Goal: Task Accomplishment & Management: Use online tool/utility

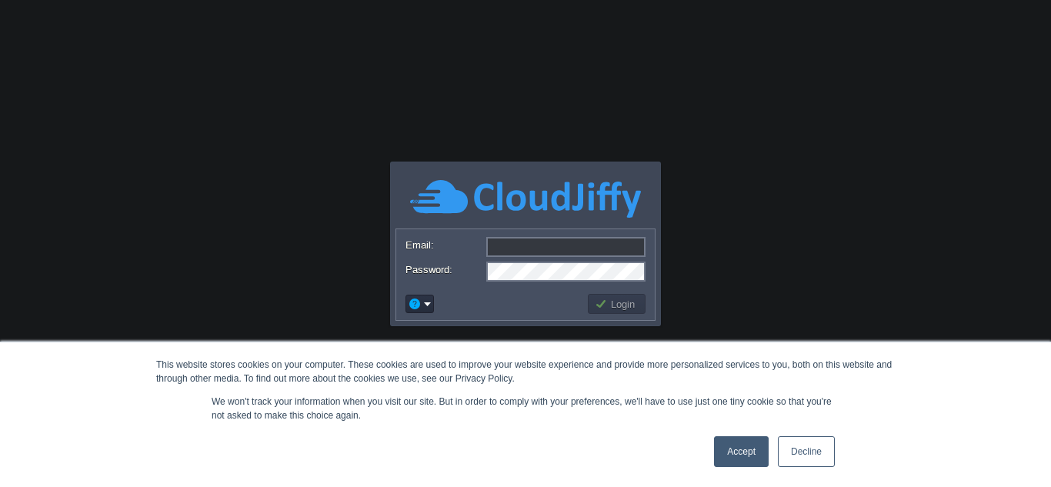
click at [529, 244] on input "Email:" at bounding box center [565, 247] width 159 height 20
type input "[EMAIL_ADDRESS][DOMAIN_NAME]"
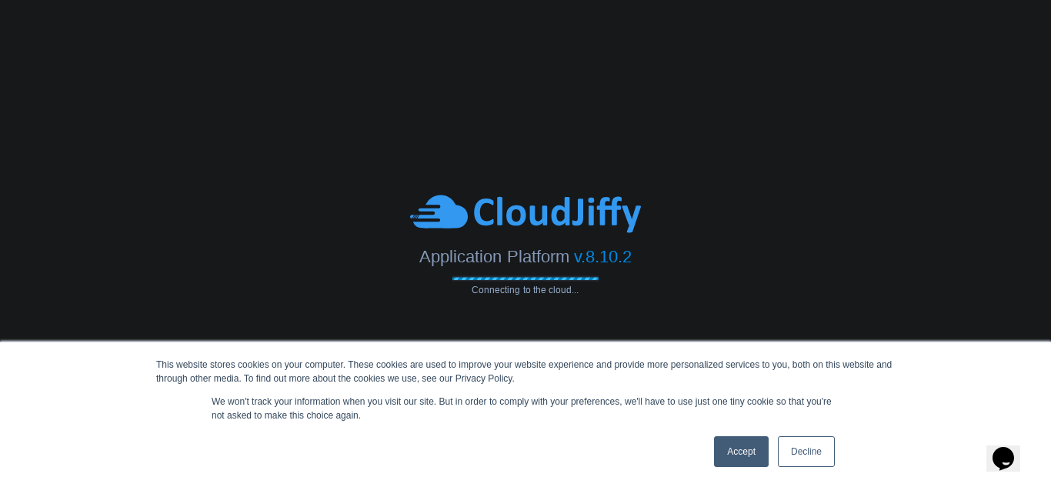
click at [728, 447] on link "Accept" at bounding box center [741, 451] width 55 height 31
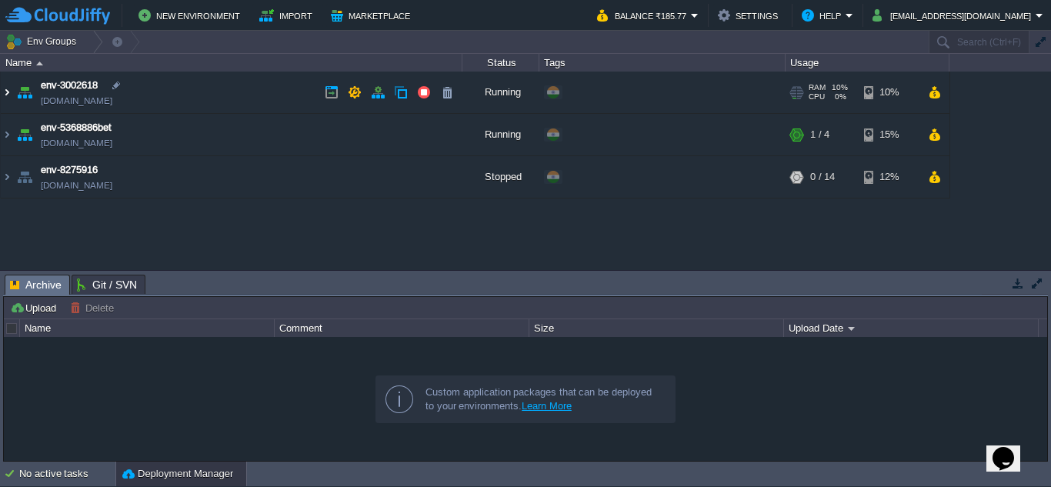
click at [10, 90] on img at bounding box center [7, 93] width 12 height 42
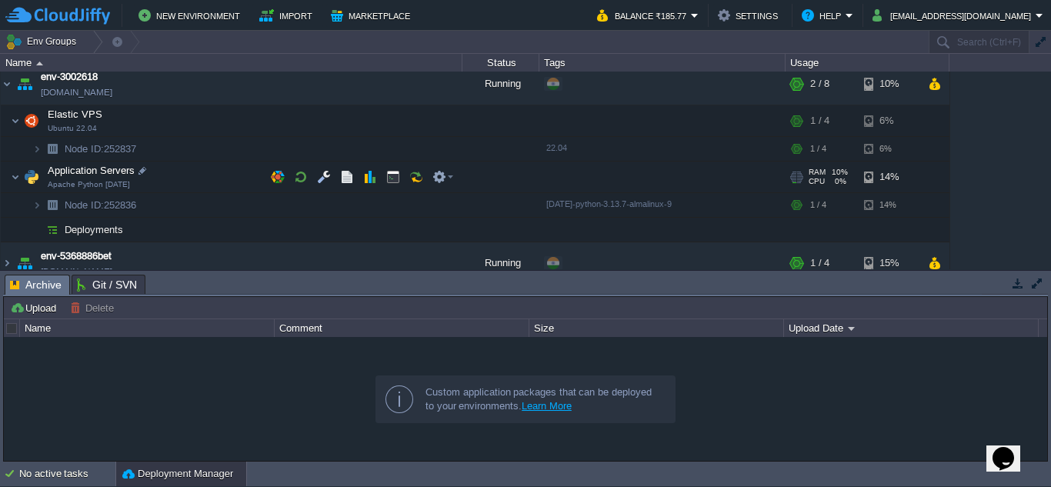
scroll to position [9, 0]
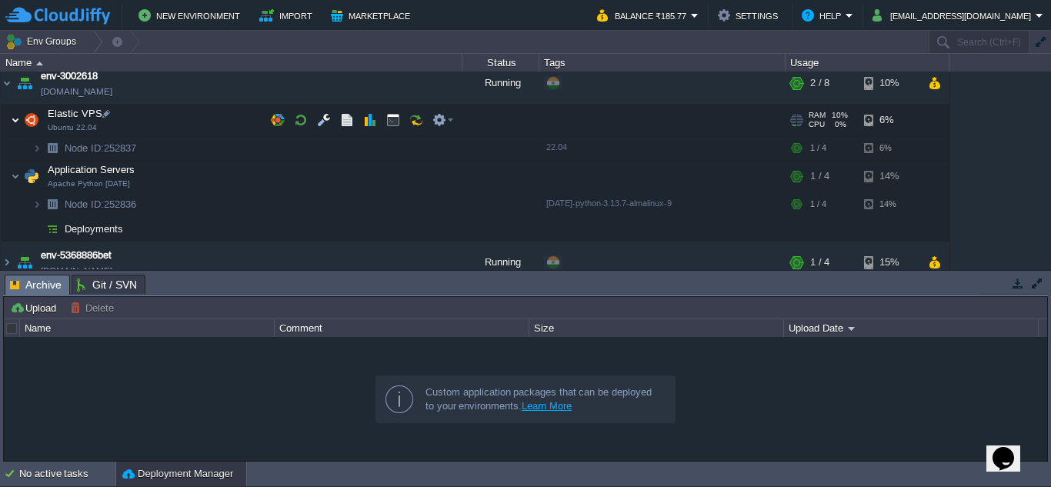
click at [12, 116] on img at bounding box center [15, 120] width 9 height 31
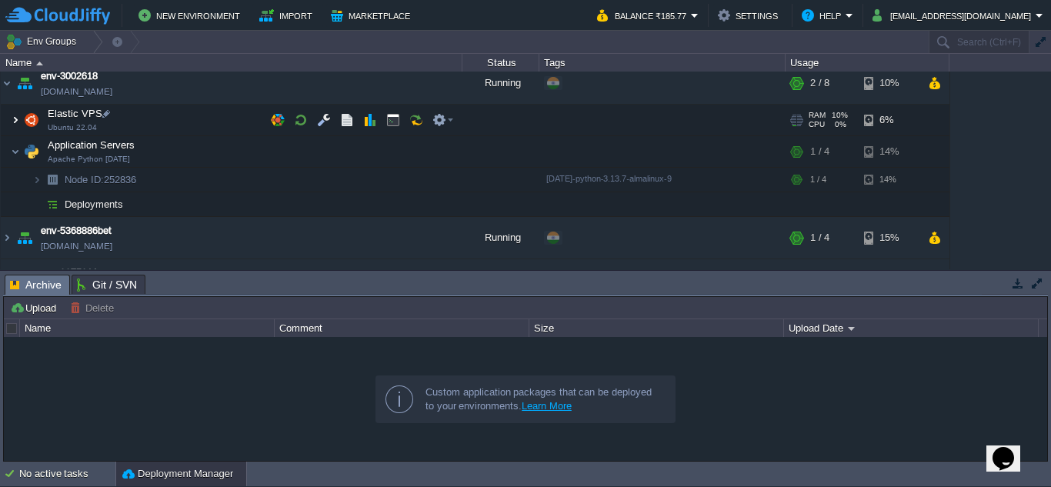
click at [12, 116] on img at bounding box center [15, 120] width 9 height 31
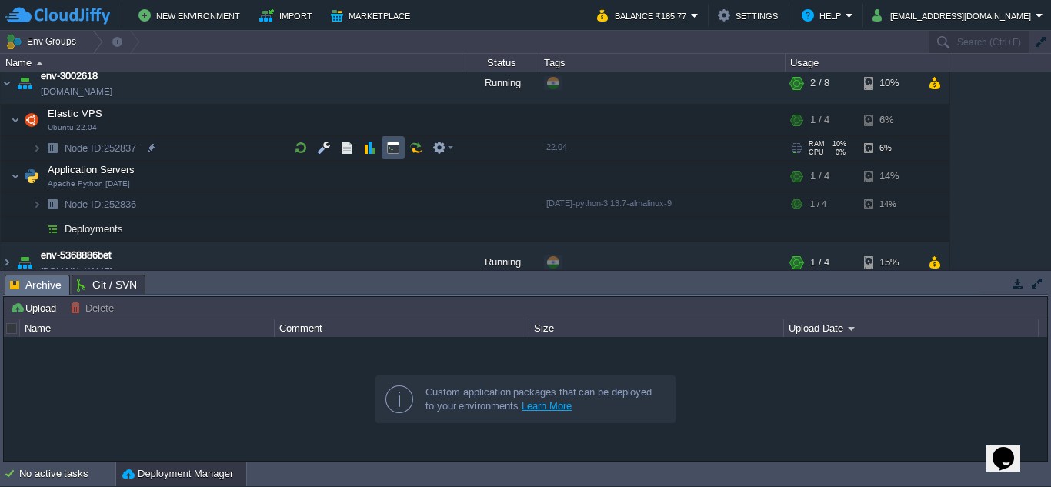
click at [389, 143] on button "button" at bounding box center [393, 148] width 14 height 14
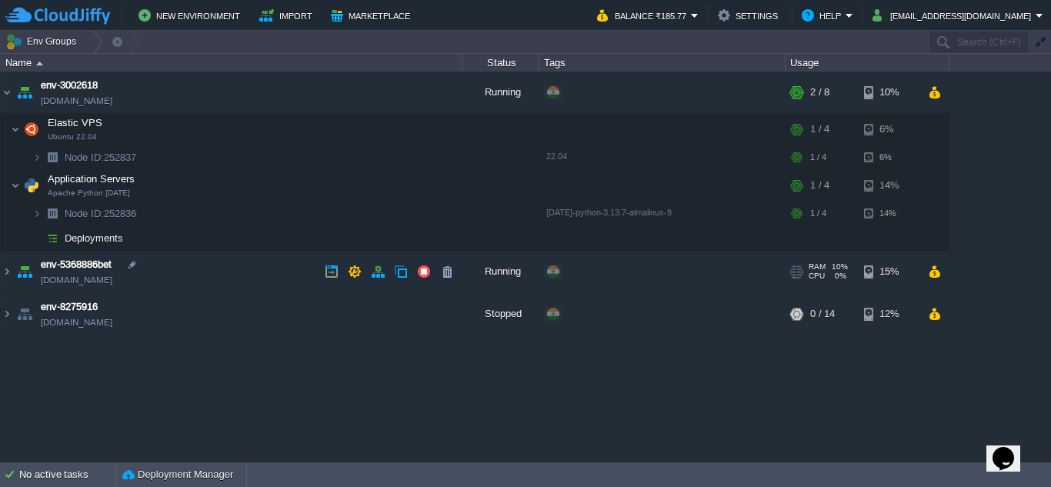
scroll to position [0, 0]
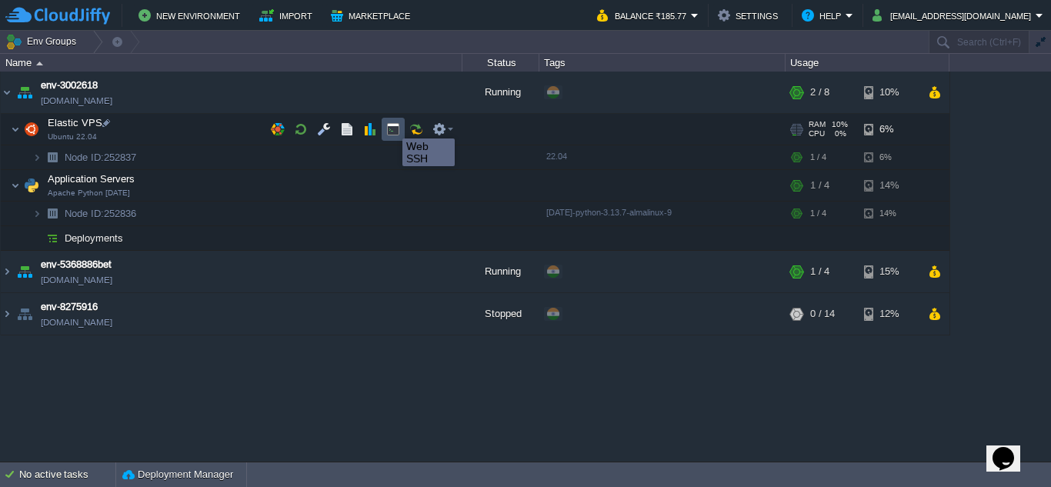
click at [391, 125] on button "button" at bounding box center [393, 129] width 14 height 14
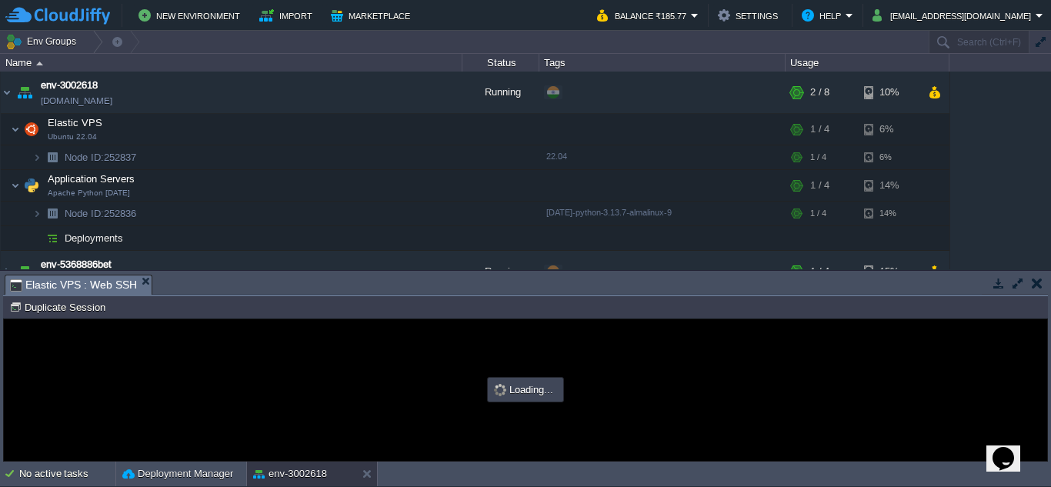
type input "#000000"
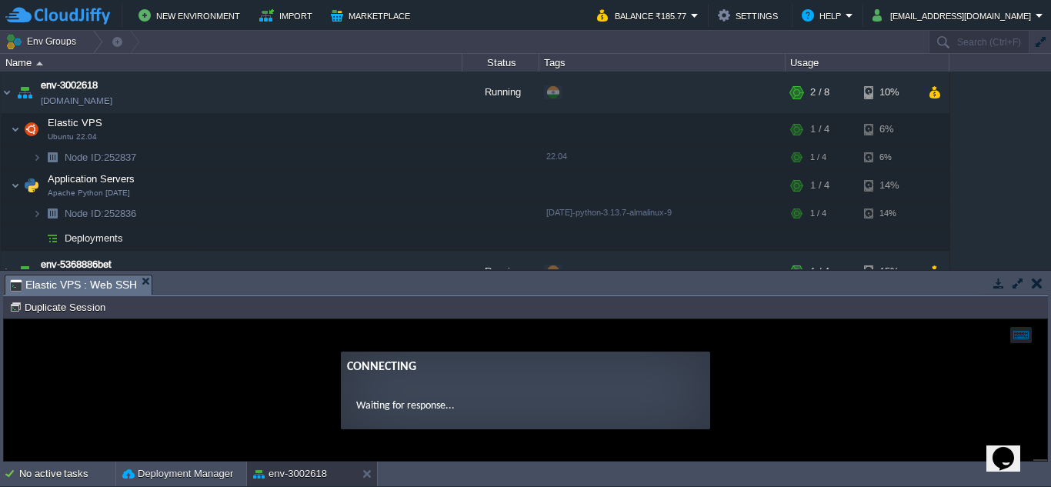
click at [101, 362] on ng-transclude "Connecting Waiting for response..." at bounding box center [525, 391] width 1043 height 78
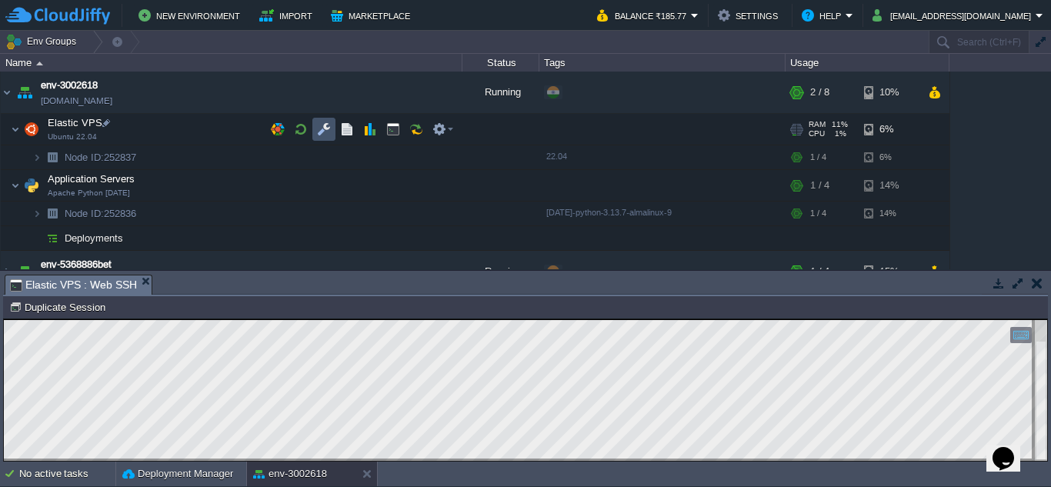
click at [326, 132] on button "button" at bounding box center [324, 129] width 14 height 14
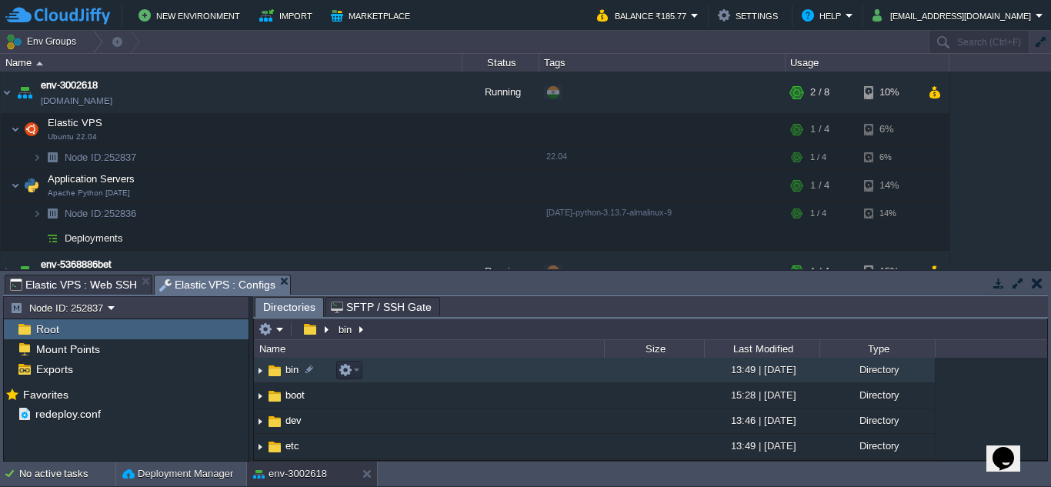
click at [289, 376] on span "bin" at bounding box center [292, 369] width 18 height 13
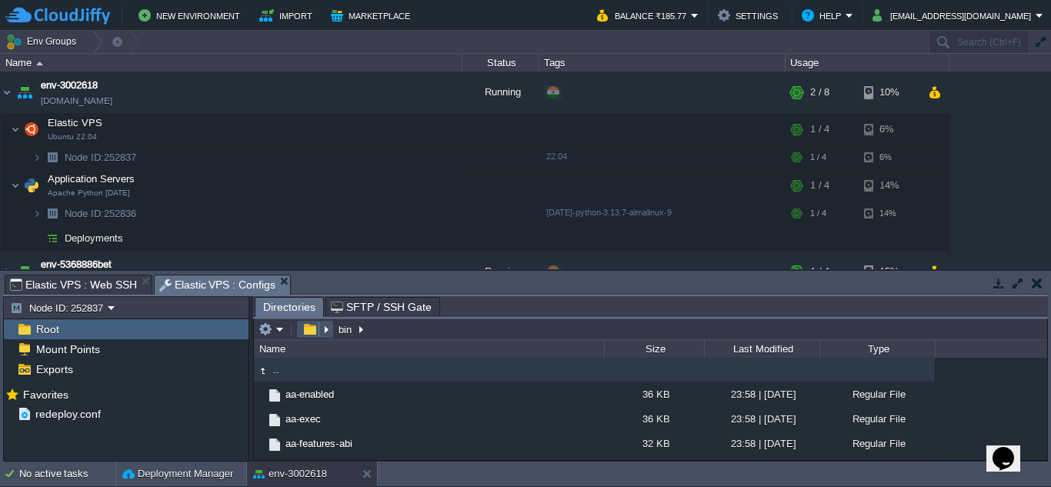
click at [312, 331] on button "button" at bounding box center [310, 329] width 22 height 14
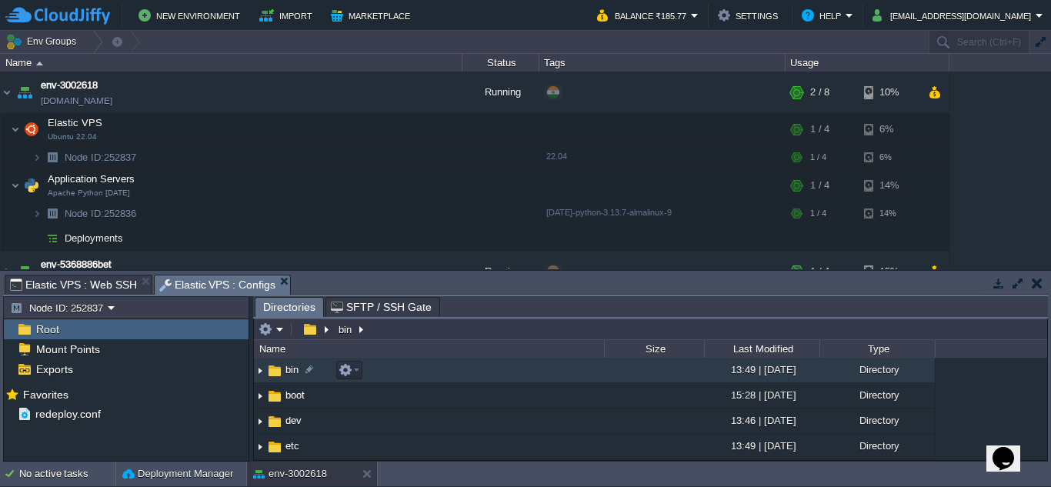
scroll to position [18, 0]
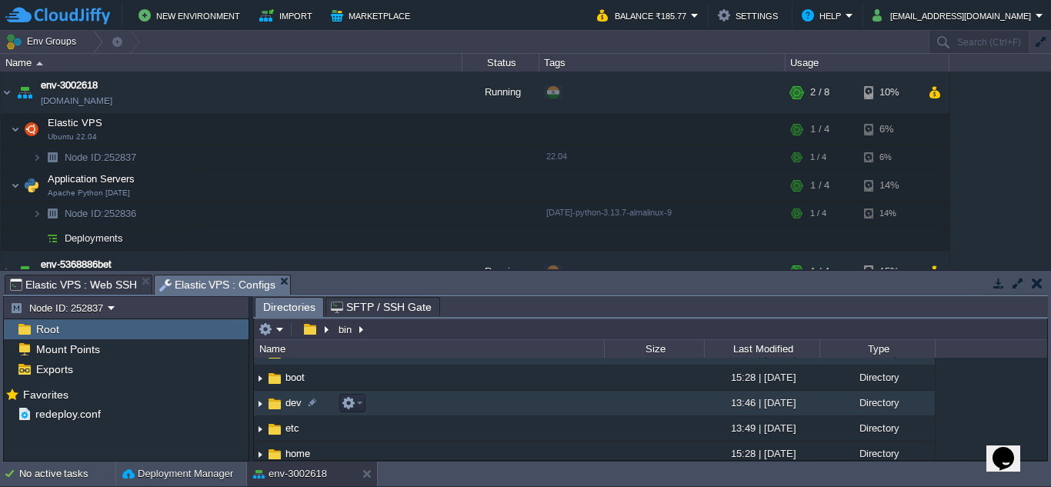
click at [416, 399] on td "dev" at bounding box center [429, 403] width 350 height 25
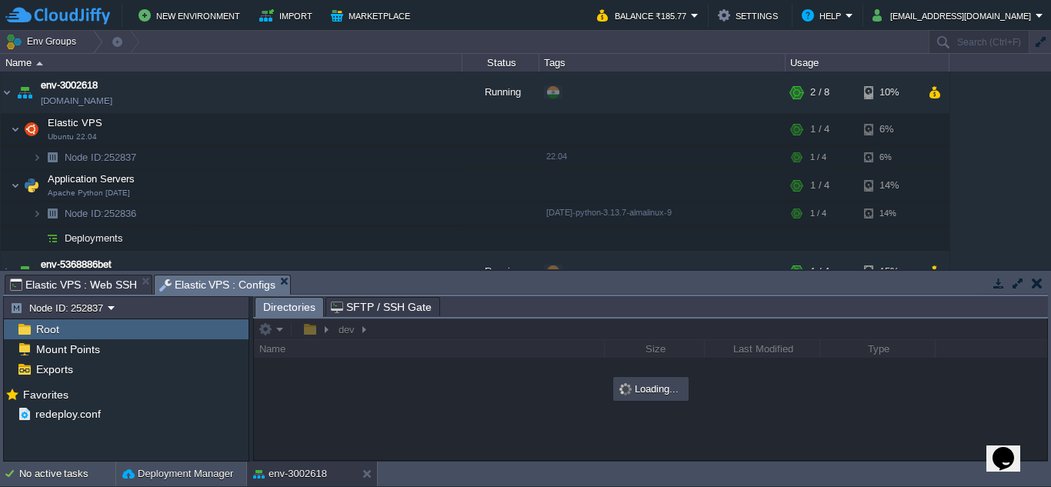
scroll to position [0, 0]
click at [311, 332] on div at bounding box center [650, 390] width 793 height 142
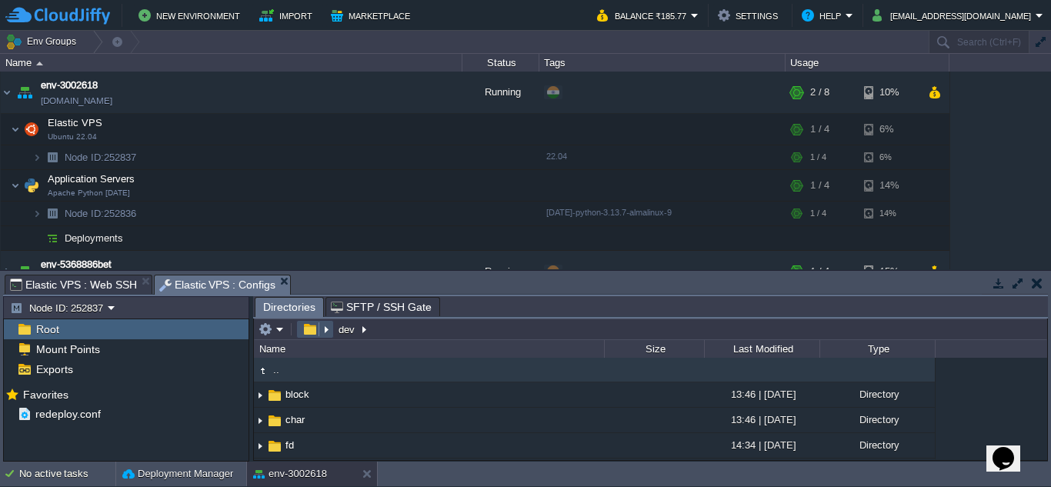
click at [311, 332] on button "button" at bounding box center [310, 329] width 22 height 14
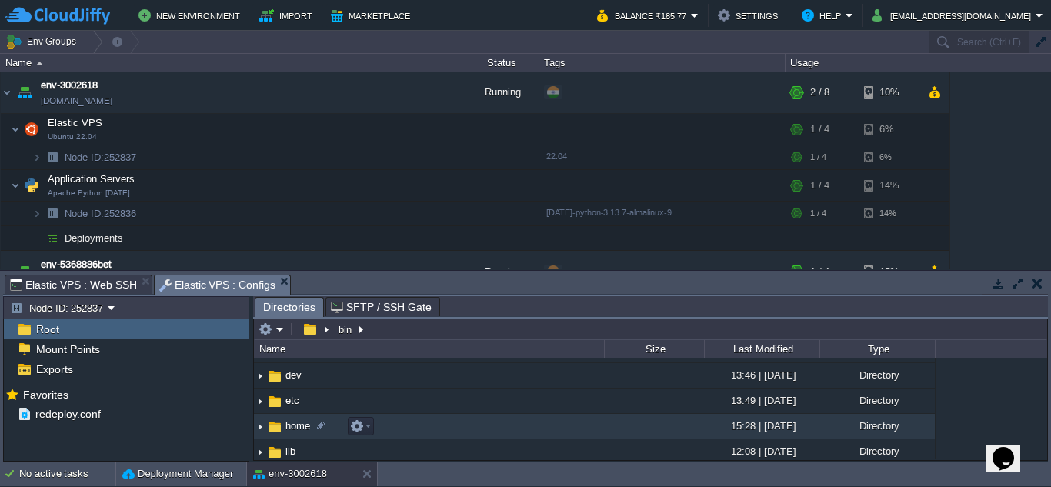
scroll to position [46, 0]
click at [400, 424] on td "home" at bounding box center [429, 425] width 350 height 25
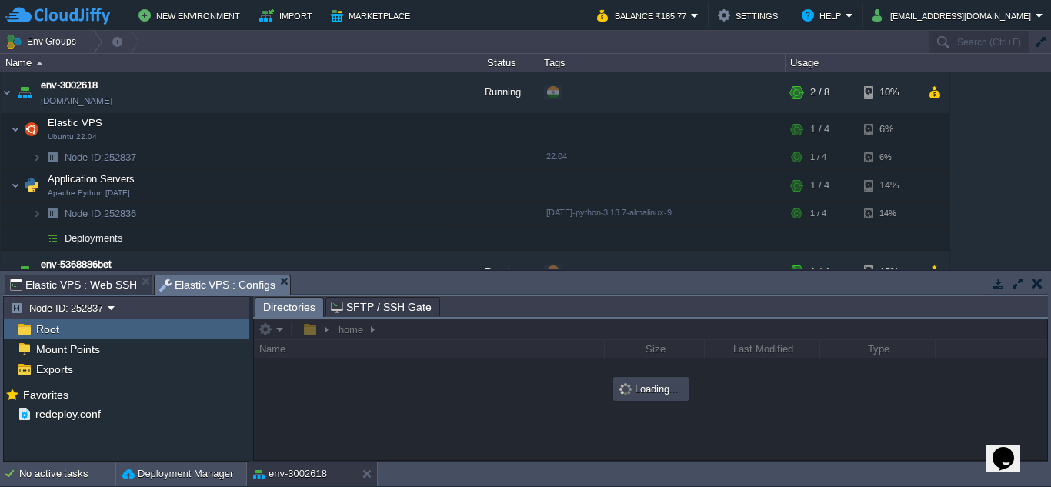
scroll to position [0, 0]
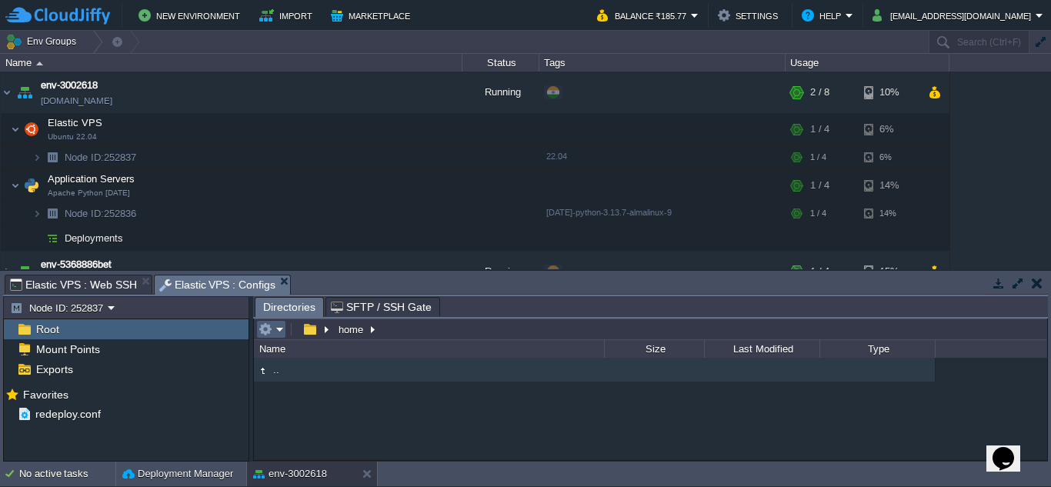
click at [282, 333] on em at bounding box center [271, 329] width 25 height 14
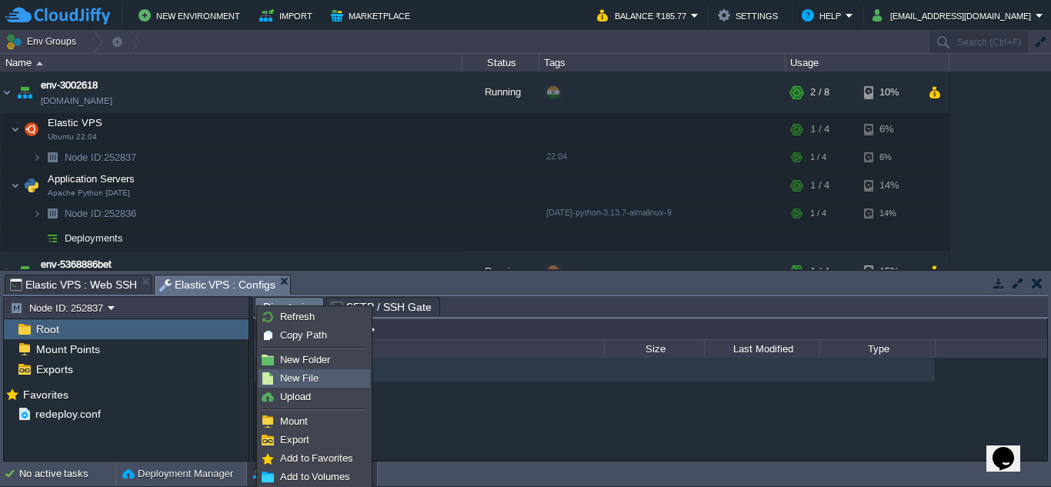
click at [295, 378] on span "New File" at bounding box center [299, 378] width 38 height 12
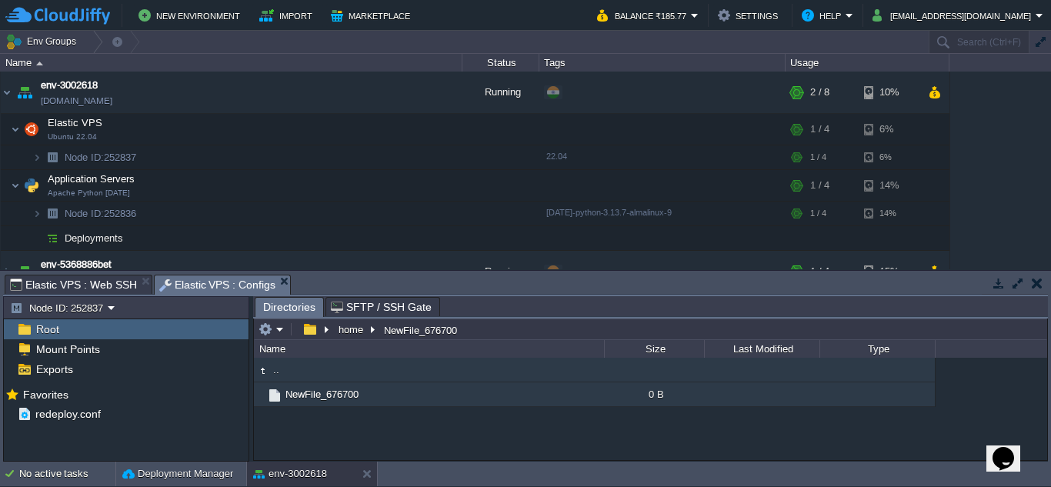
scroll to position [1, 0]
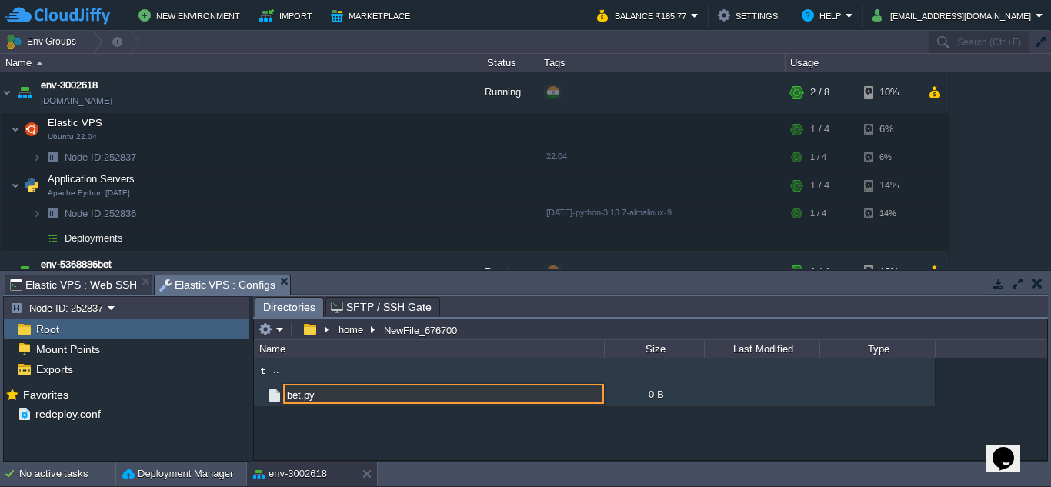
type input "bet.py"
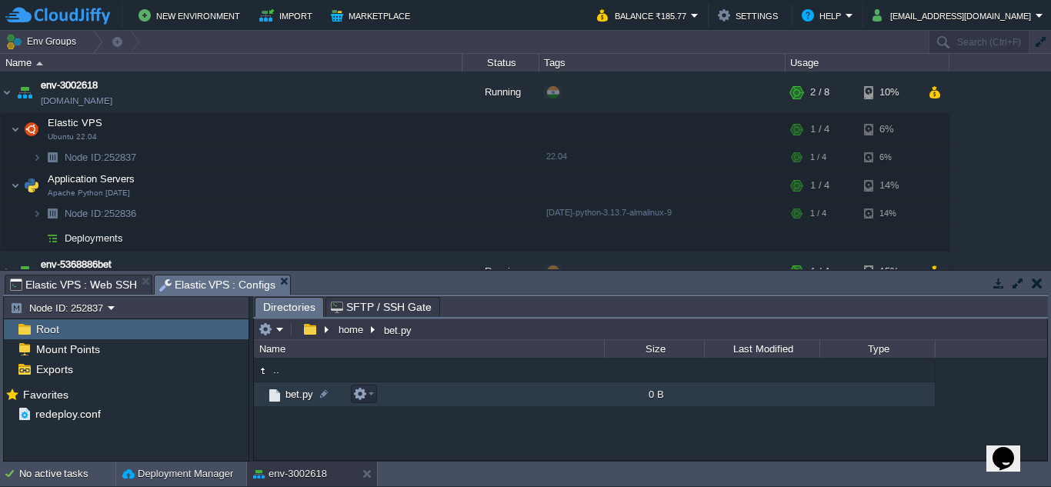
click at [292, 399] on span "bet.py" at bounding box center [299, 394] width 32 height 13
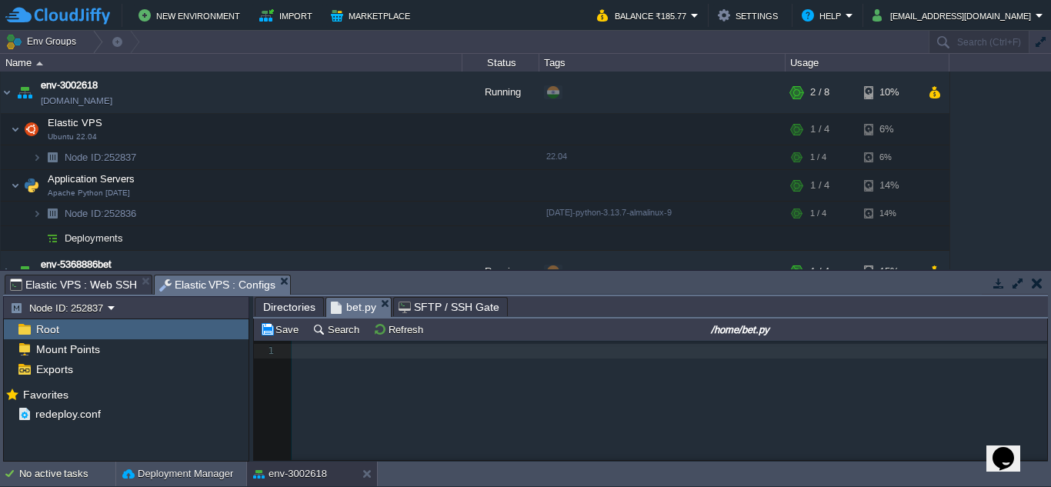
scroll to position [5323, 0]
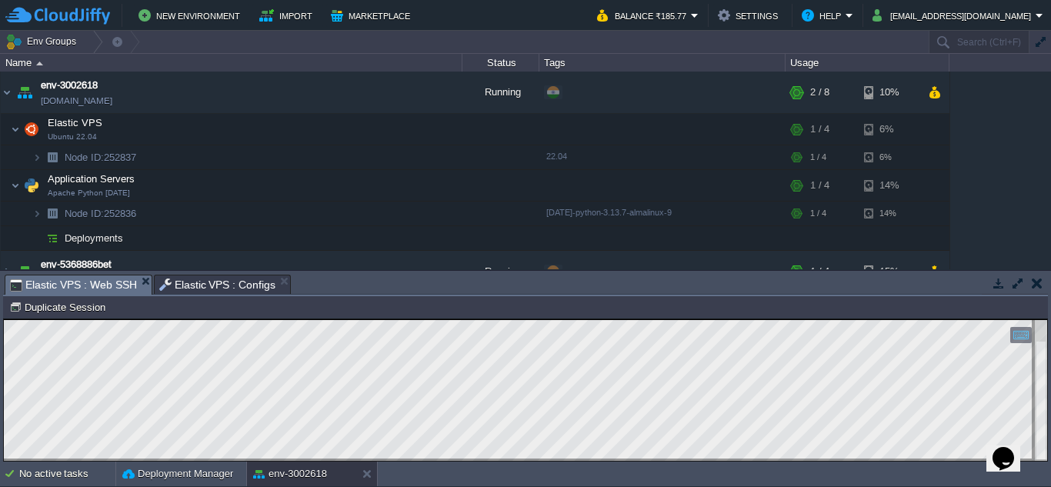
click at [76, 282] on span "Elastic VPS : Web SSH" at bounding box center [73, 284] width 127 height 19
click at [172, 293] on span "Elastic VPS : Configs" at bounding box center [217, 284] width 117 height 18
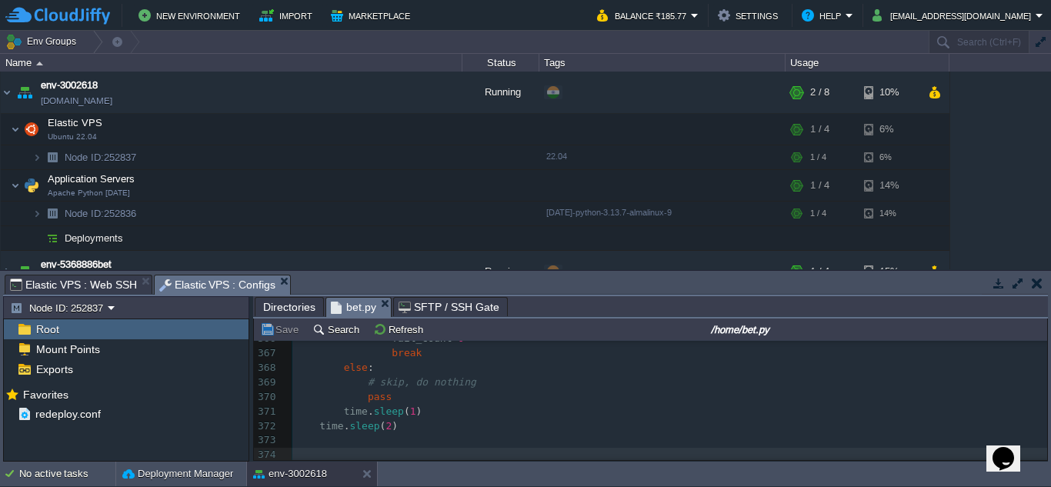
click at [566, 339] on input "/home/bet.py" at bounding box center [739, 329] width 609 height 18
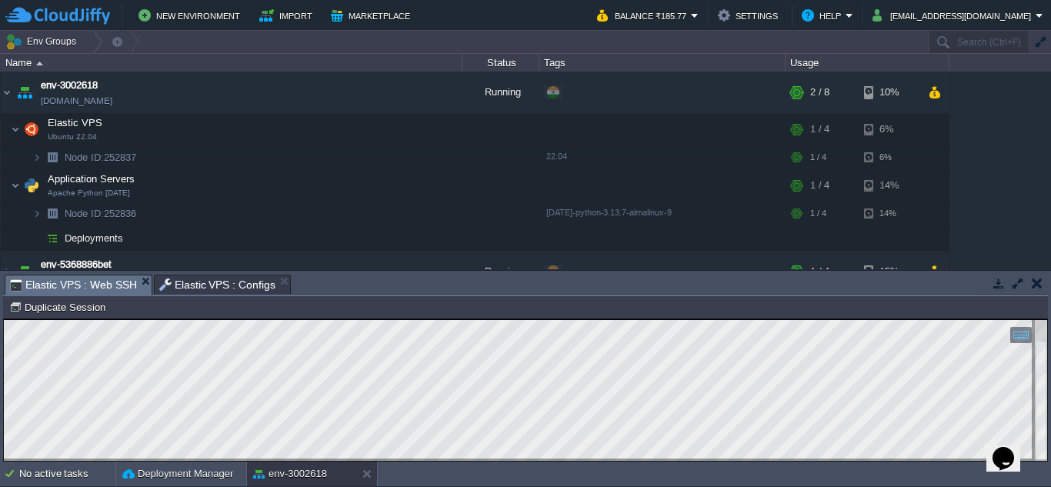
click at [77, 278] on span "Elastic VPS : Web SSH" at bounding box center [73, 284] width 127 height 19
click at [288, 319] on html "Copy: Ctrl + Shift + C Paste: Ctrl + V Settings: Ctrl + Shift + Alt 0" at bounding box center [525, 319] width 1043 height 0
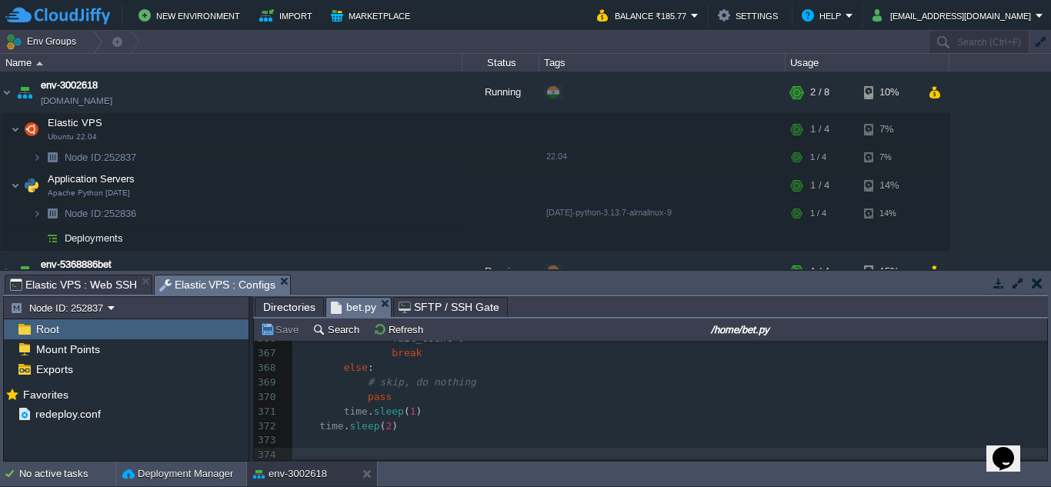
click at [210, 285] on span "Elastic VPS : Configs" at bounding box center [217, 284] width 117 height 19
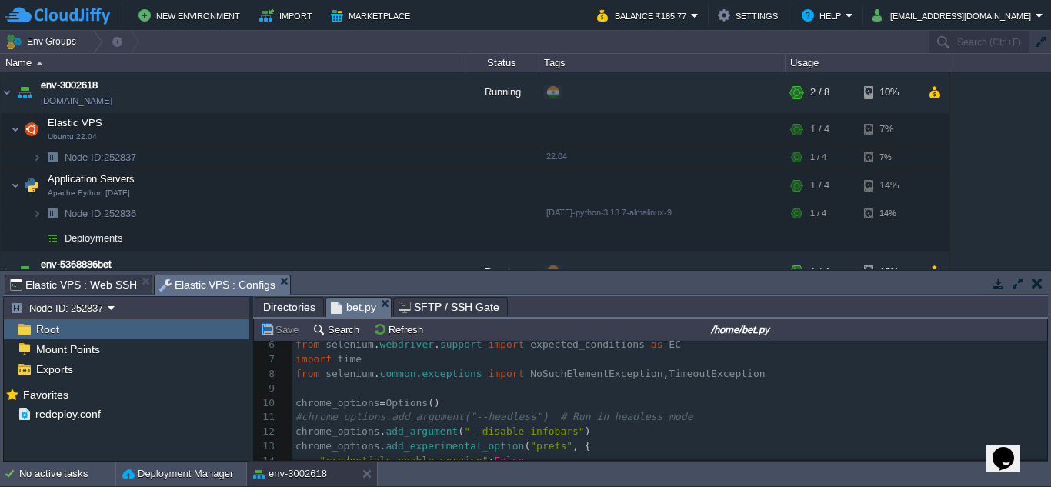
scroll to position [0, 0]
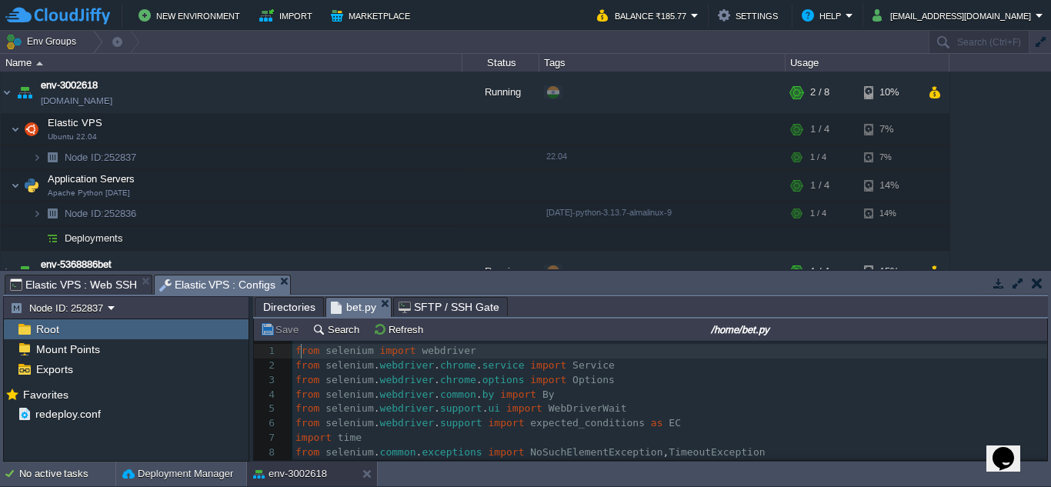
click at [299, 352] on span "from" at bounding box center [307, 351] width 24 height 12
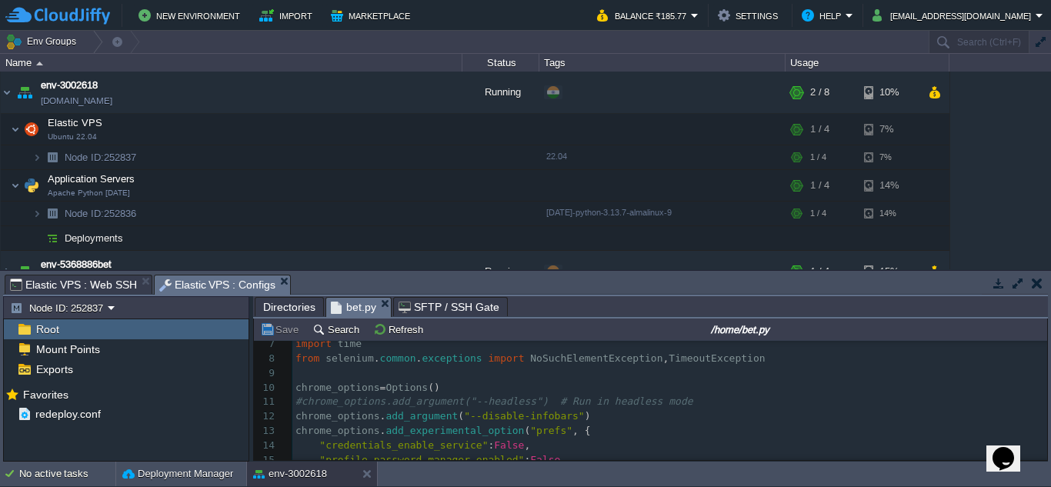
scroll to position [174, 0]
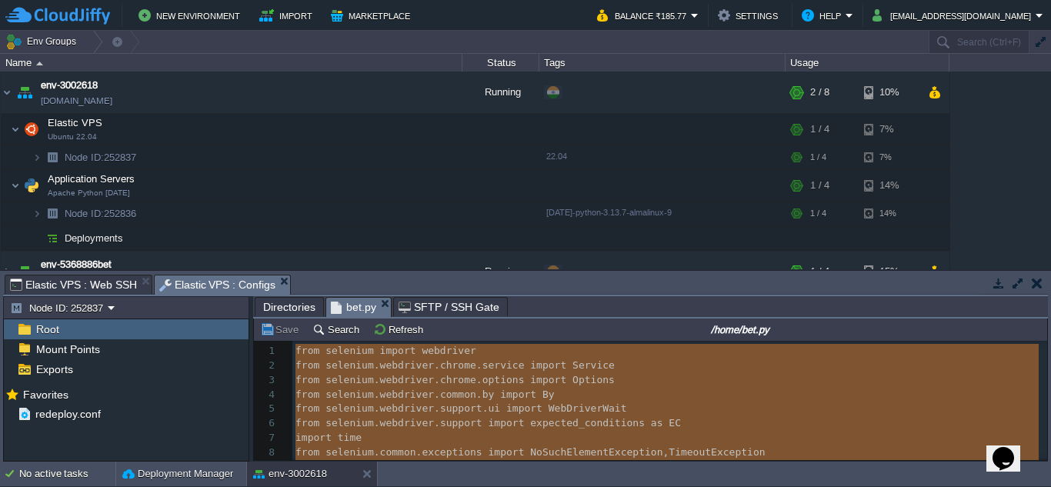
type textarea "-"
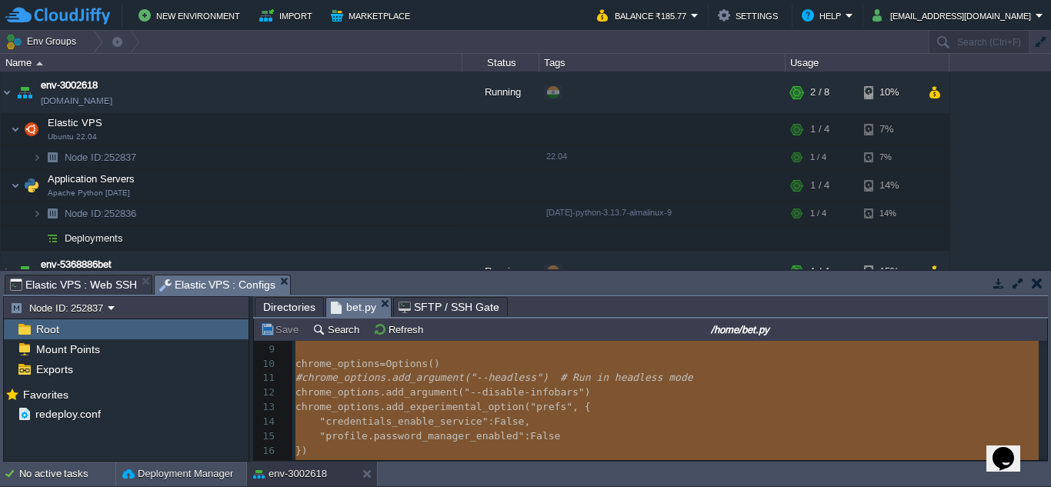
scroll to position [118, 0]
click at [302, 380] on span "#chrome_options.add_argument("--headless") # Run in headless mode" at bounding box center [494, 377] width 398 height 12
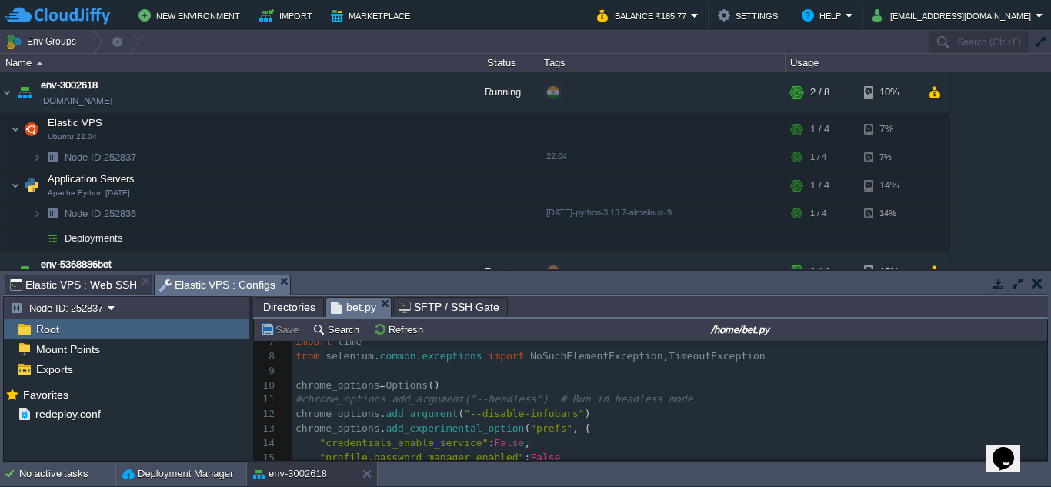
scroll to position [97, 0]
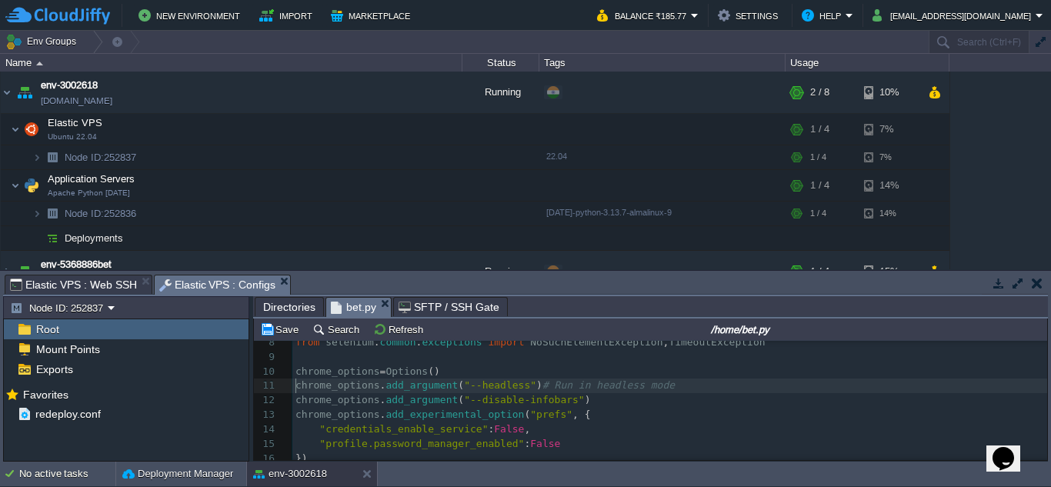
scroll to position [114, 0]
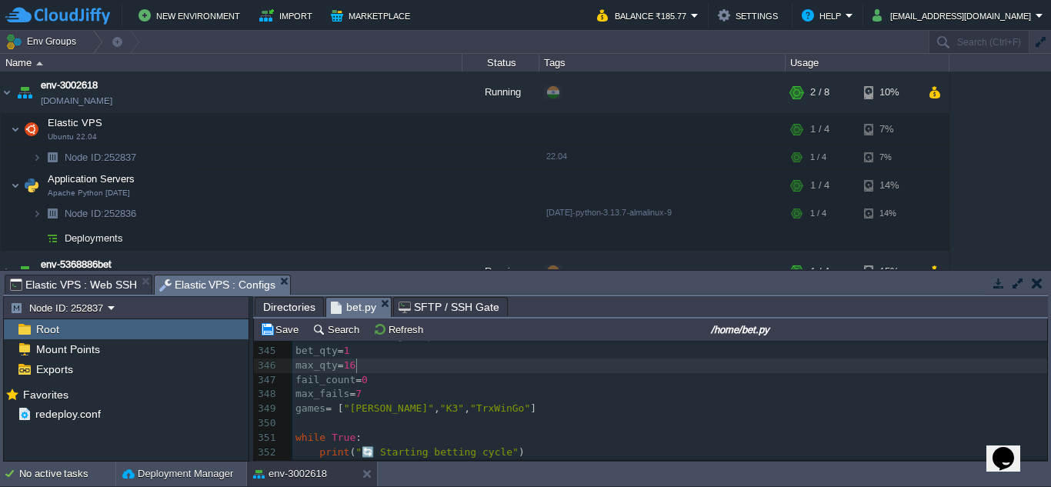
click at [355, 367] on span "16" at bounding box center [350, 365] width 12 height 12
type textarea "512"
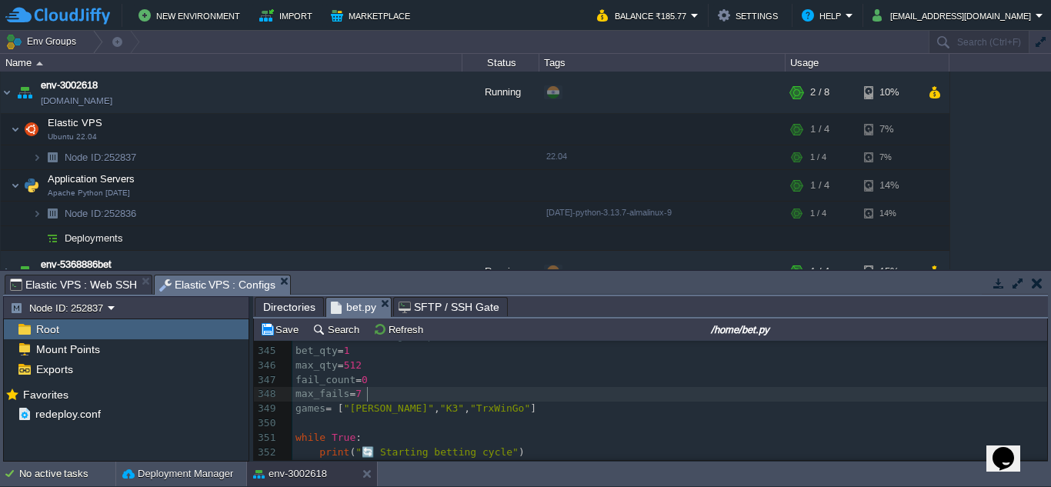
click at [394, 391] on pre "max_fails = 7" at bounding box center [669, 394] width 755 height 15
type textarea "10"
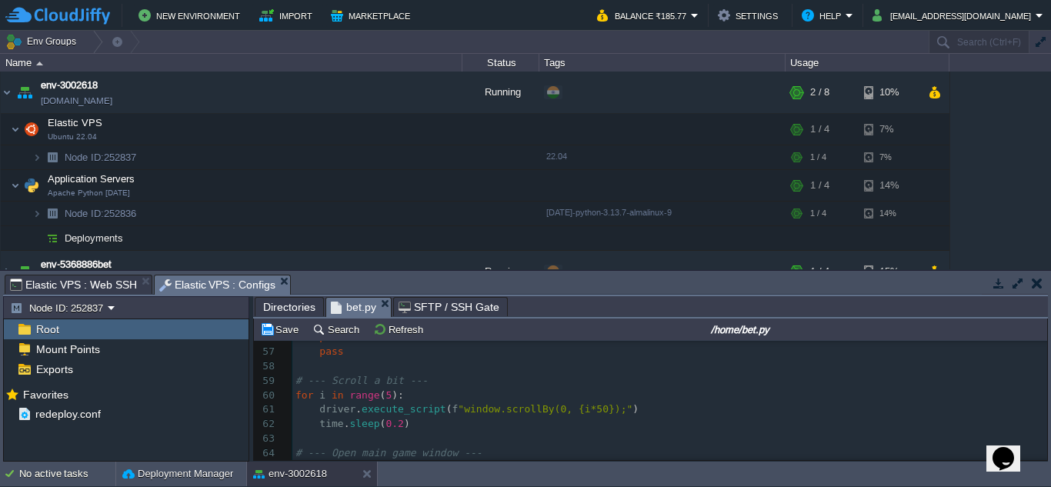
scroll to position [10, 0]
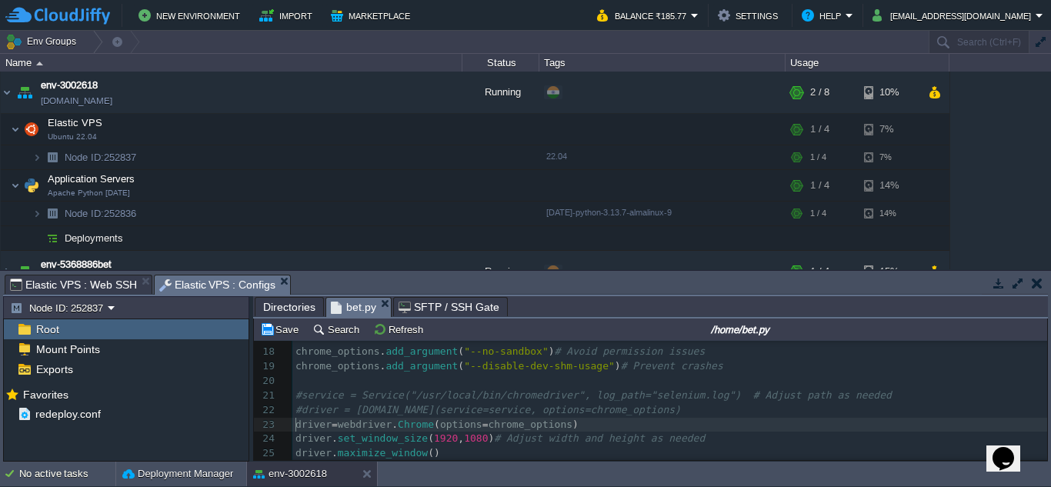
click at [293, 425] on pre "driver = webdriver . Chrome ( options = chrome_options )" at bounding box center [669, 425] width 755 height 15
type textarea "#"
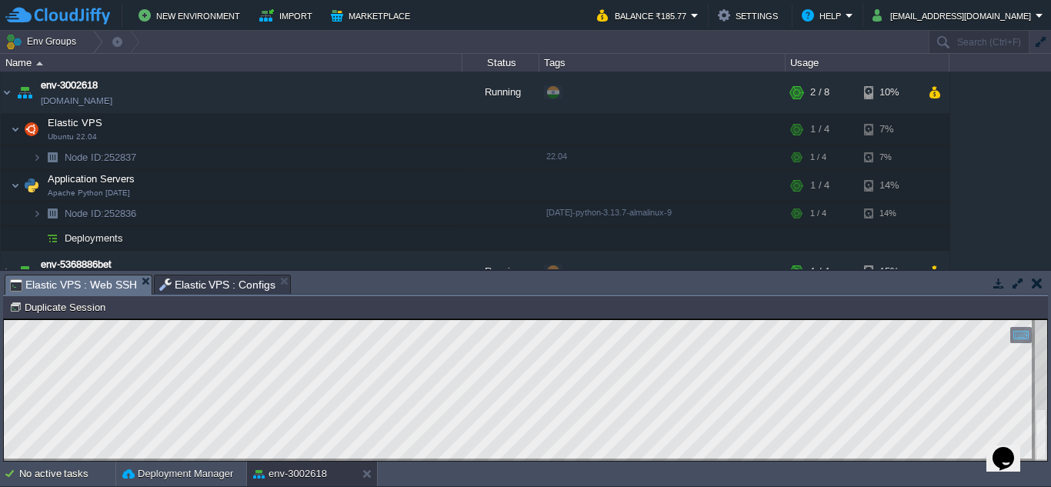
click at [82, 279] on span "Elastic VPS : Web SSH" at bounding box center [73, 284] width 127 height 19
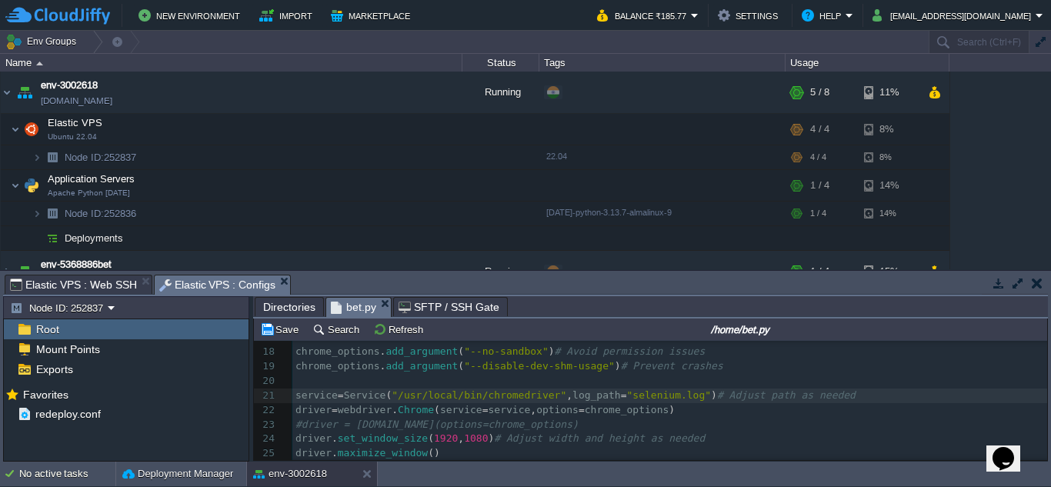
click at [217, 289] on span "Elastic VPS : Configs" at bounding box center [217, 284] width 117 height 19
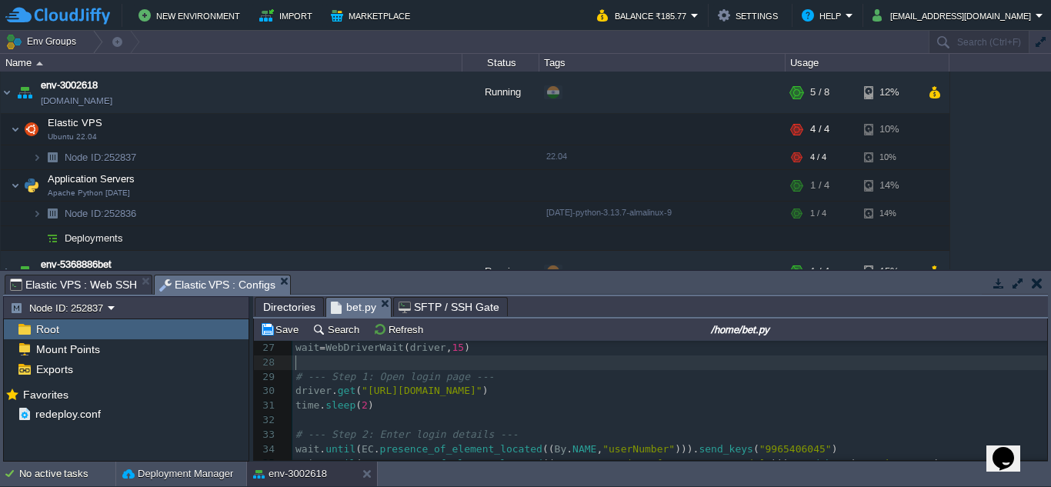
scroll to position [5, 0]
click at [365, 365] on pre "​" at bounding box center [669, 362] width 755 height 15
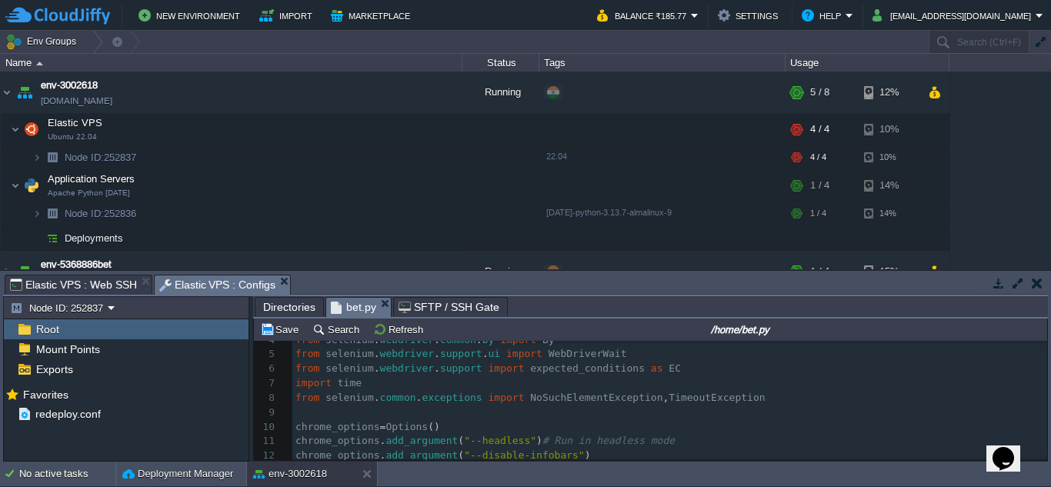
scroll to position [54, 0]
type textarea "chrome_options = Options() chrome_options.add_argument("--headless") # Run in h…"
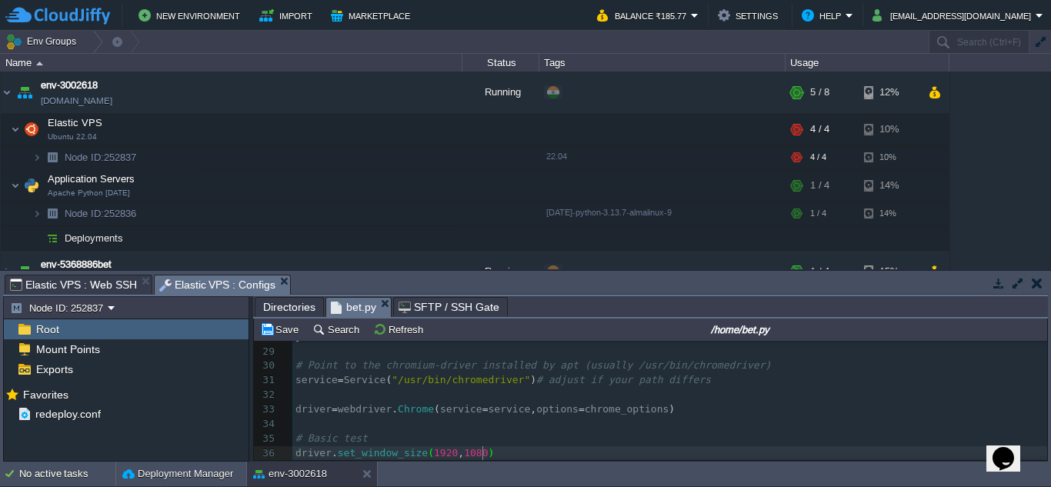
scroll to position [405, 0]
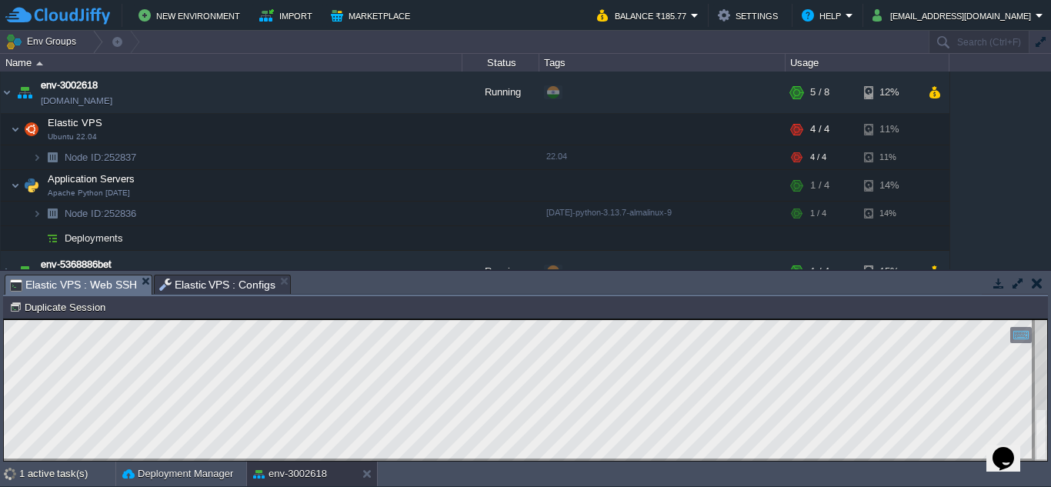
click at [89, 284] on span "Elastic VPS : Web SSH" at bounding box center [73, 284] width 127 height 19
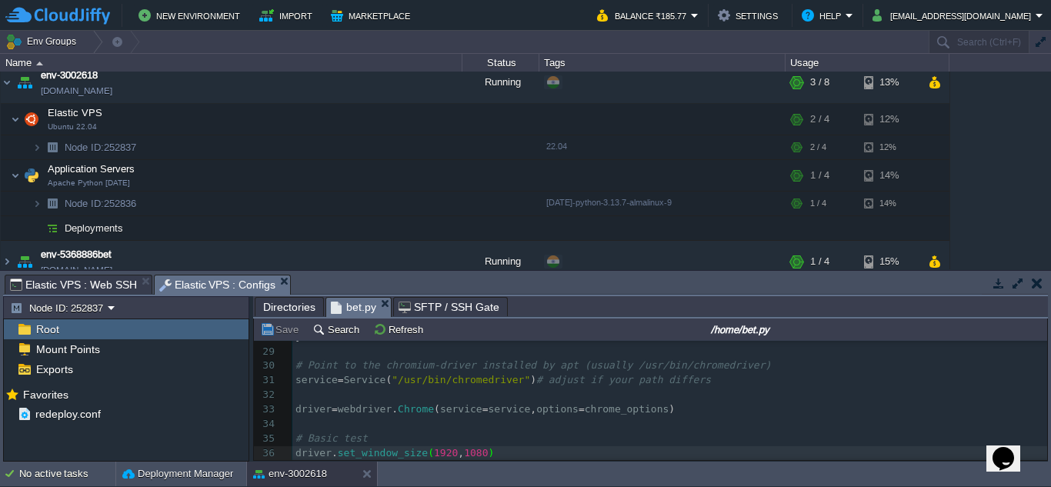
click at [187, 275] on span "Elastic VPS : Configs" at bounding box center [217, 284] width 117 height 19
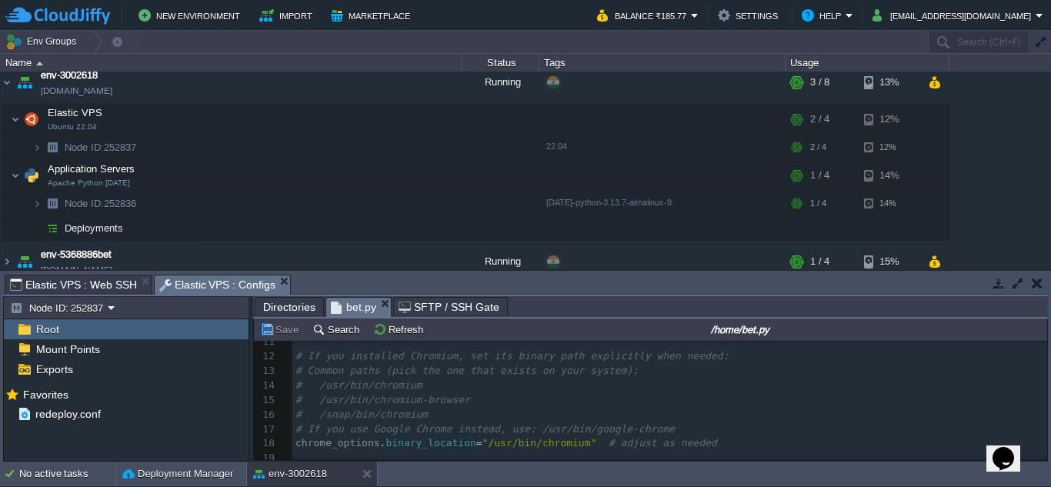
scroll to position [68, 0]
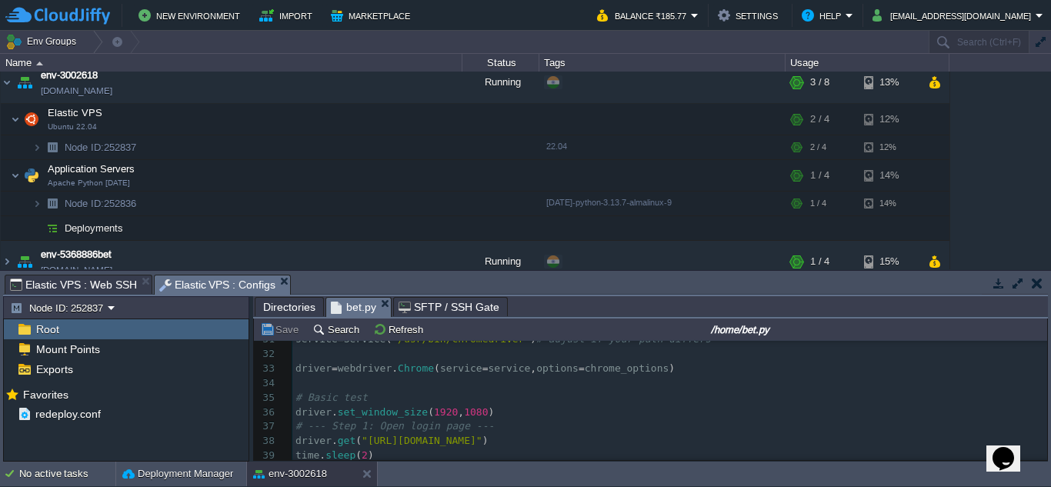
scroll to position [445, 0]
type textarea "-"
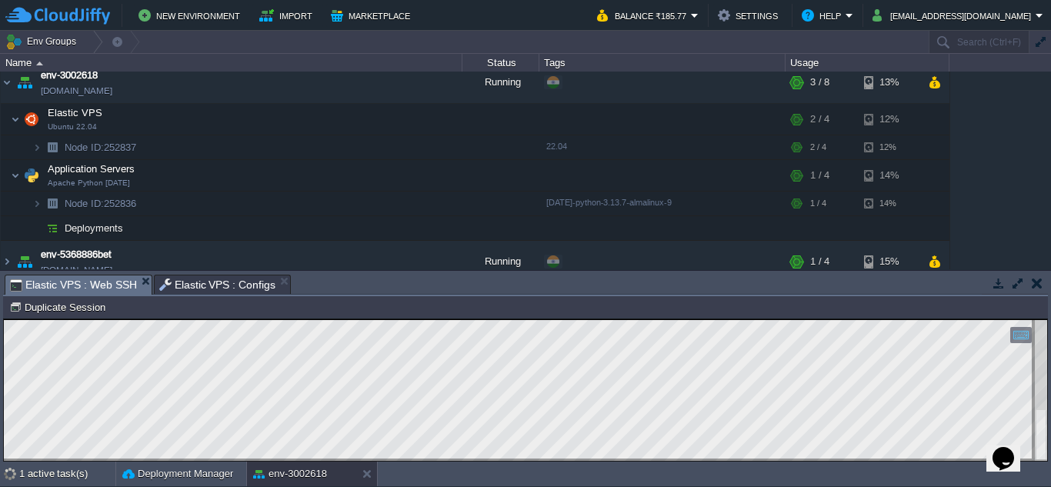
click at [68, 282] on span "Elastic VPS : Web SSH" at bounding box center [73, 284] width 127 height 19
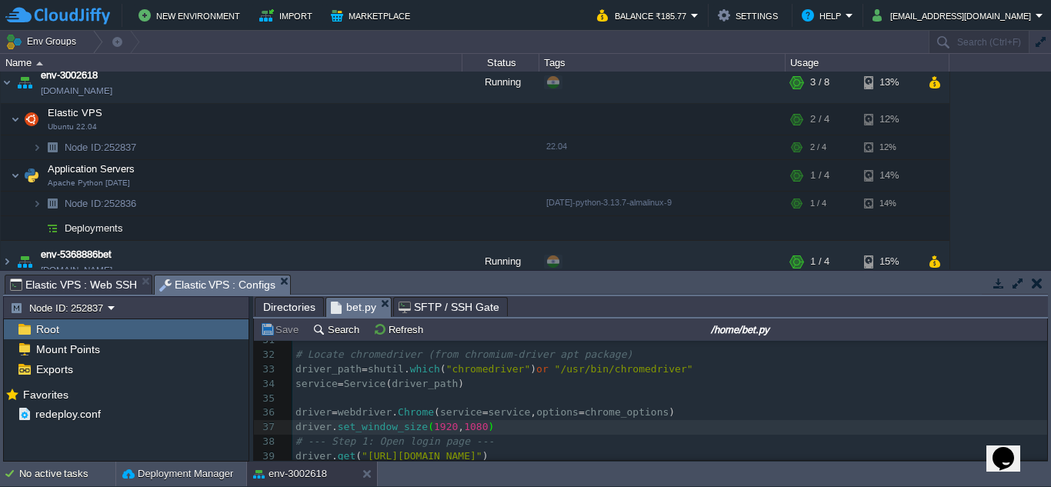
click at [191, 284] on span "Elastic VPS : Configs" at bounding box center [217, 284] width 117 height 19
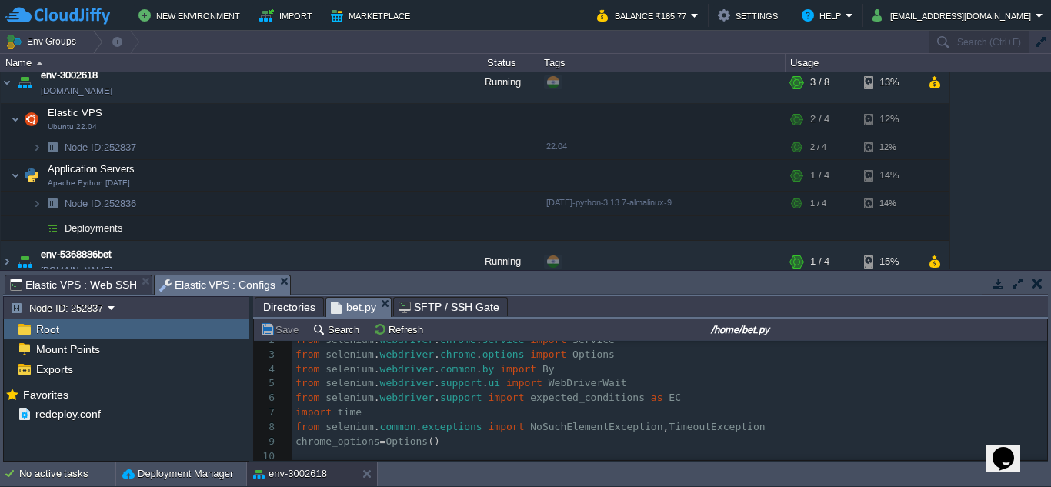
scroll to position [0, 0]
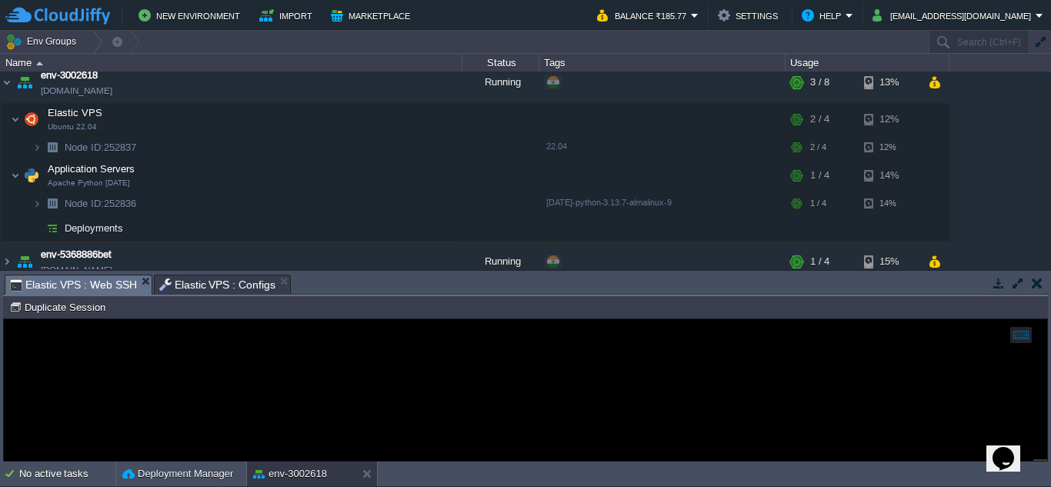
click at [79, 283] on span "Elastic VPS : Web SSH" at bounding box center [73, 284] width 127 height 19
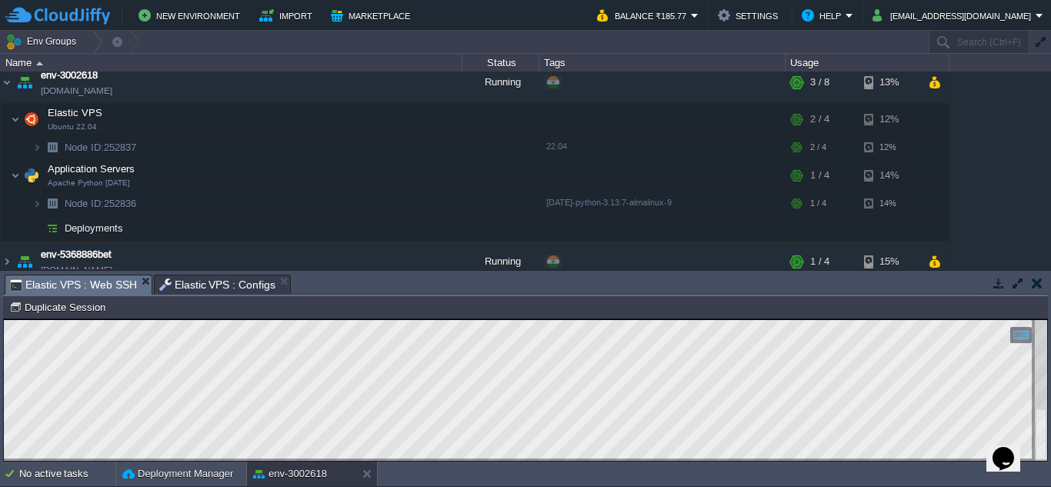
click at [183, 283] on span "Elastic VPS : Configs" at bounding box center [217, 284] width 117 height 18
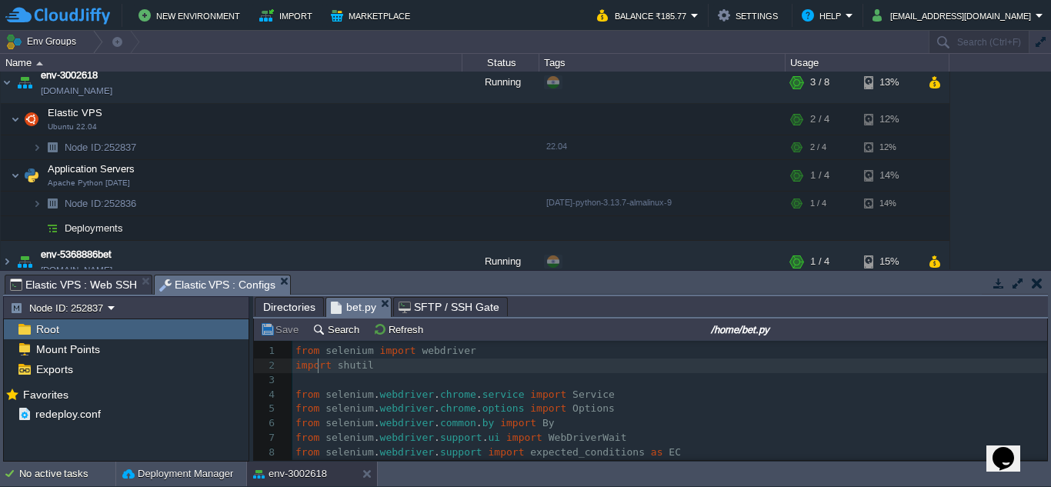
click at [315, 361] on span "import" at bounding box center [313, 365] width 36 height 12
type textarea "import shutil"
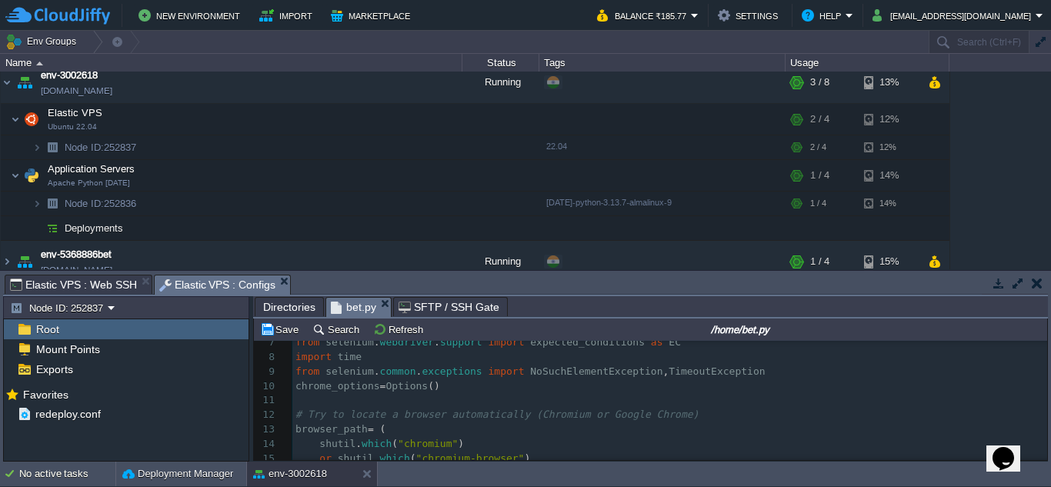
scroll to position [91, 0]
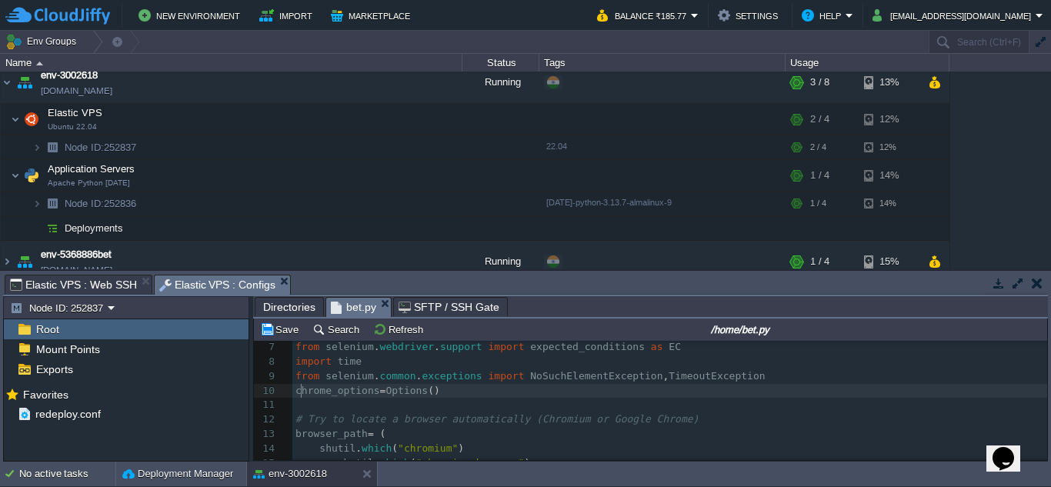
click at [299, 391] on span "chrome_options" at bounding box center [337, 391] width 85 height 12
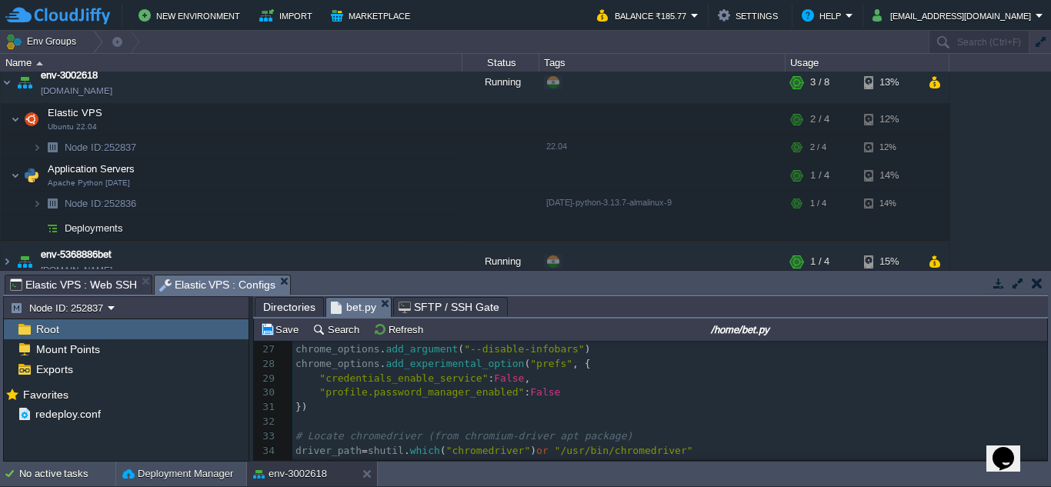
scroll to position [425, 0]
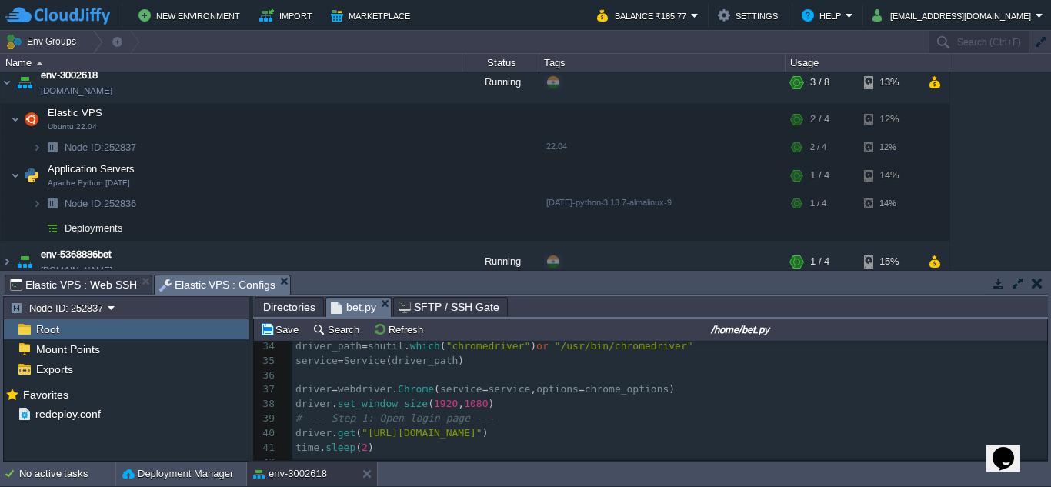
type textarea "-"
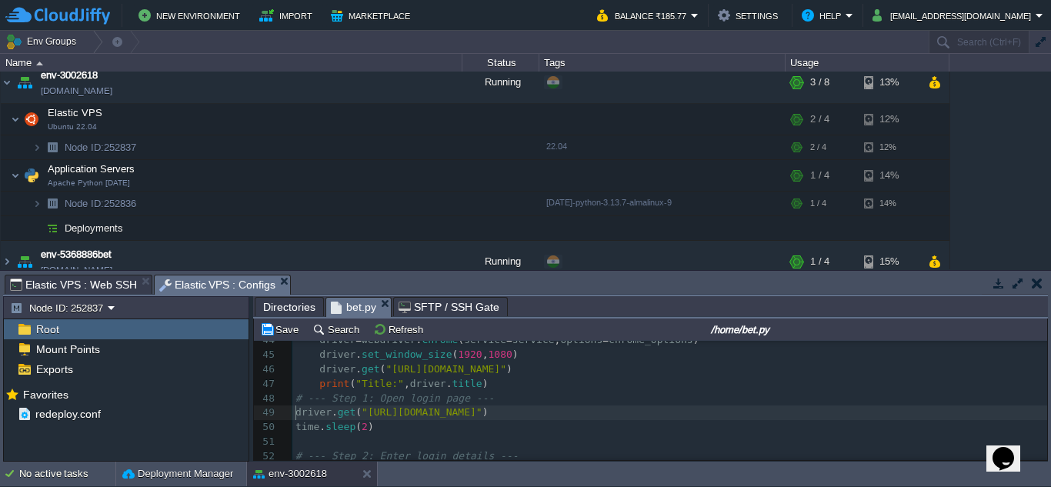
click at [297, 413] on div "x chrome_options = Options () 28 chrome_options . add_argument ( "--profile-dir…" at bounding box center [669, 348] width 755 height 493
type textarea "driver.get("[URL][DOMAIN_NAME]") time.sleep(2)"
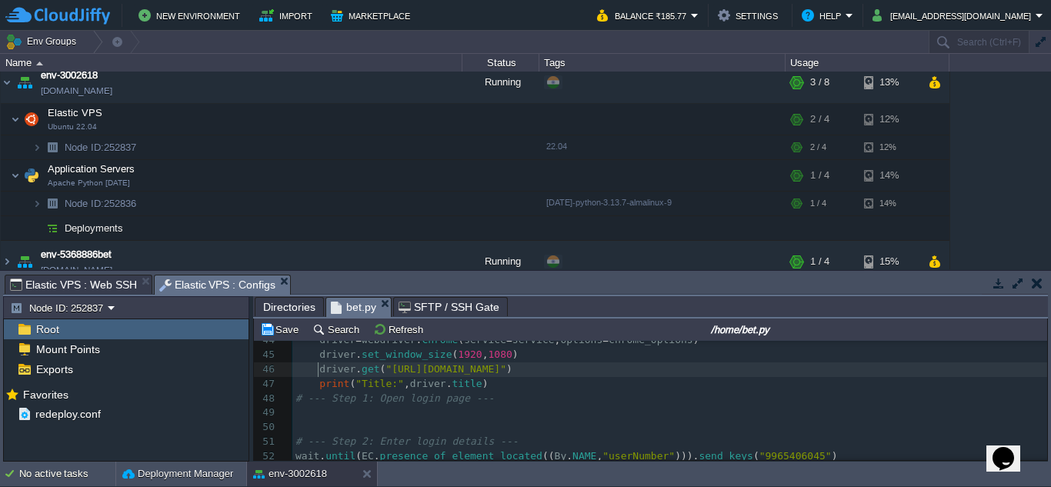
click at [315, 370] on span at bounding box center [307, 369] width 24 height 12
type textarea "driver.get("[URL][DOMAIN_NAME]")"
paste textarea
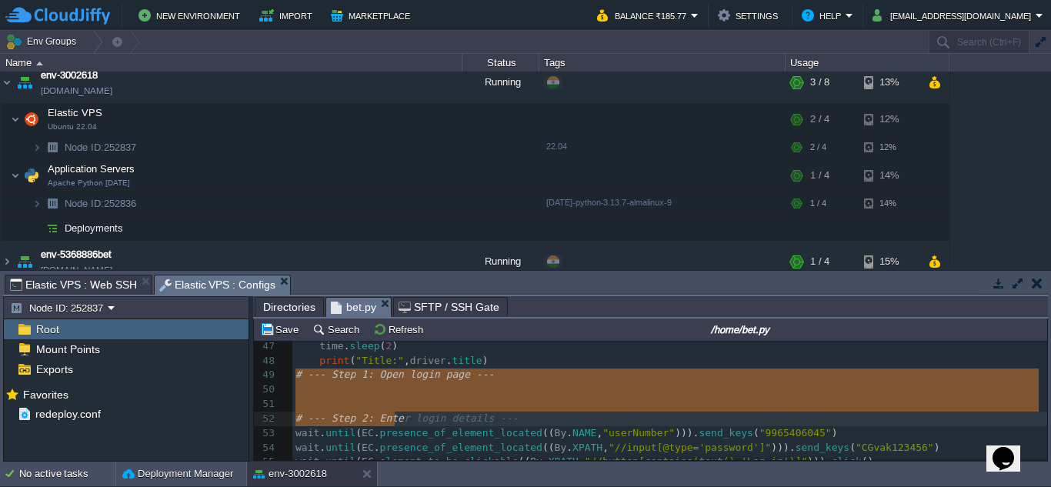
drag, startPoint x: 295, startPoint y: 375, endPoint x: 391, endPoint y: 412, distance: 103.3
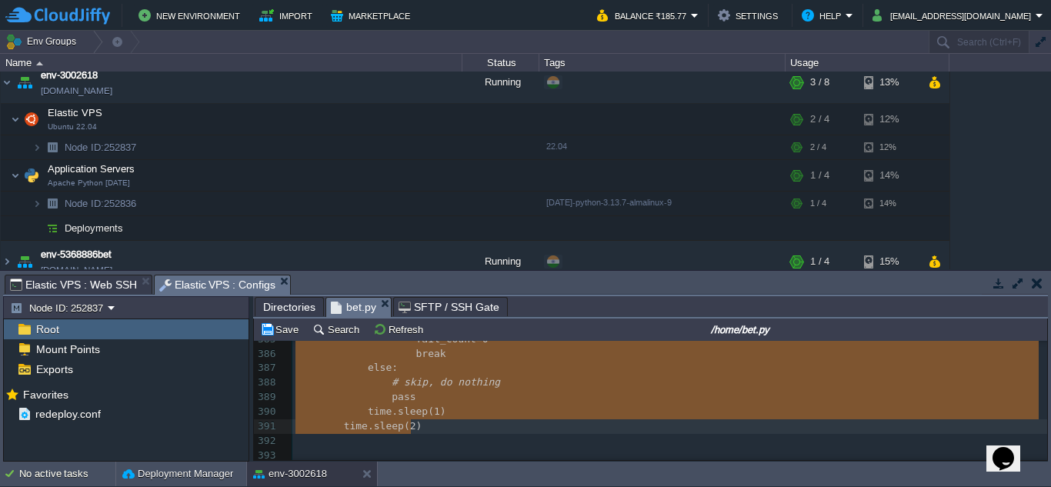
type textarea "-"
click at [316, 434] on pre "​" at bounding box center [669, 441] width 755 height 15
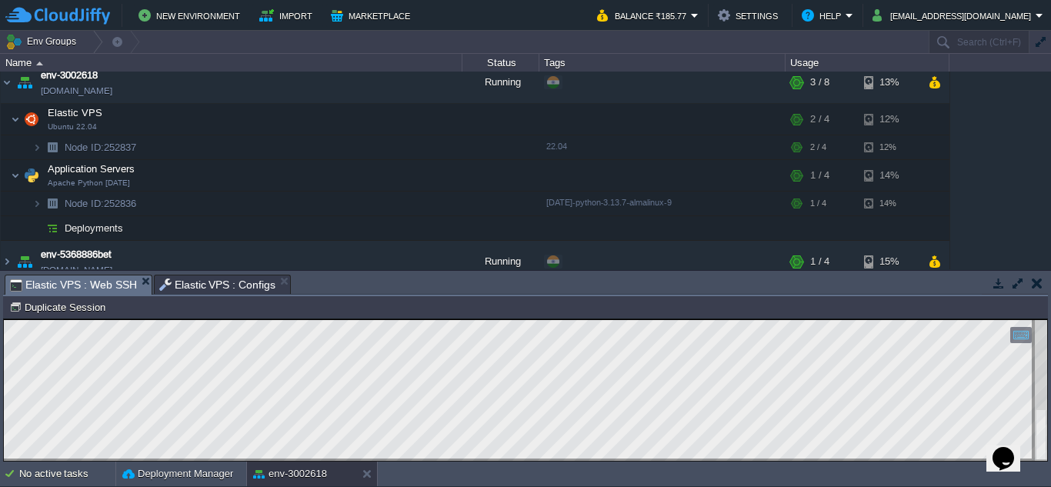
click at [94, 280] on span "Elastic VPS : Web SSH" at bounding box center [73, 284] width 127 height 19
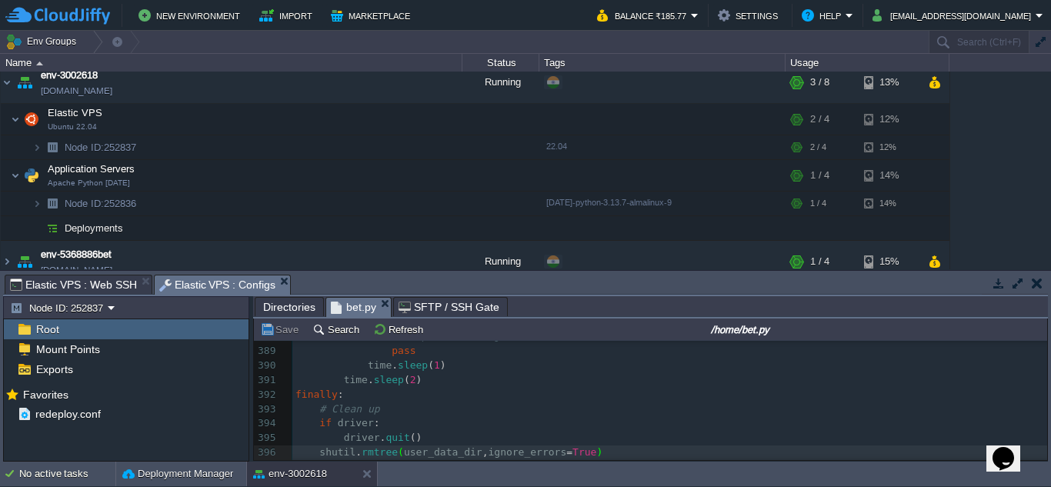
click at [178, 281] on span "Elastic VPS : Configs" at bounding box center [217, 284] width 117 height 19
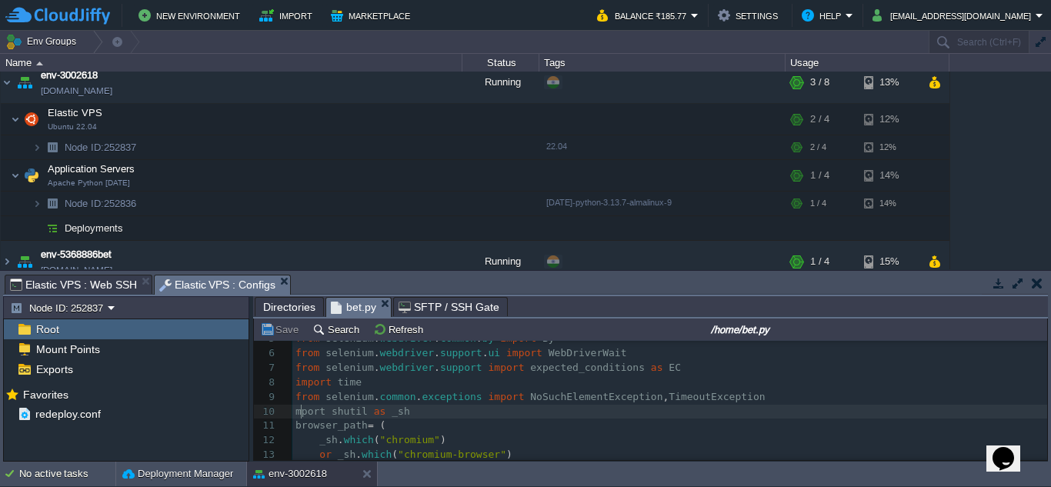
click at [300, 413] on span "mport" at bounding box center [310, 411] width 30 height 12
type textarea "i"
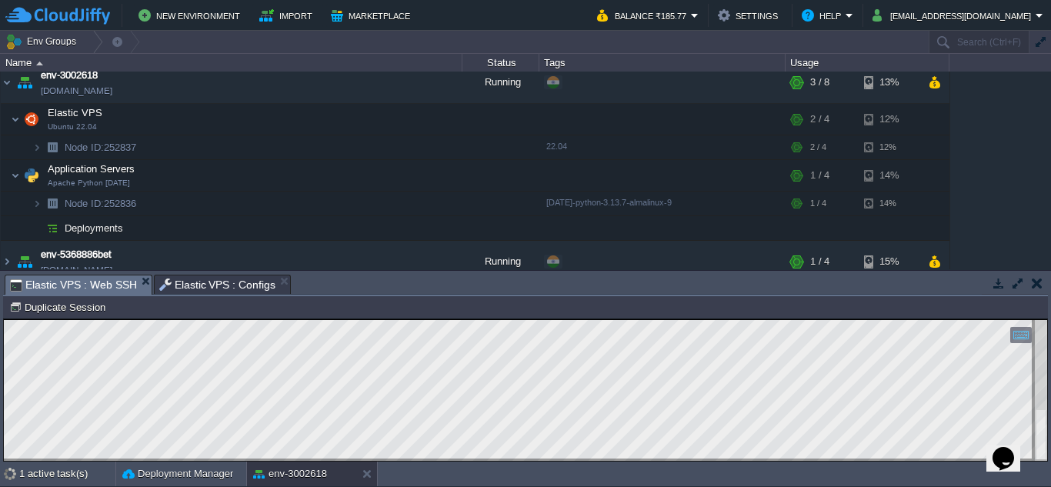
click at [90, 288] on span "Elastic VPS : Web SSH" at bounding box center [73, 284] width 127 height 19
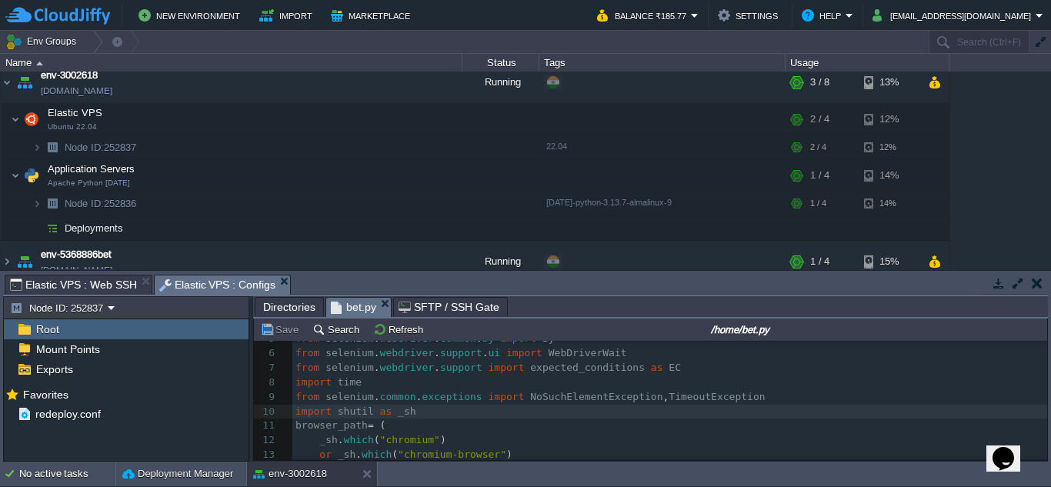
click at [181, 279] on span "Elastic VPS : Configs" at bounding box center [217, 284] width 117 height 19
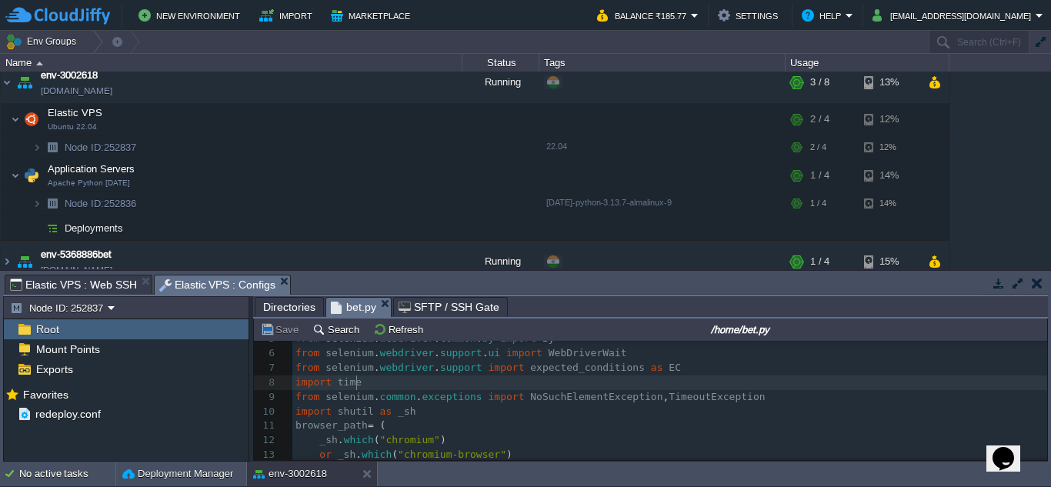
click at [384, 379] on pre "import time" at bounding box center [669, 382] width 755 height 15
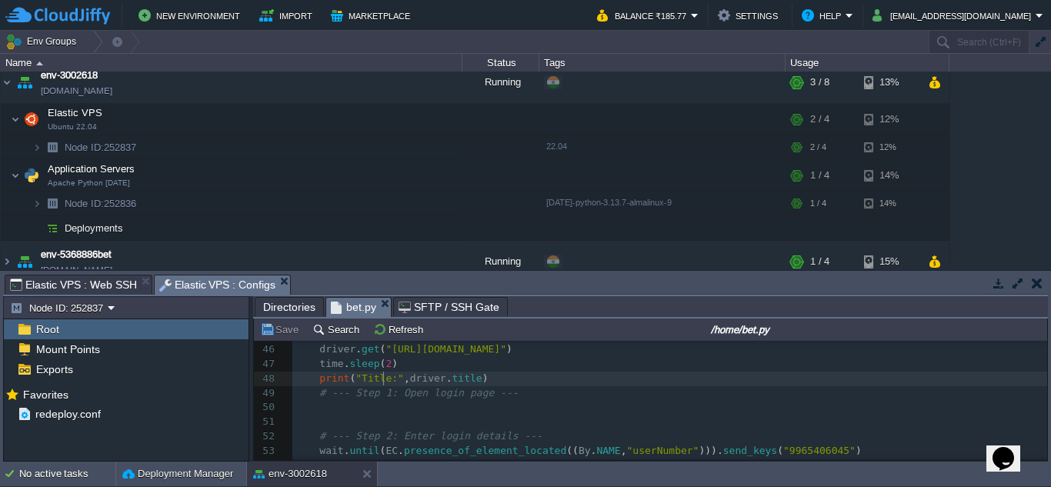
click at [384, 379] on div "x import time 25 chrome_options = Options () 26 chrome_options . binary_locatio…" at bounding box center [669, 321] width 755 height 566
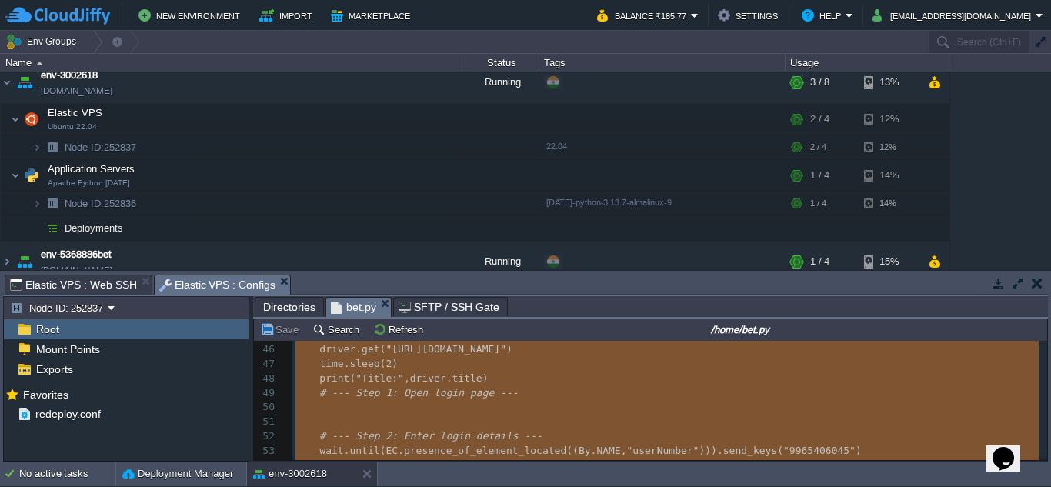
type textarea "-"
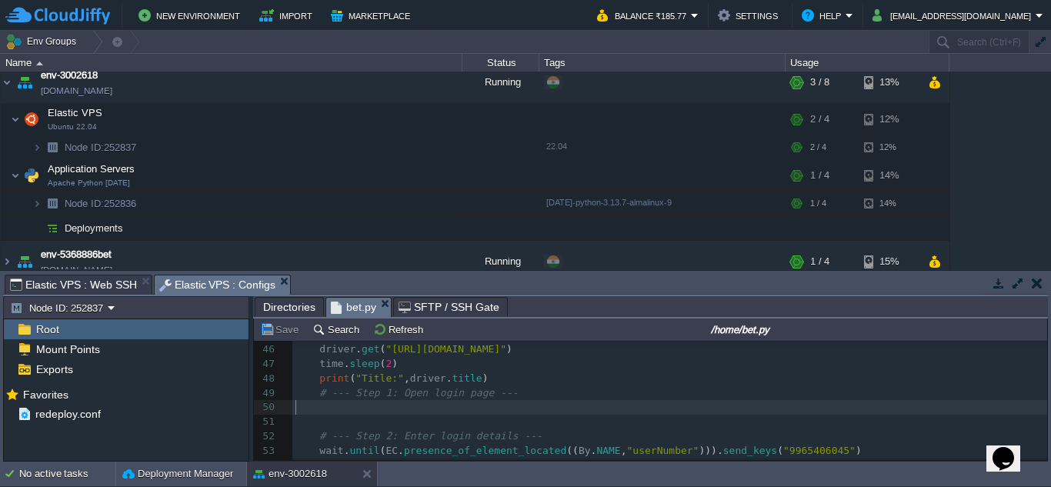
type textarea "-"
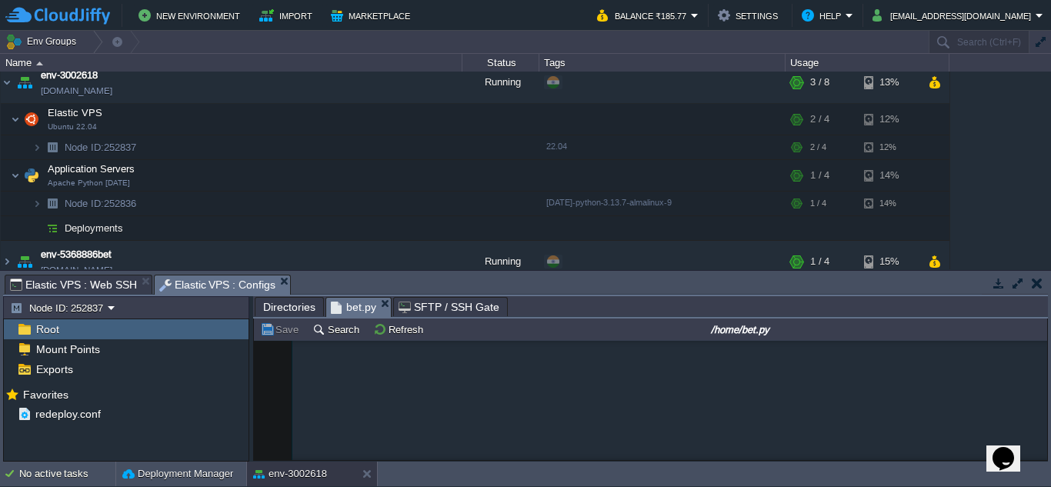
scroll to position [5656, 0]
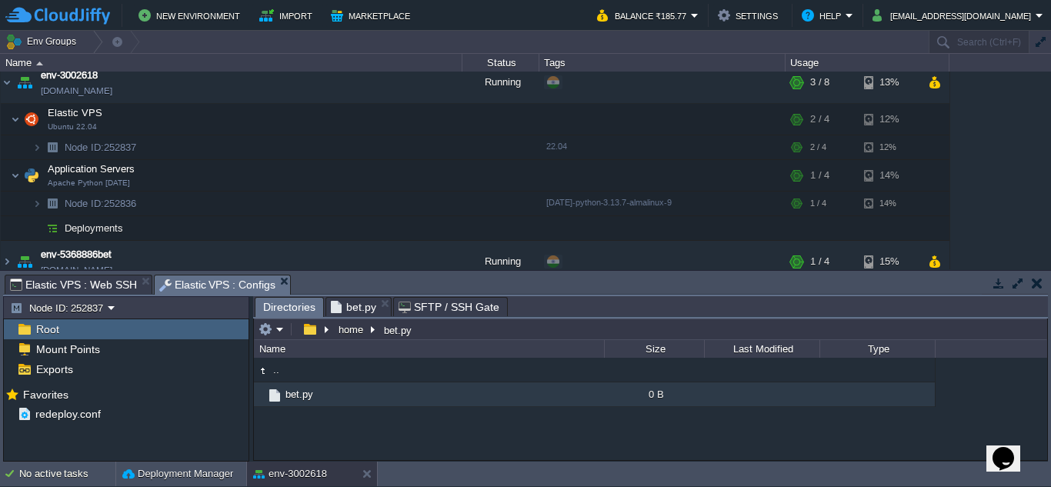
click at [279, 310] on span "Directories" at bounding box center [289, 307] width 52 height 19
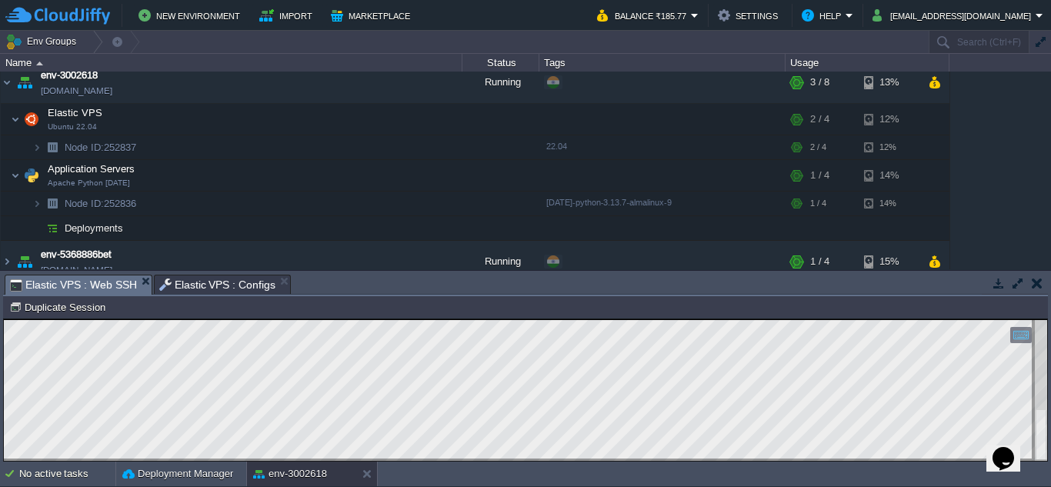
click at [90, 287] on span "Elastic VPS : Web SSH" at bounding box center [73, 284] width 127 height 19
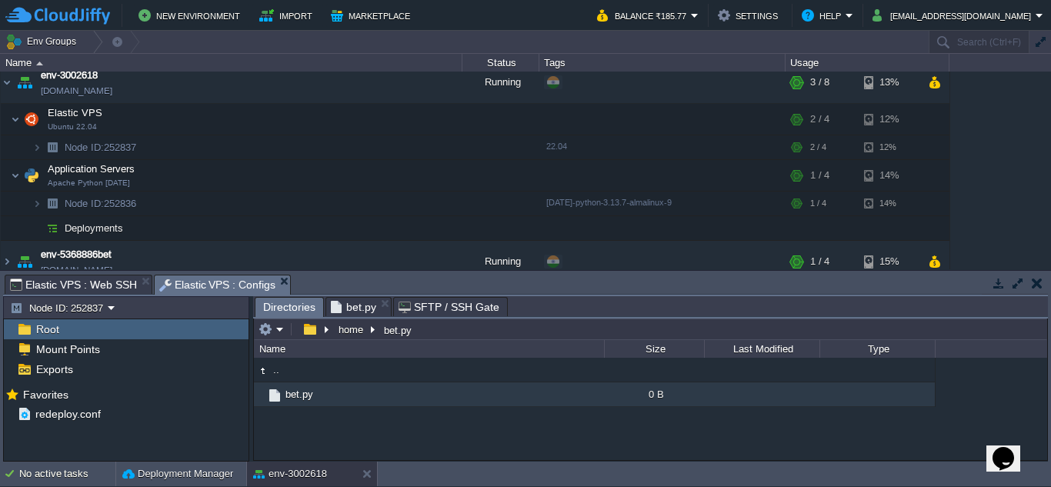
click at [207, 284] on span "Elastic VPS : Configs" at bounding box center [217, 284] width 117 height 19
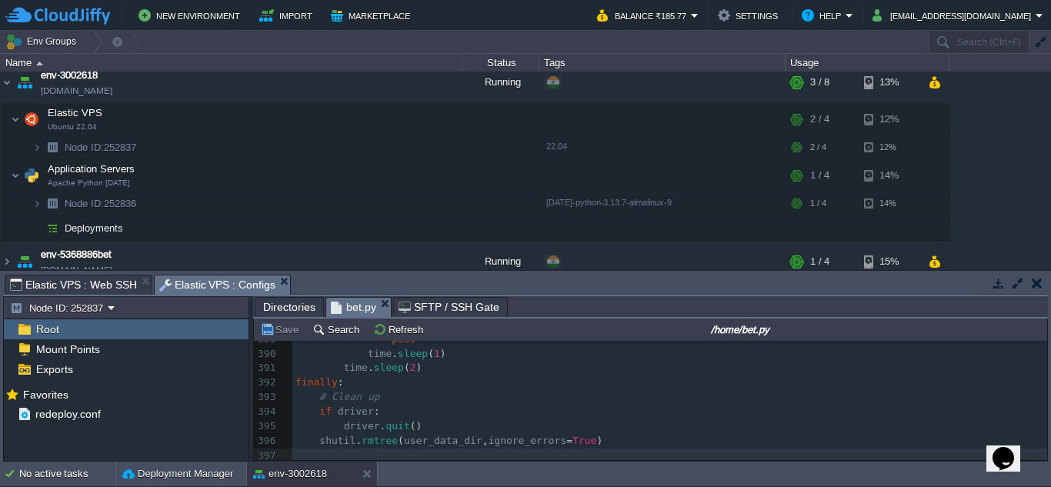
click at [347, 309] on span "bet.py" at bounding box center [353, 307] width 45 height 19
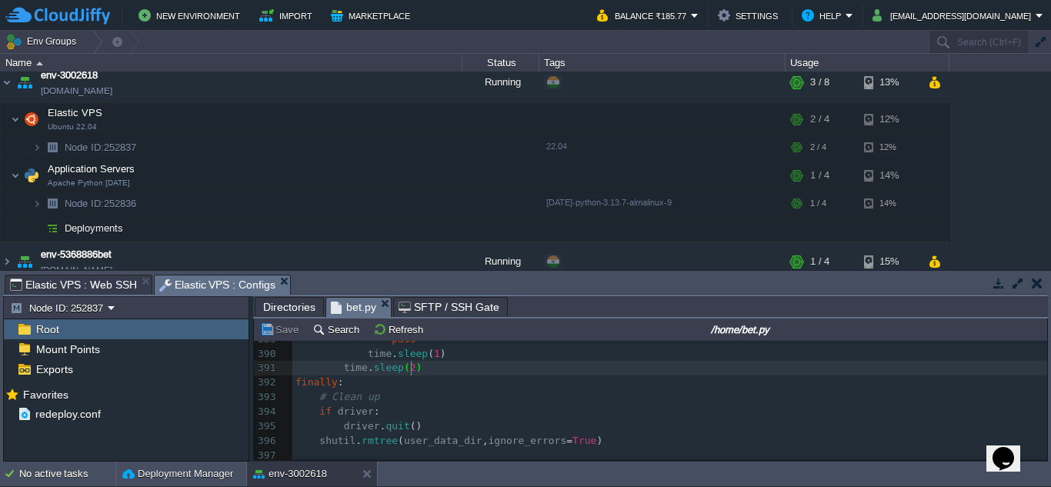
type textarea "-"
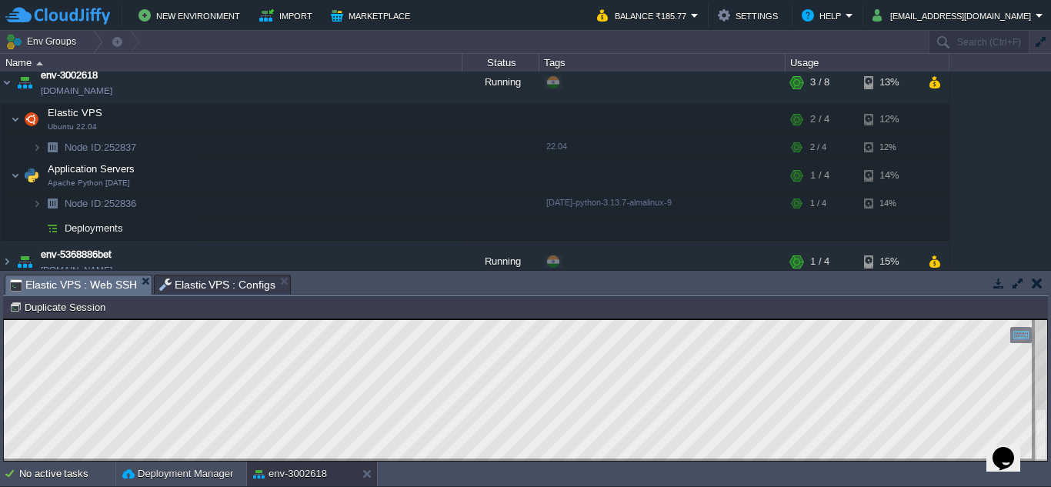
click at [107, 282] on span "Elastic VPS : Web SSH" at bounding box center [73, 284] width 127 height 19
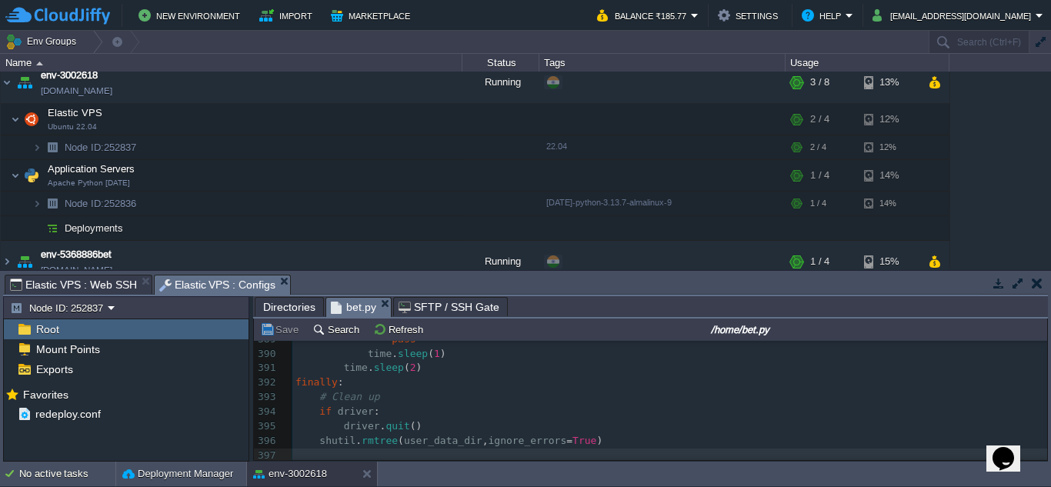
click at [222, 283] on span "Elastic VPS : Configs" at bounding box center [217, 284] width 117 height 19
click at [444, 393] on pre "# Clean up" at bounding box center [669, 397] width 755 height 15
type textarea "-"
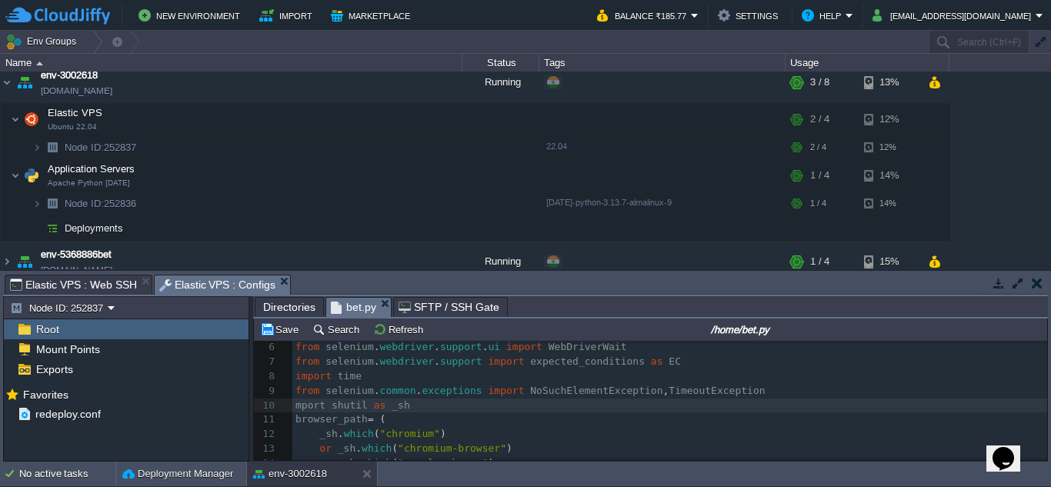
scroll to position [5580, 0]
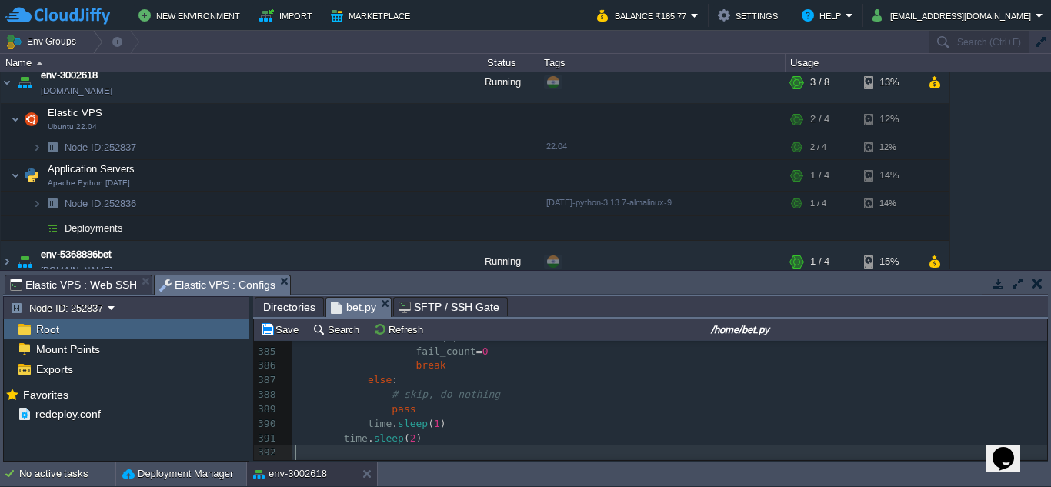
type textarea "-"
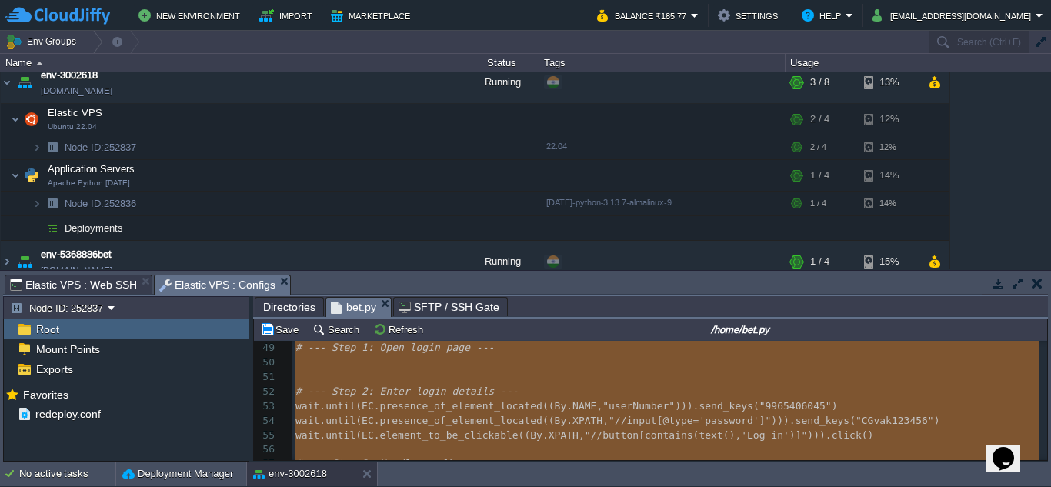
scroll to position [642, 0]
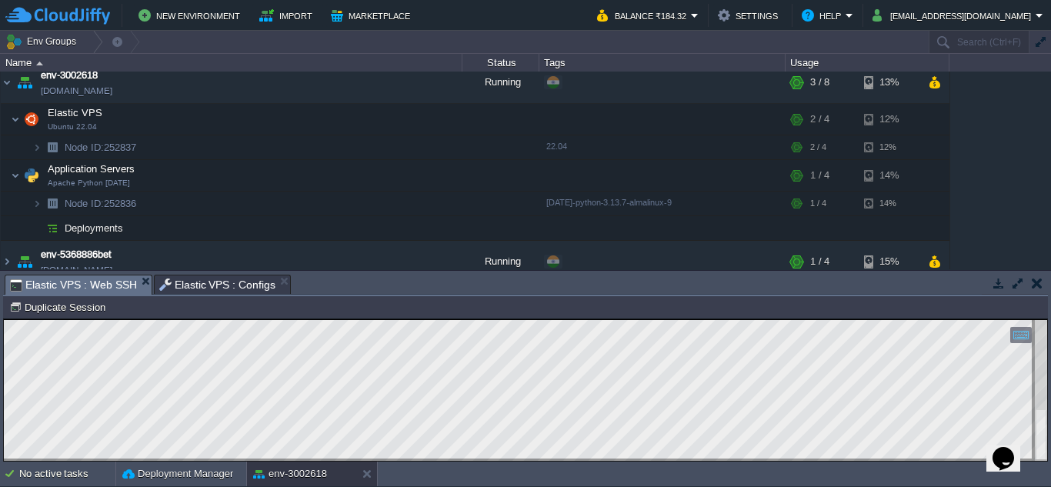
click at [87, 287] on span "Elastic VPS : Web SSH" at bounding box center [73, 284] width 127 height 19
click at [197, 272] on div "Tasks Activity Log Archive Git / SVN Elastic VPS : Web SSH Elastic VPS : Config…" at bounding box center [525, 366] width 1051 height 191
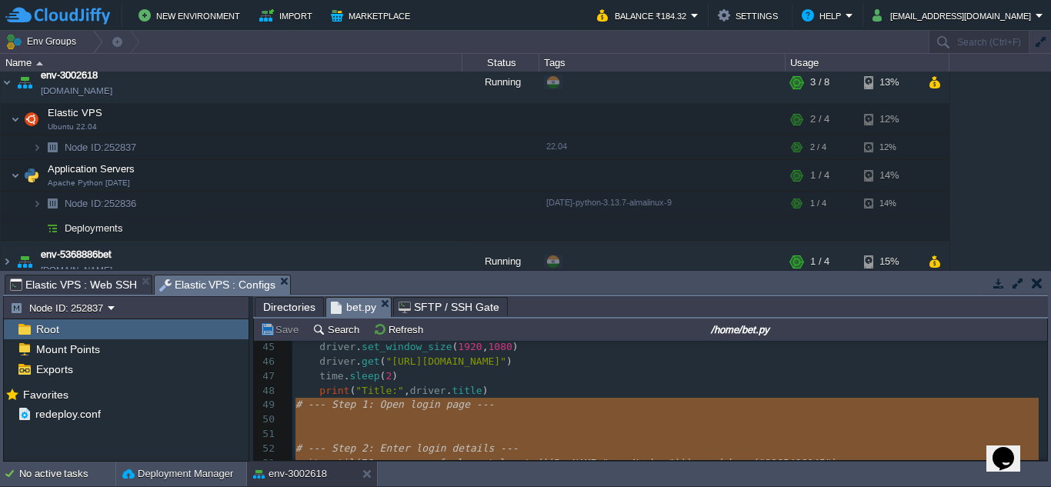
click at [196, 280] on span "Elastic VPS : Configs" at bounding box center [217, 284] width 117 height 19
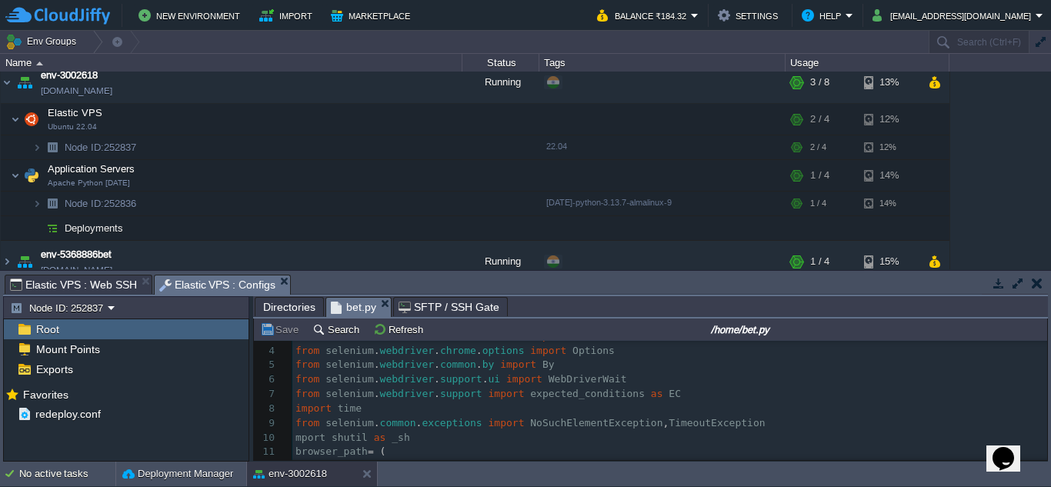
scroll to position [51, 0]
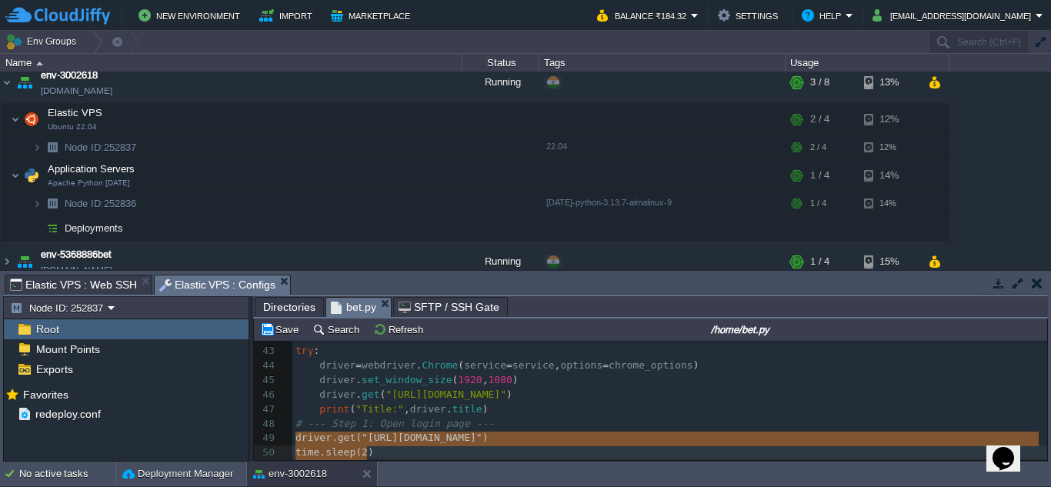
type textarea "-"
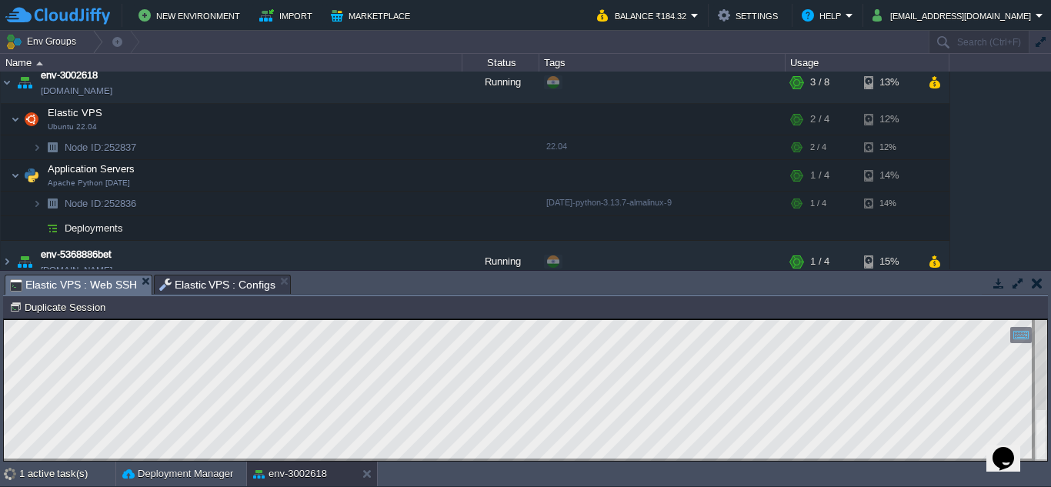
click at [98, 283] on span "Elastic VPS : Web SSH" at bounding box center [73, 284] width 127 height 19
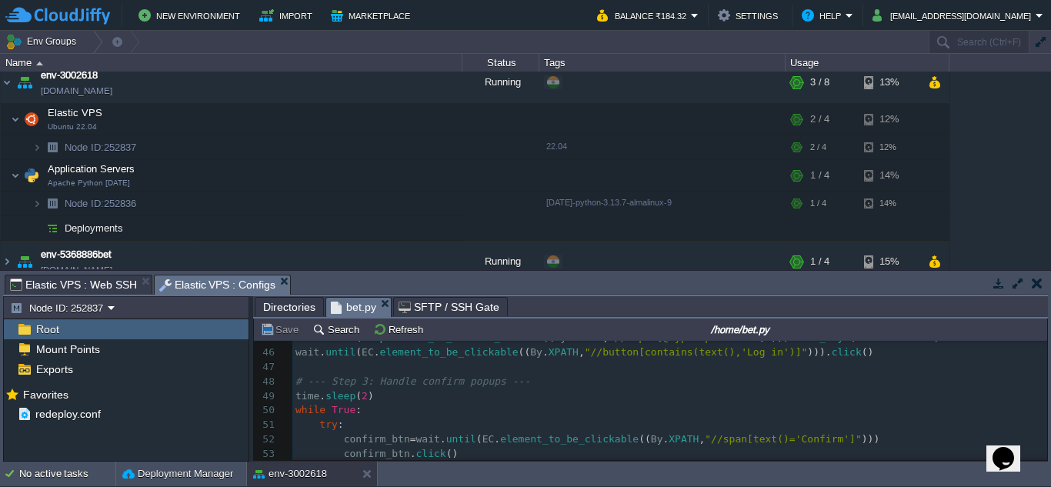
click at [170, 288] on span "Elastic VPS : Configs" at bounding box center [217, 284] width 117 height 19
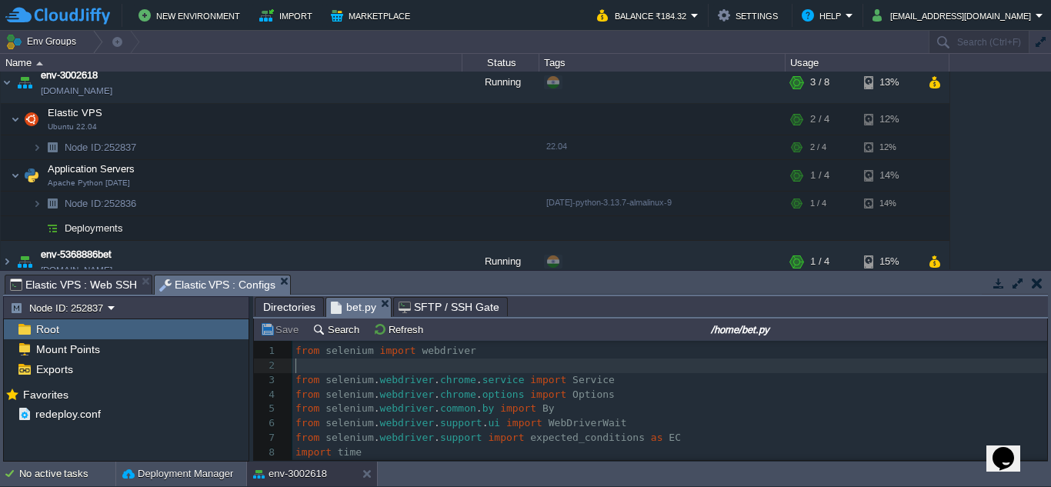
click at [349, 369] on pre "​" at bounding box center [669, 366] width 755 height 15
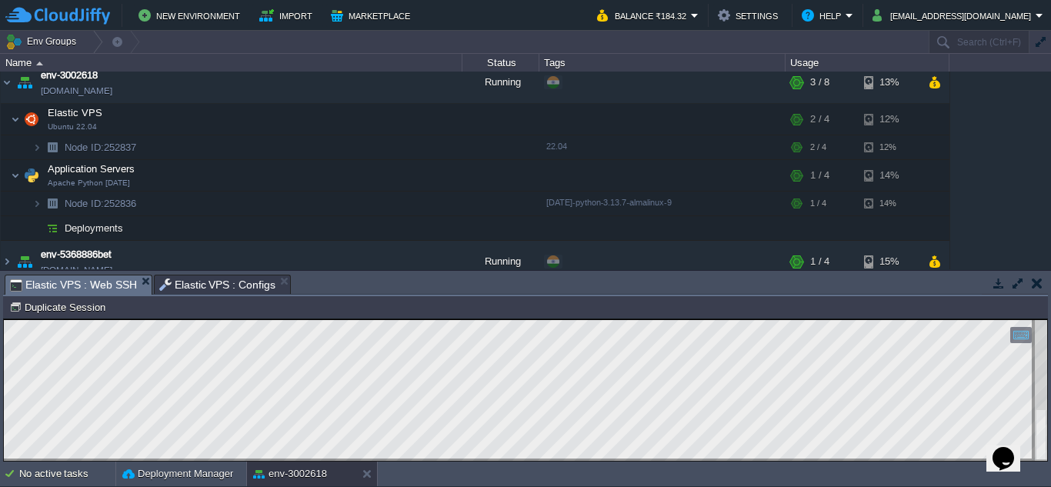
click at [118, 281] on span "Elastic VPS : Web SSH" at bounding box center [73, 284] width 127 height 19
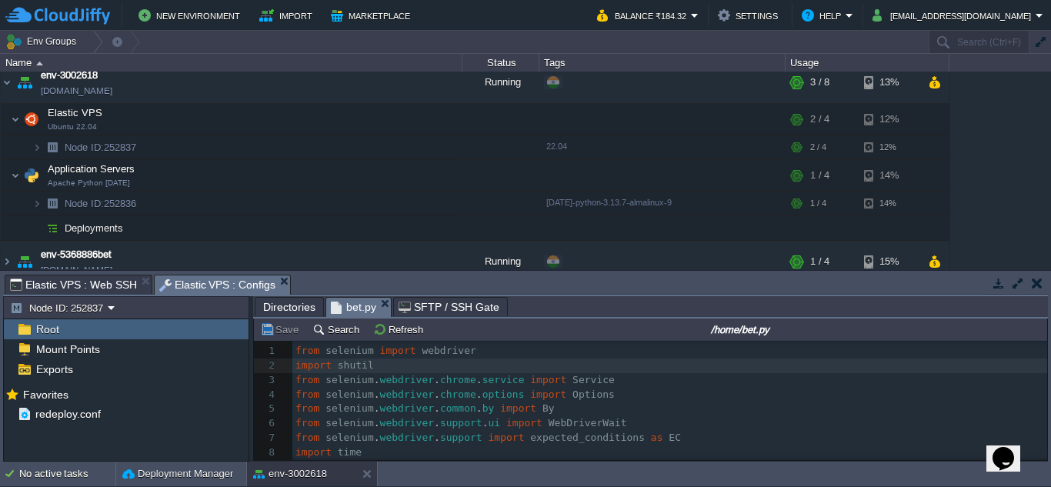
click at [207, 285] on span "Elastic VPS : Configs" at bounding box center [217, 284] width 117 height 19
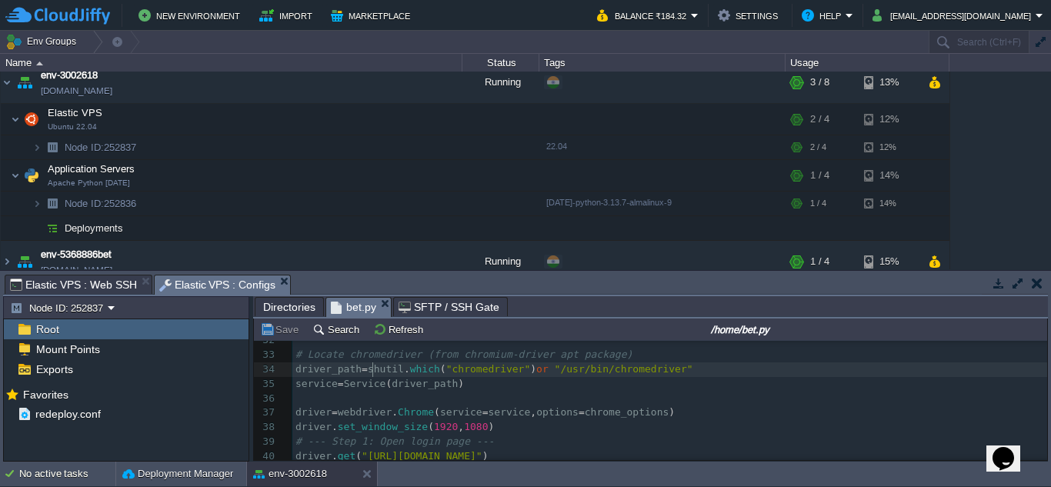
scroll to position [5, 0]
click at [373, 369] on div "x import shutil 21 chrome_options . binary_location = browser_path 22 ​ 23 # He…" at bounding box center [669, 406] width 755 height 464
type textarea "driver_path = shutil.which("chromedriver") or "/usr/bin/chromedriver""
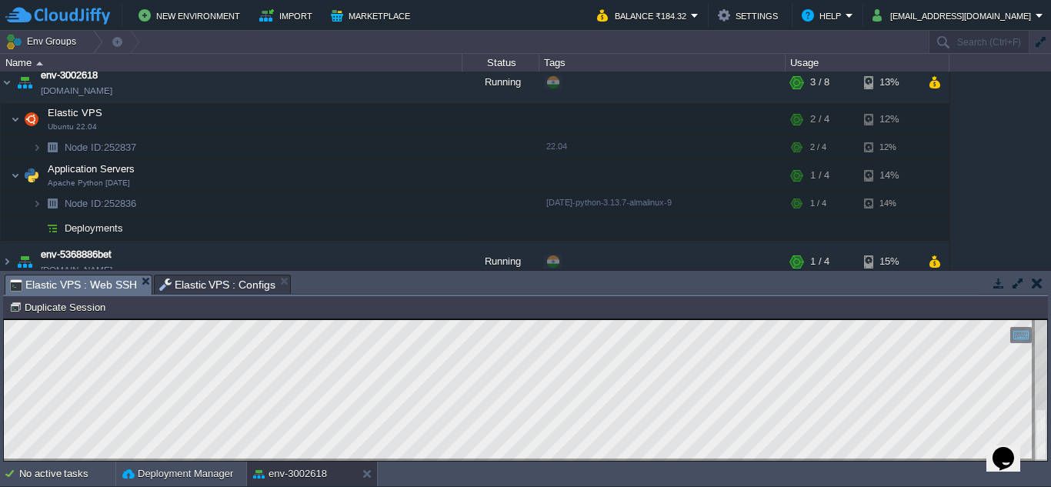
click at [101, 282] on span "Elastic VPS : Web SSH" at bounding box center [73, 284] width 127 height 19
click at [192, 278] on span "Elastic VPS : Configs" at bounding box center [217, 284] width 117 height 18
click at [99, 287] on span "Elastic VPS : Web SSH" at bounding box center [73, 284] width 127 height 19
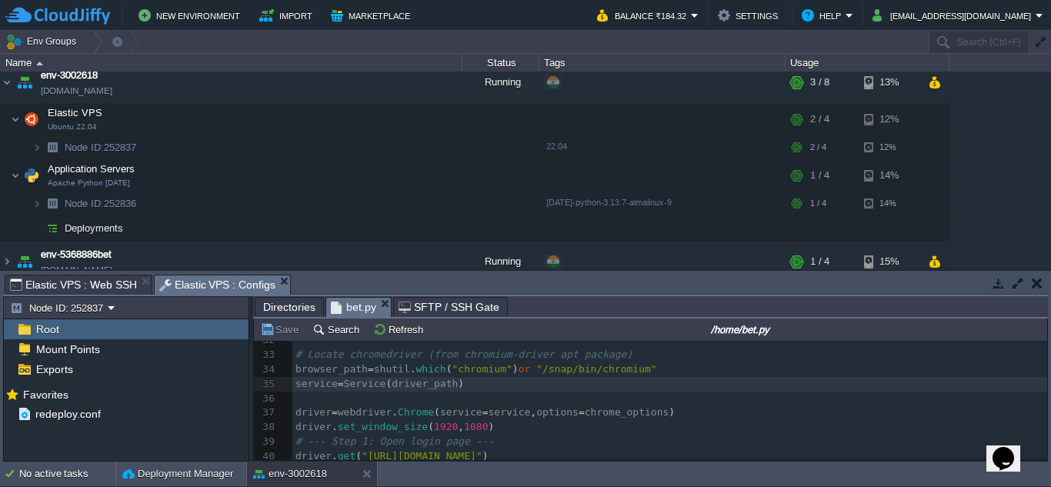
click at [199, 286] on span "Elastic VPS : Configs" at bounding box center [217, 284] width 117 height 19
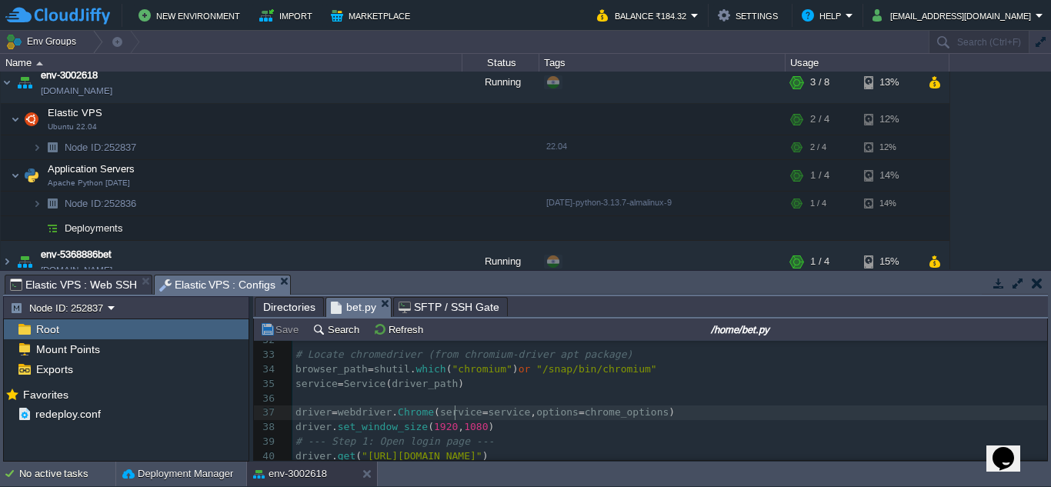
click at [453, 409] on span "service" at bounding box center [461, 412] width 42 height 12
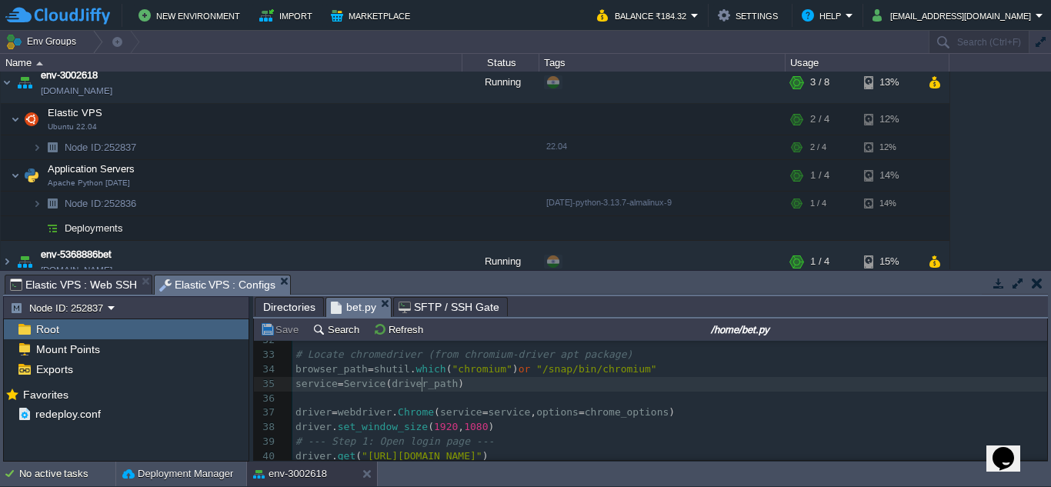
click at [419, 386] on span "driver_path" at bounding box center [425, 384] width 66 height 12
type textarea "driver_path"
click at [335, 366] on div "x import shutil 21 chrome_options . binary_location = browser_path 22 ​ 23 # He…" at bounding box center [669, 406] width 755 height 464
type textarea "browser_path"
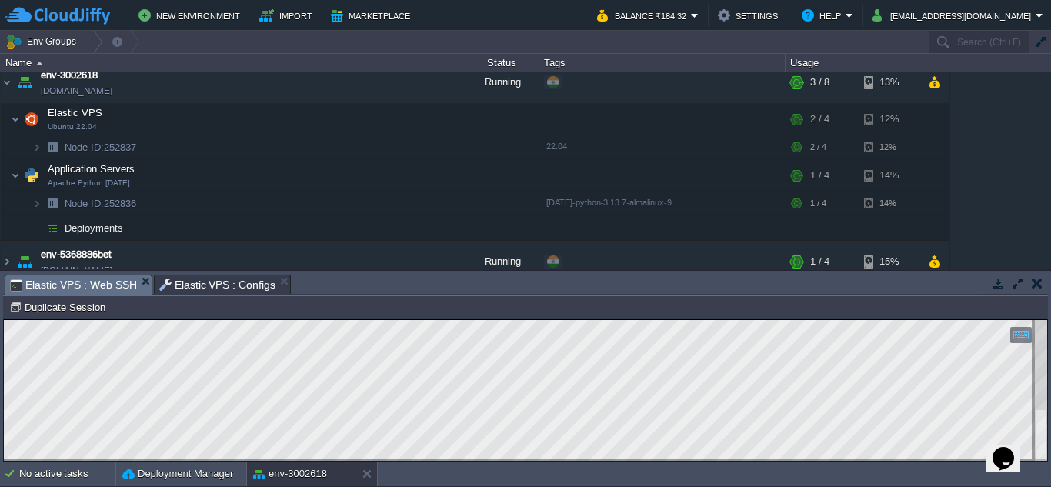
click at [85, 287] on span "Elastic VPS : Web SSH" at bounding box center [73, 284] width 127 height 19
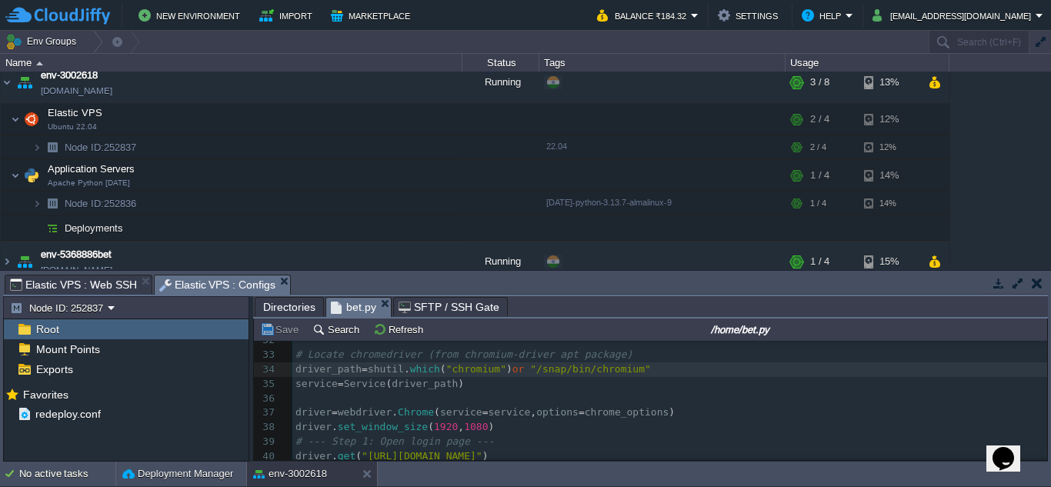
click at [211, 278] on span "Elastic VPS : Configs" at bounding box center [217, 284] width 117 height 19
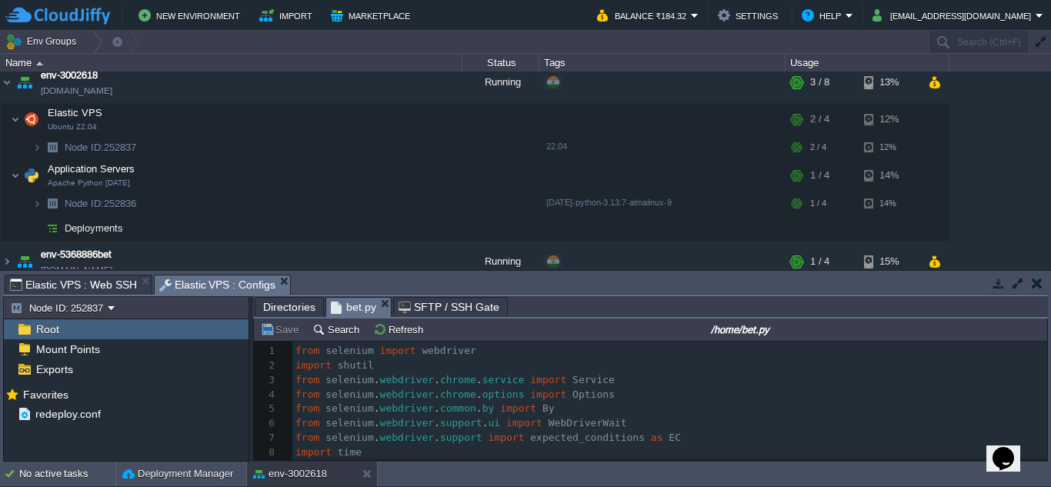
type textarea "import shutil"
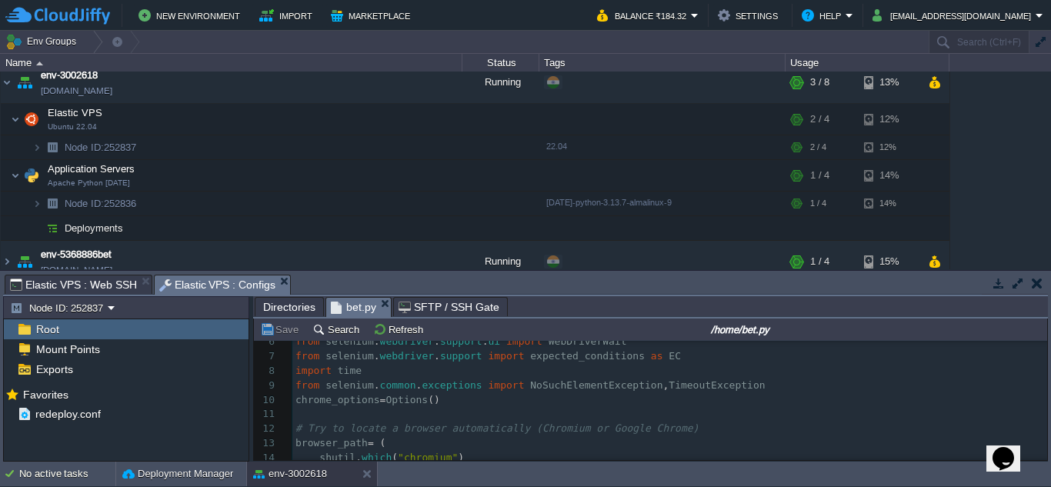
scroll to position [93, 0]
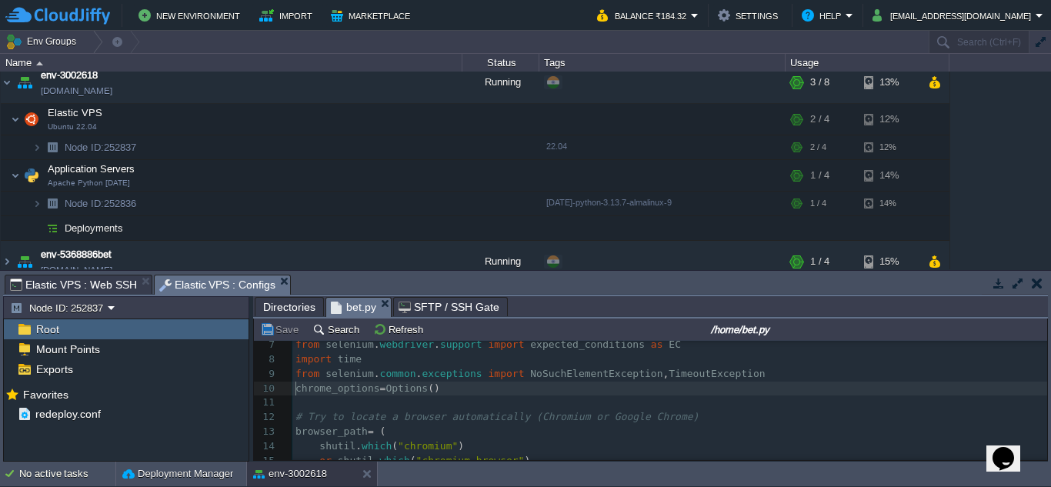
click at [294, 396] on pre "​" at bounding box center [669, 402] width 755 height 15
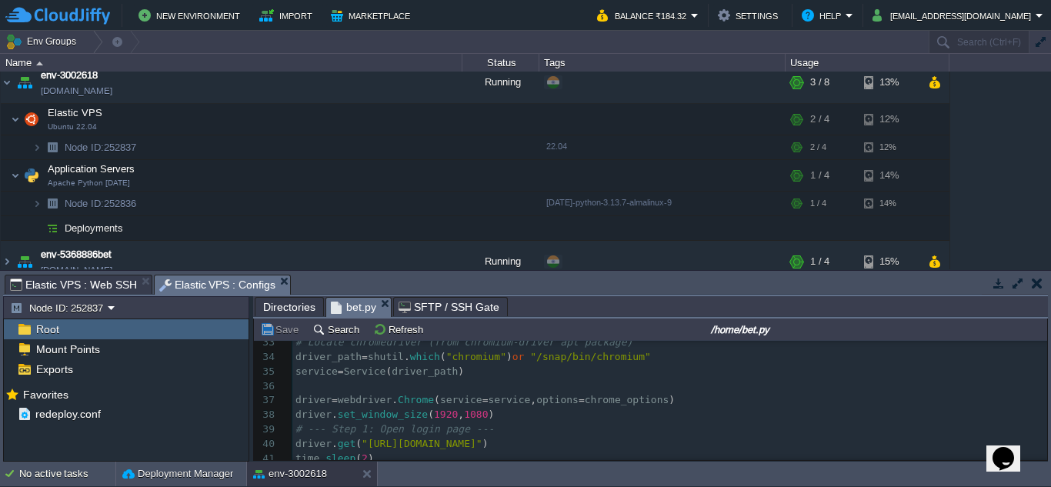
scroll to position [473, 0]
type textarea "-"
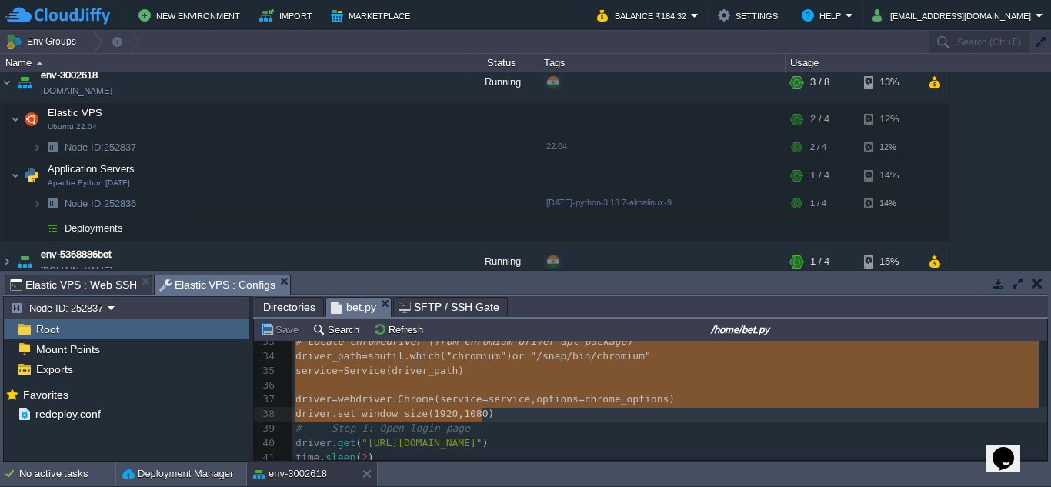
paste textarea
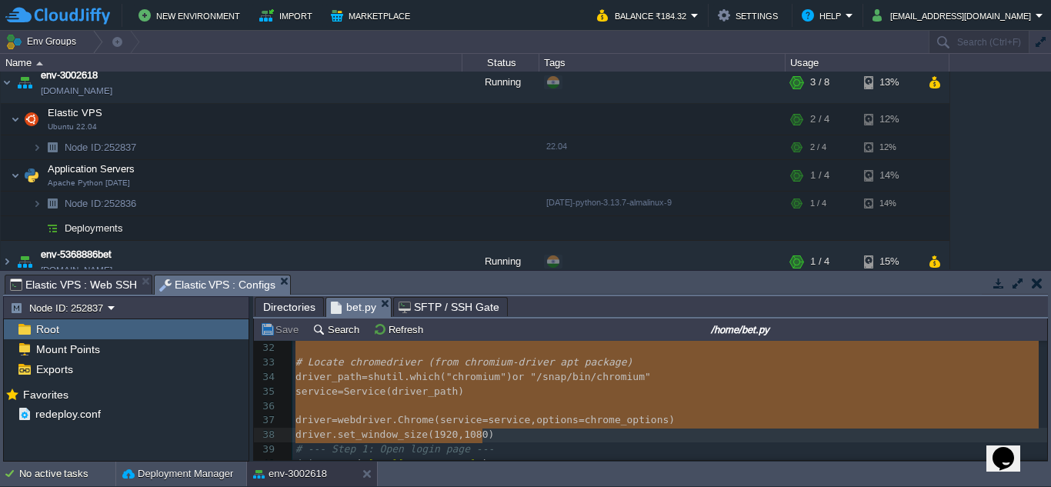
scroll to position [452, 0]
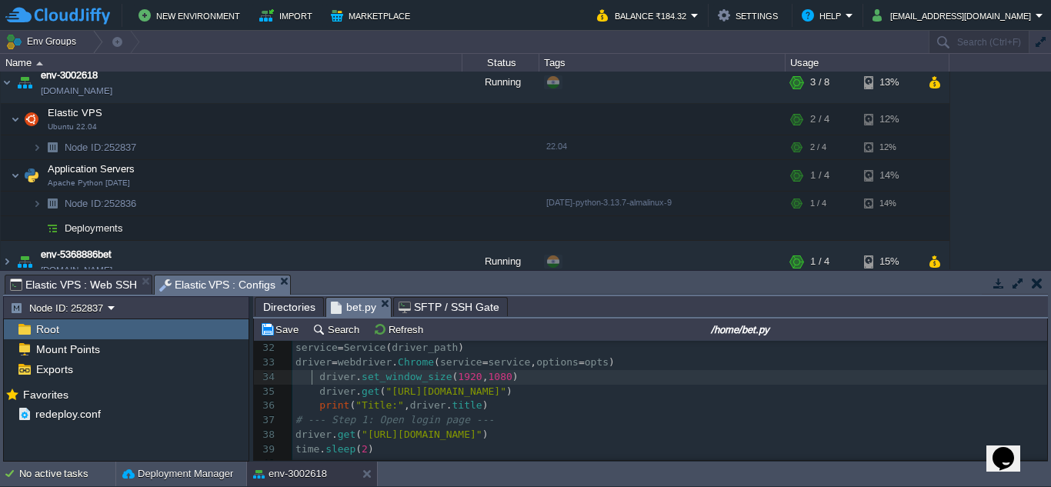
click at [315, 375] on div "x chrome_options = Options () 21 opts . add_argument ( f "--user-data-dir={user…" at bounding box center [669, 421] width 755 height 479
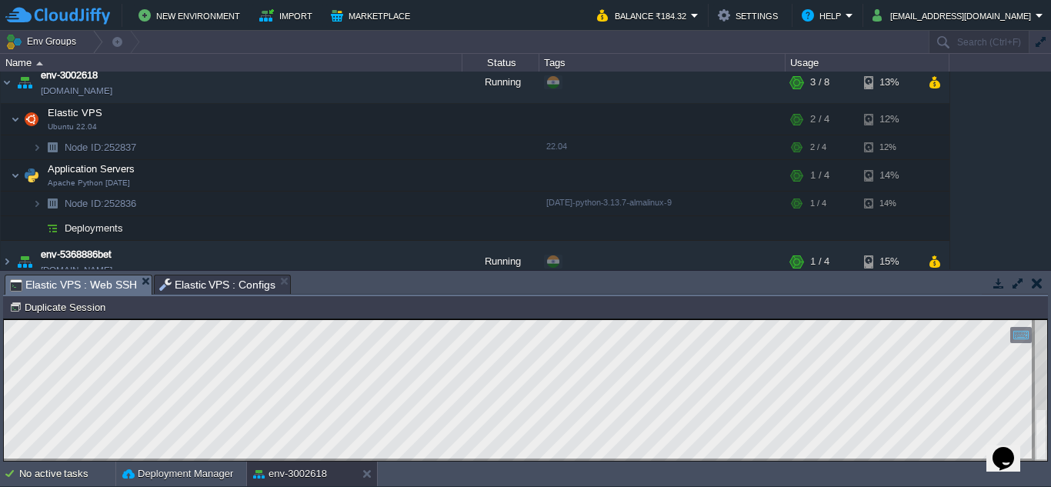
click at [100, 287] on span "Elastic VPS : Web SSH" at bounding box center [73, 284] width 127 height 19
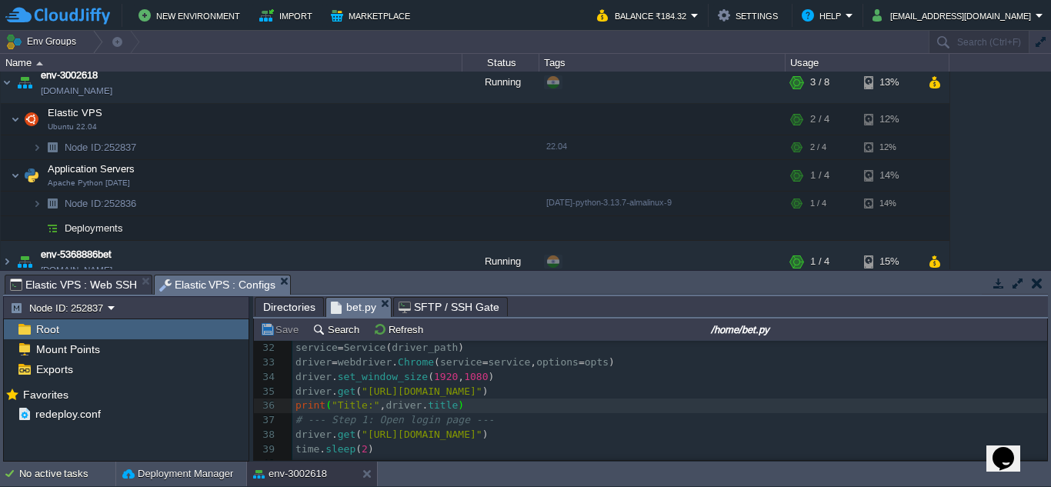
click at [205, 285] on span "Elastic VPS : Configs" at bounding box center [217, 284] width 117 height 19
click at [459, 329] on input "/home/bet.py" at bounding box center [739, 329] width 609 height 18
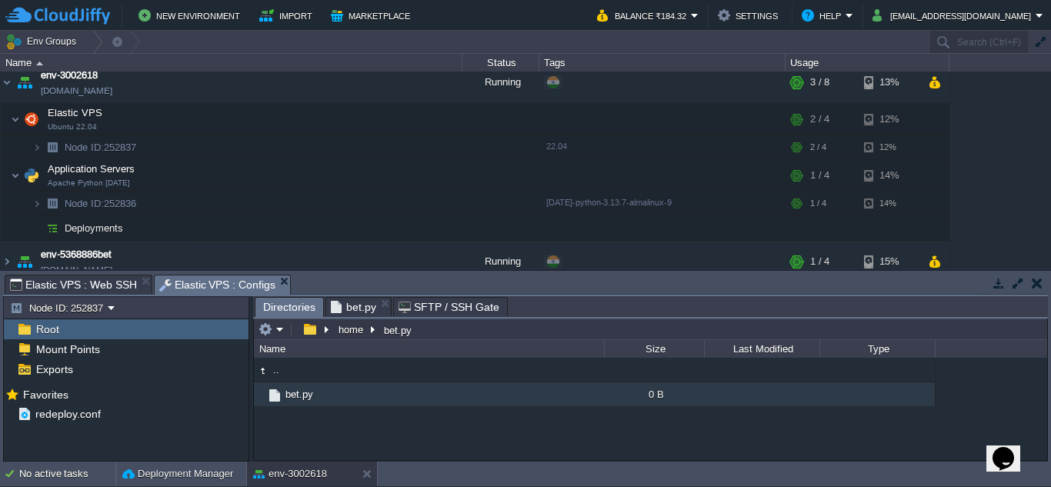
click at [291, 305] on span "Directories" at bounding box center [289, 307] width 52 height 19
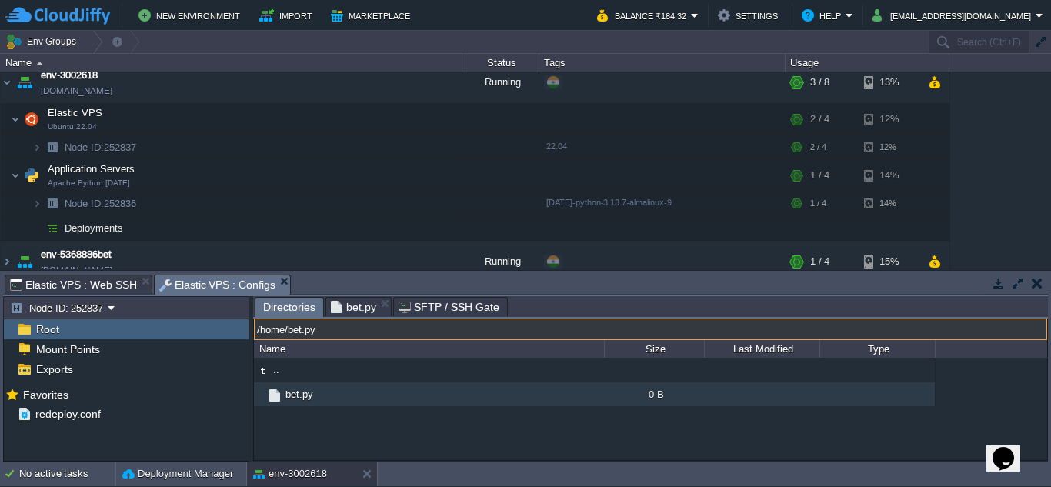
click at [471, 339] on input "/home/bet.py" at bounding box center [650, 330] width 793 height 22
paste input "snap/chromium/"
type input "/snap/chromium/"
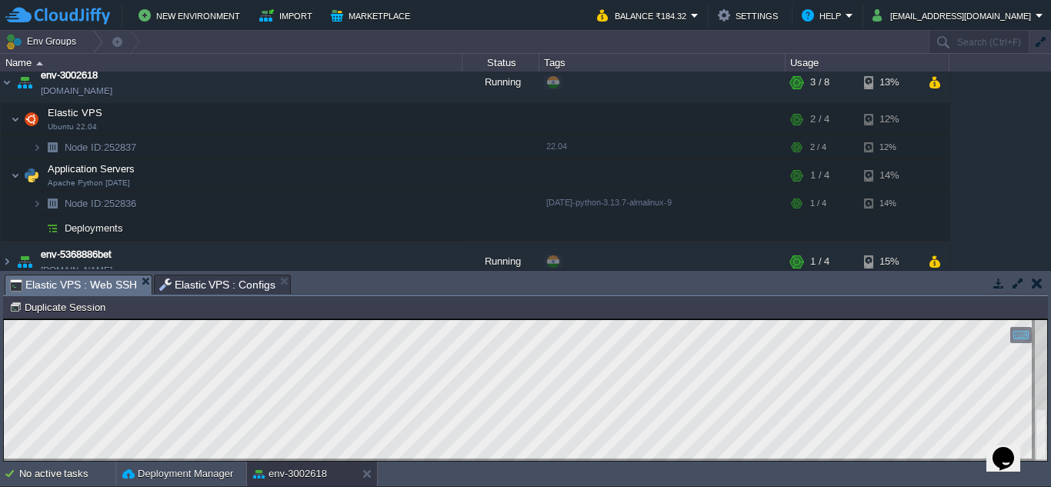
click at [95, 288] on span "Elastic VPS : Web SSH" at bounding box center [73, 284] width 127 height 19
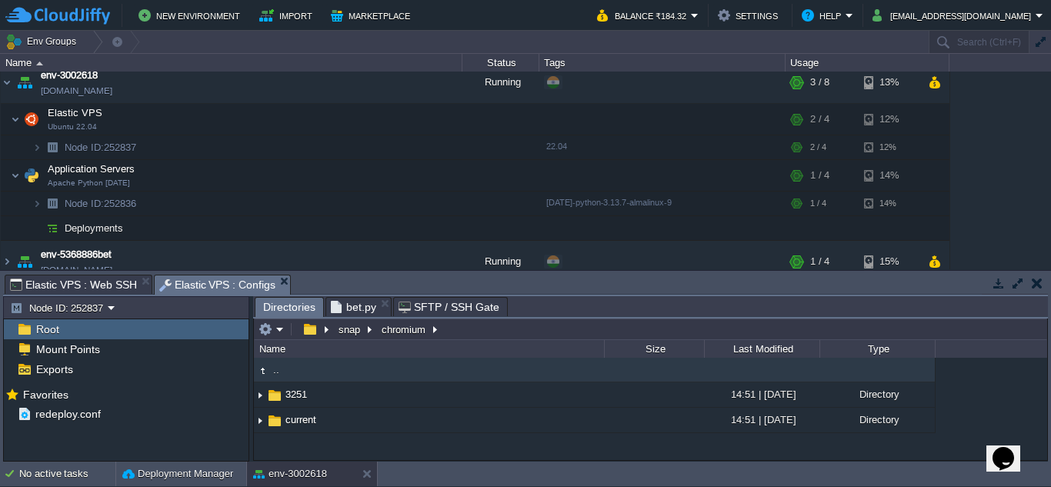
click at [165, 285] on span "Elastic VPS : Configs" at bounding box center [217, 284] width 117 height 19
click at [344, 335] on button "snap" at bounding box center [350, 329] width 28 height 14
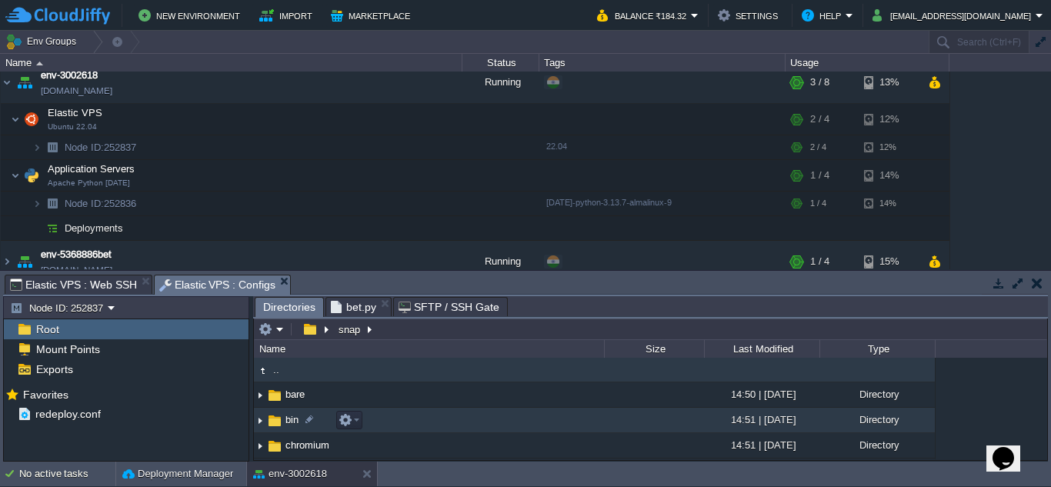
click at [289, 419] on span "bin" at bounding box center [292, 419] width 18 height 13
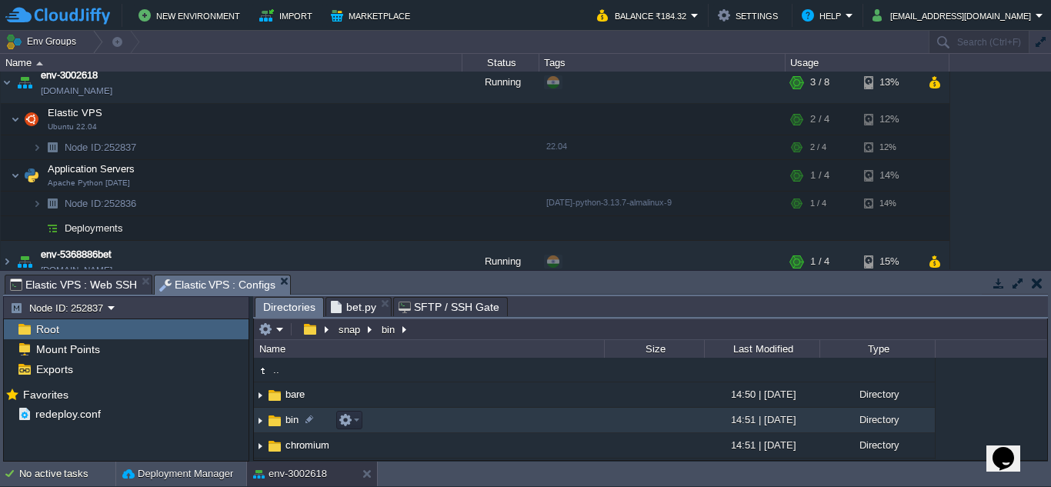
click at [289, 419] on span "bin" at bounding box center [292, 419] width 18 height 13
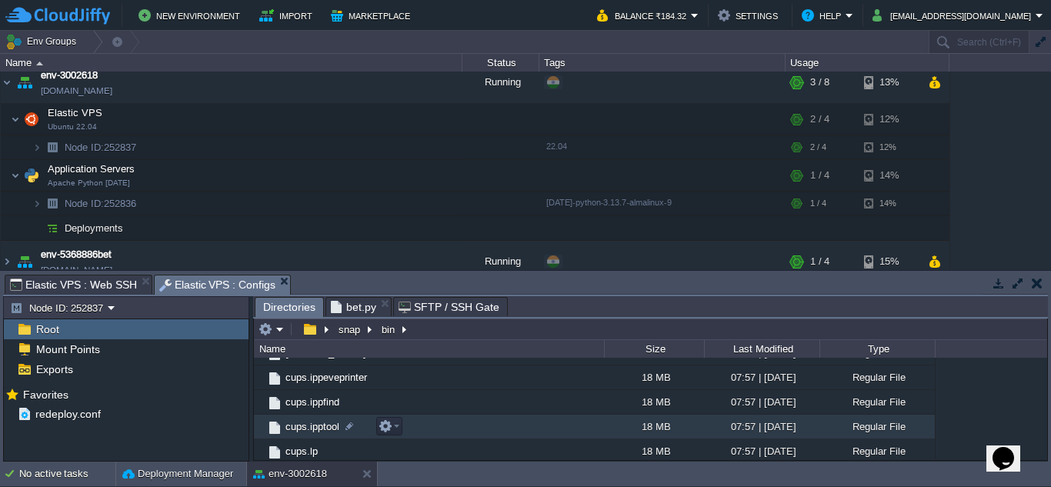
scroll to position [338, 0]
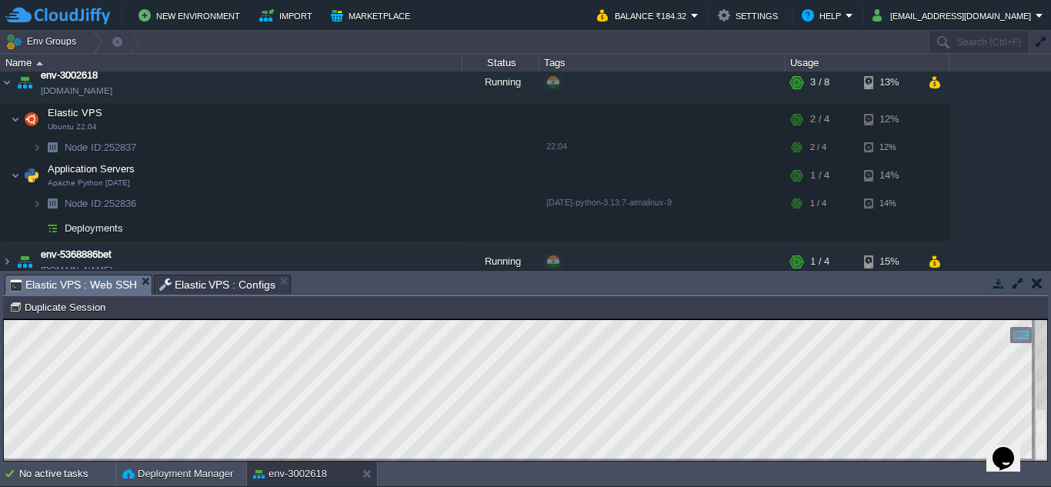
click at [96, 286] on span "Elastic VPS : Web SSH" at bounding box center [73, 284] width 127 height 19
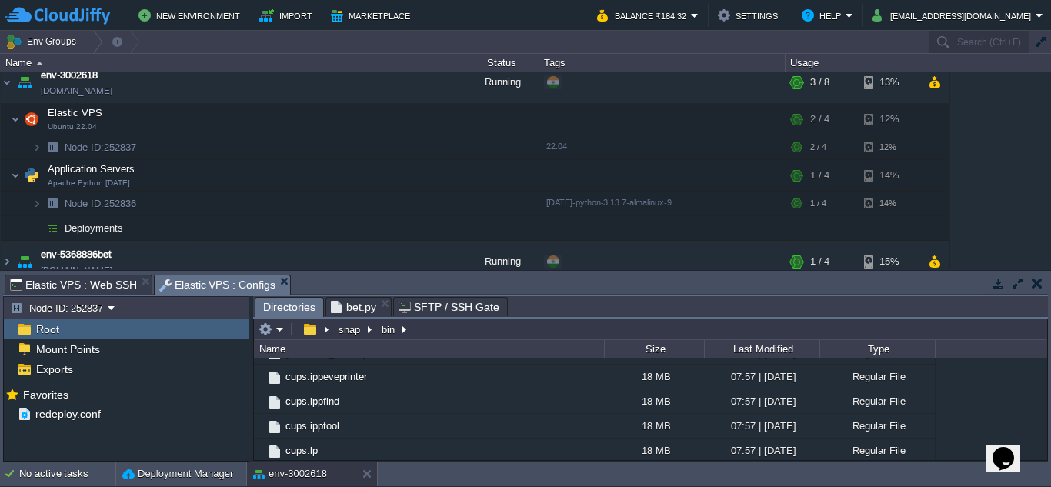
click at [176, 292] on span "Elastic VPS : Configs" at bounding box center [217, 284] width 117 height 19
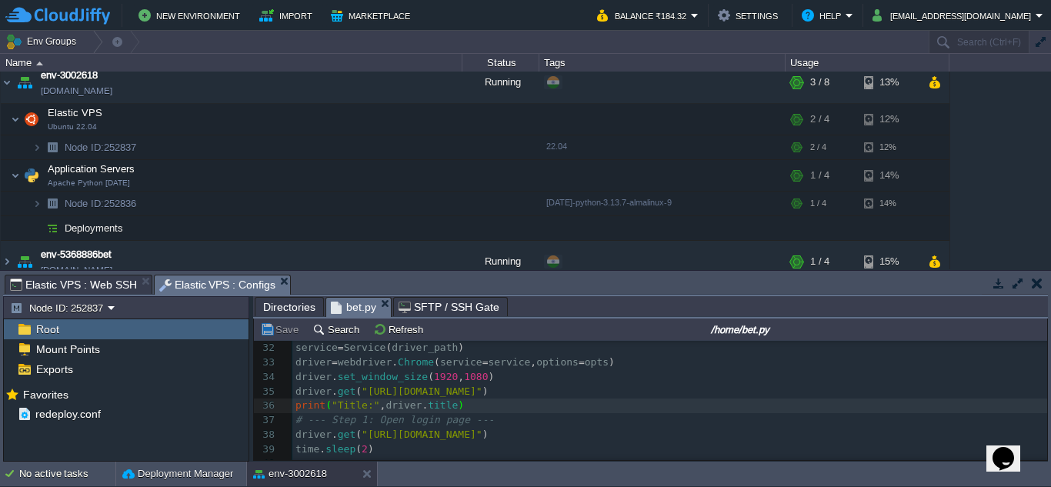
click at [345, 309] on span "bet.py" at bounding box center [353, 307] width 45 height 19
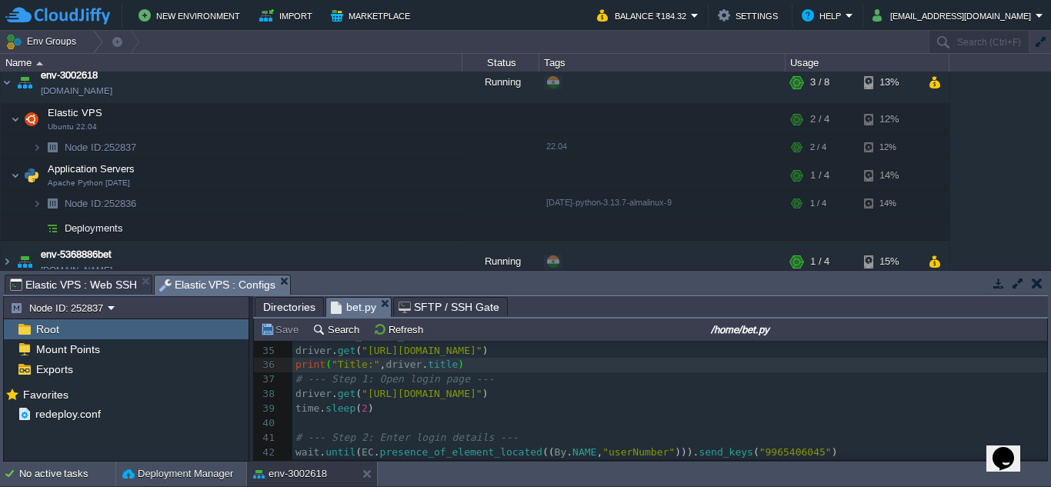
scroll to position [492, 0]
click at [489, 368] on pre "print ( "Title:" , driver . title )" at bounding box center [669, 366] width 755 height 15
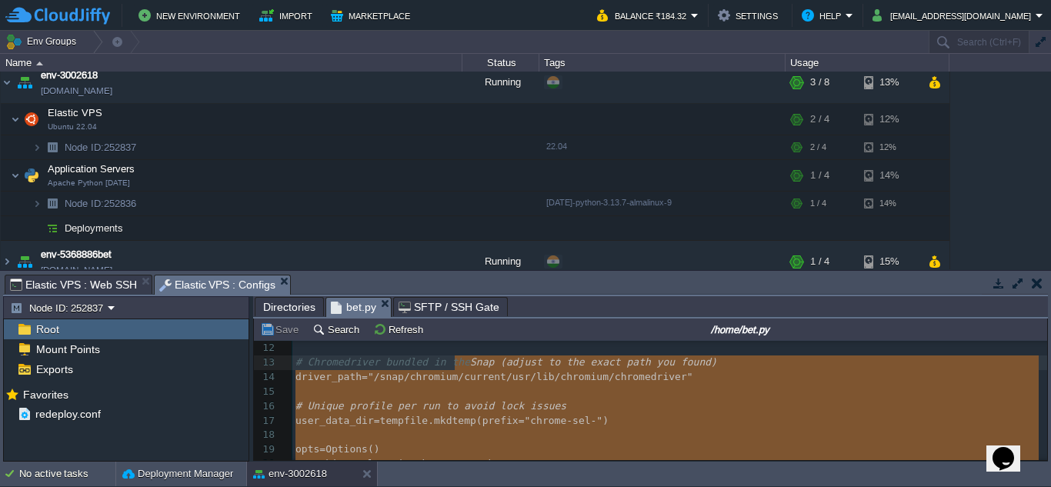
scroll to position [105, 0]
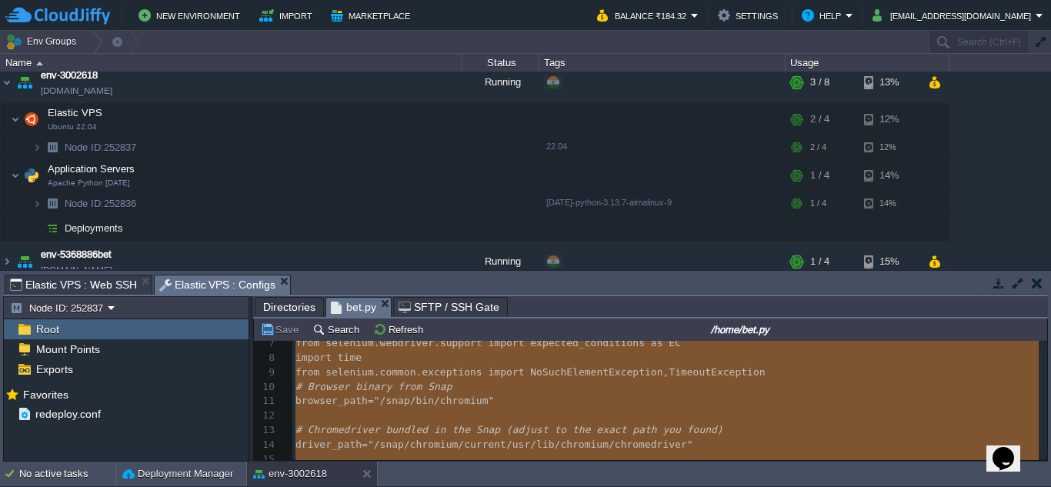
click at [733, 372] on pre "from selenium . common . exceptions import NoSuchElementException , TimeoutExce…" at bounding box center [669, 372] width 755 height 15
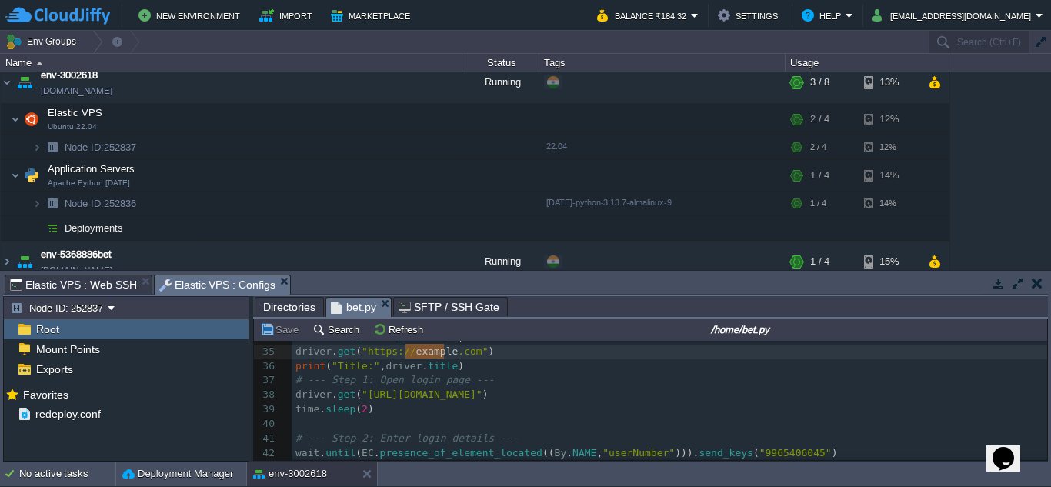
type textarea "driver.get("[URL][DOMAIN_NAME]")"
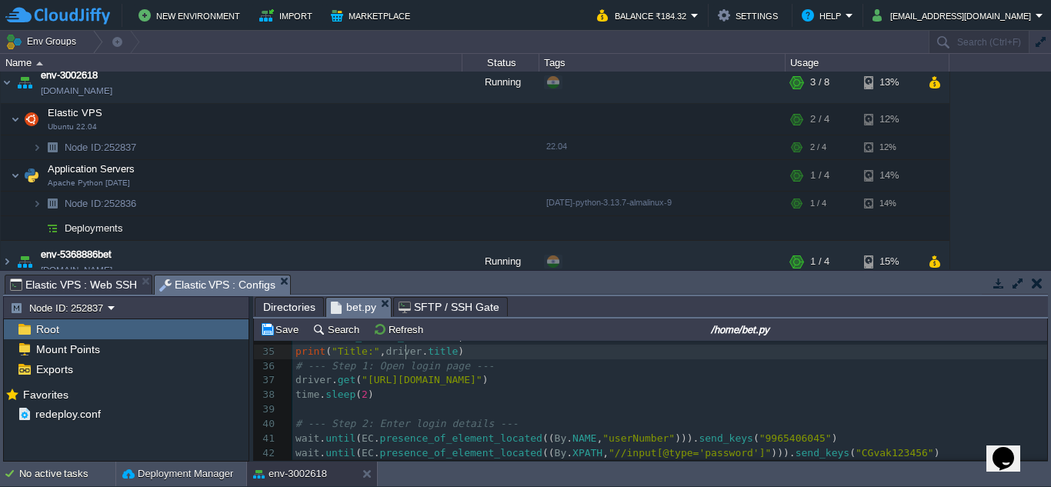
click at [407, 353] on div "x print ( "Title:" , driver . title ) 24 opts . add_argument ( "--no-sandbox" )…" at bounding box center [669, 388] width 755 height 406
type textarea "print("Title:", driver.title)"
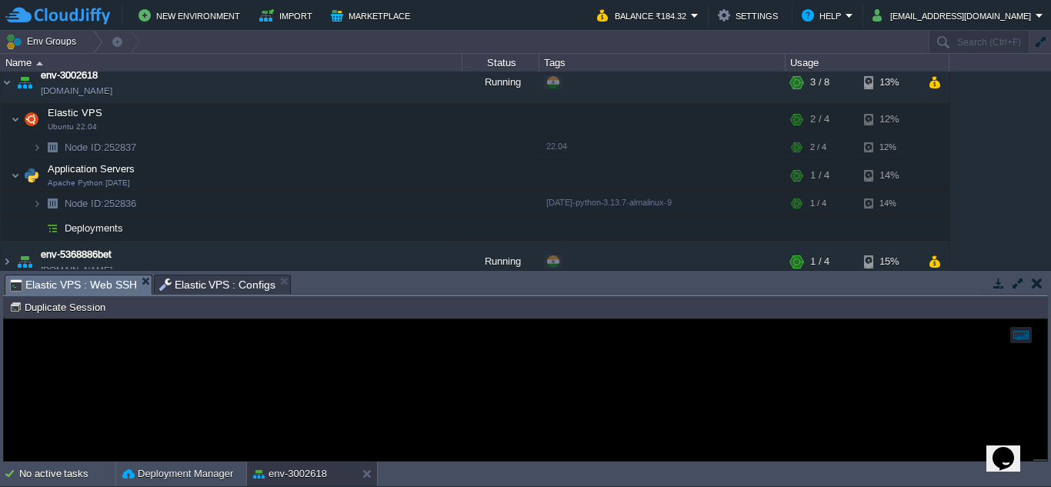
click at [94, 279] on span "Elastic VPS : Web SSH" at bounding box center [73, 284] width 127 height 19
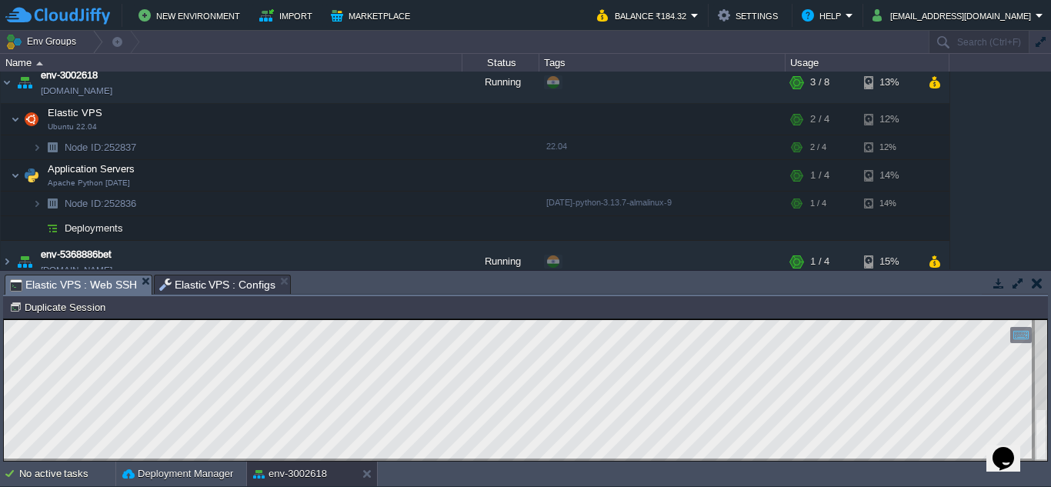
click at [252, 319] on html "Copy: Ctrl + Shift + C Paste: Ctrl + V Settings: Ctrl + Shift + Alt 0" at bounding box center [525, 319] width 1043 height 0
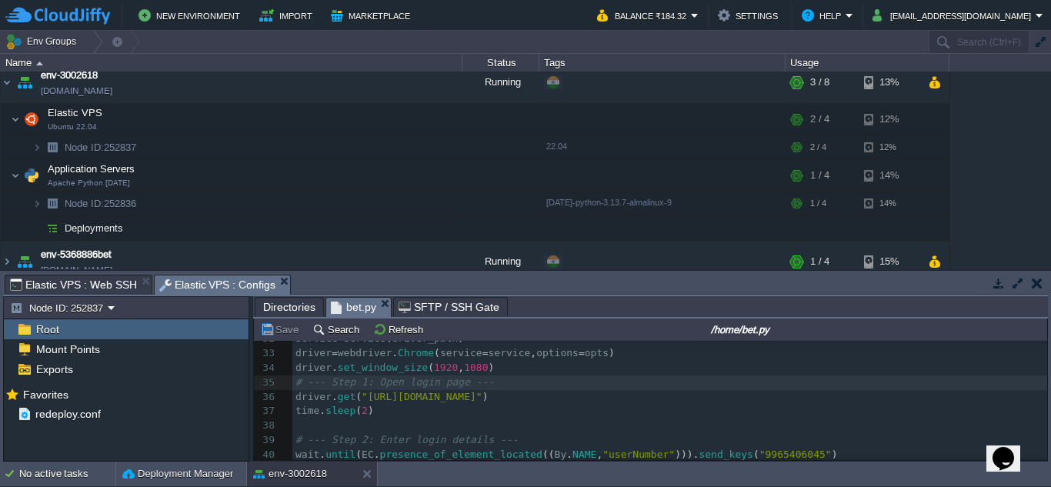
click at [219, 277] on span "Elastic VPS : Configs" at bounding box center [217, 284] width 117 height 19
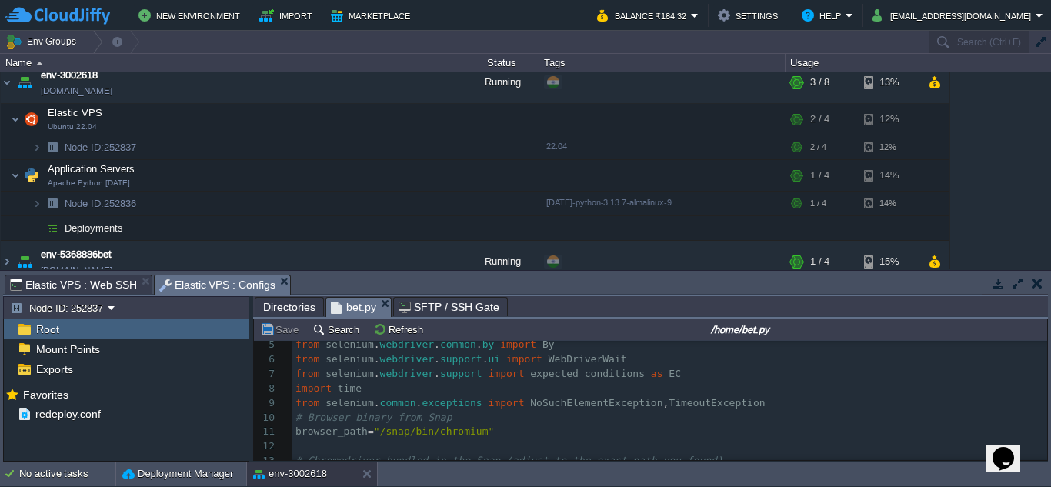
scroll to position [64, 0]
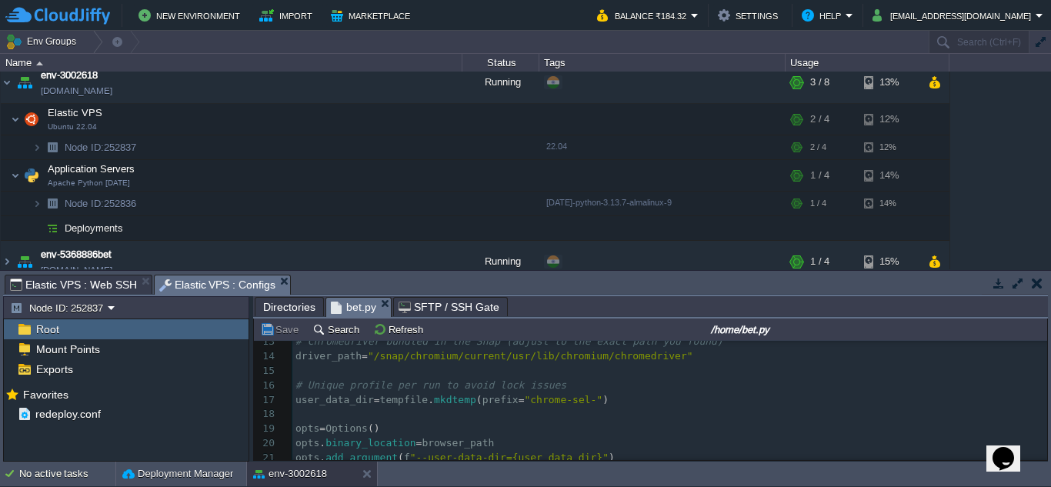
scroll to position [185, 0]
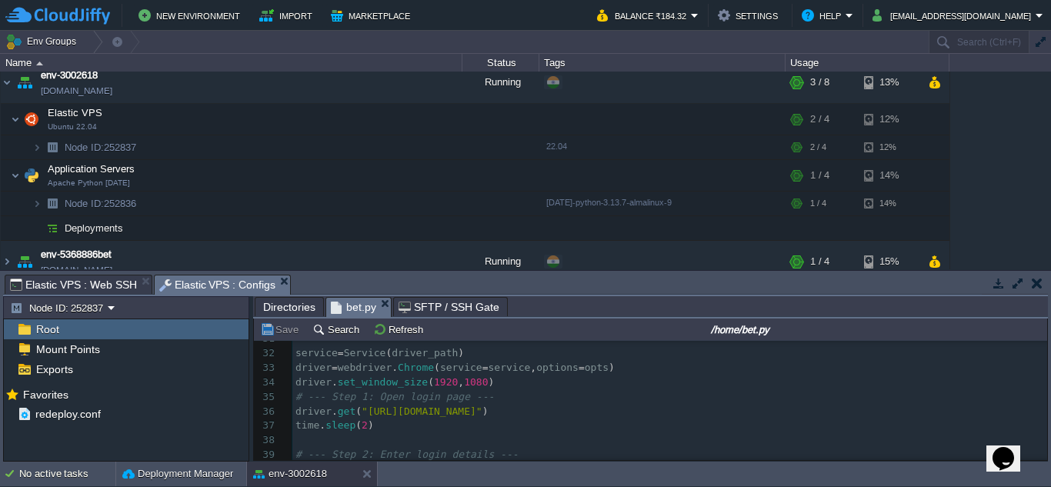
type textarea "# Browser binary from Snap browser_path = "/snap/bin/chromium" # Chromedriver b…"
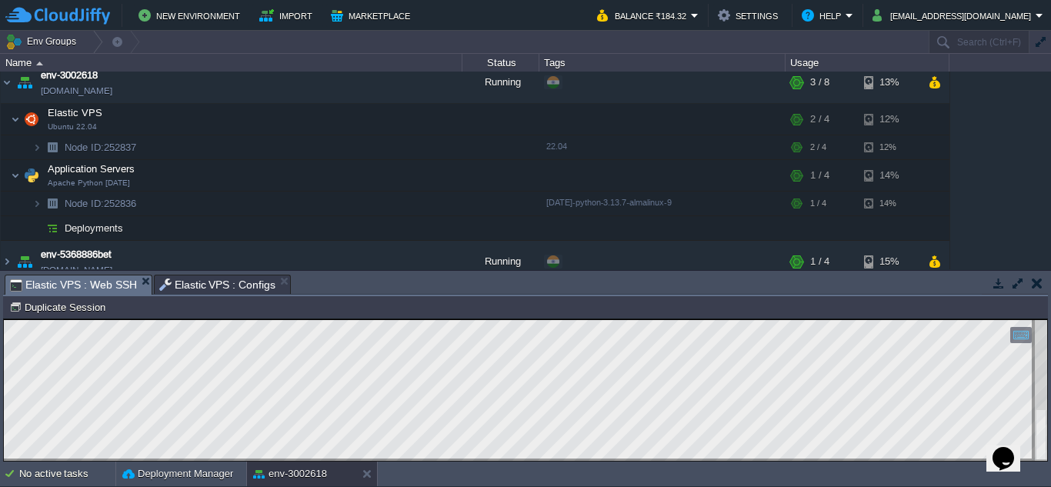
click at [90, 285] on span "Elastic VPS : Web SSH" at bounding box center [73, 284] width 127 height 19
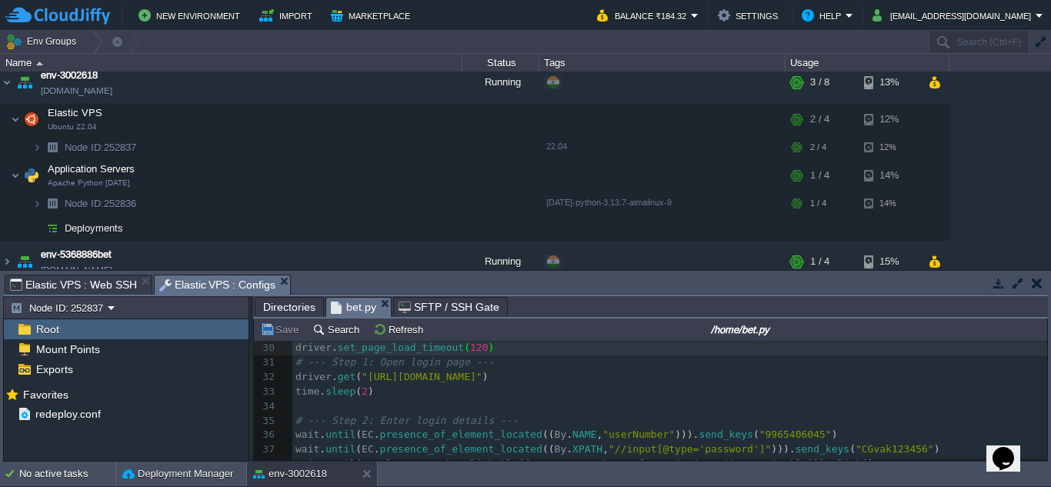
click at [199, 287] on span "Elastic VPS : Configs" at bounding box center [217, 284] width 117 height 19
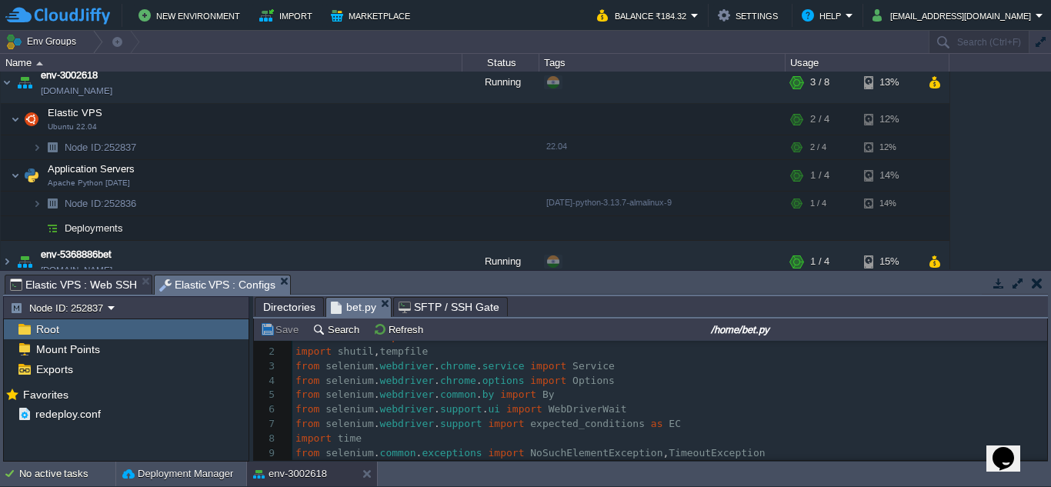
scroll to position [0, 0]
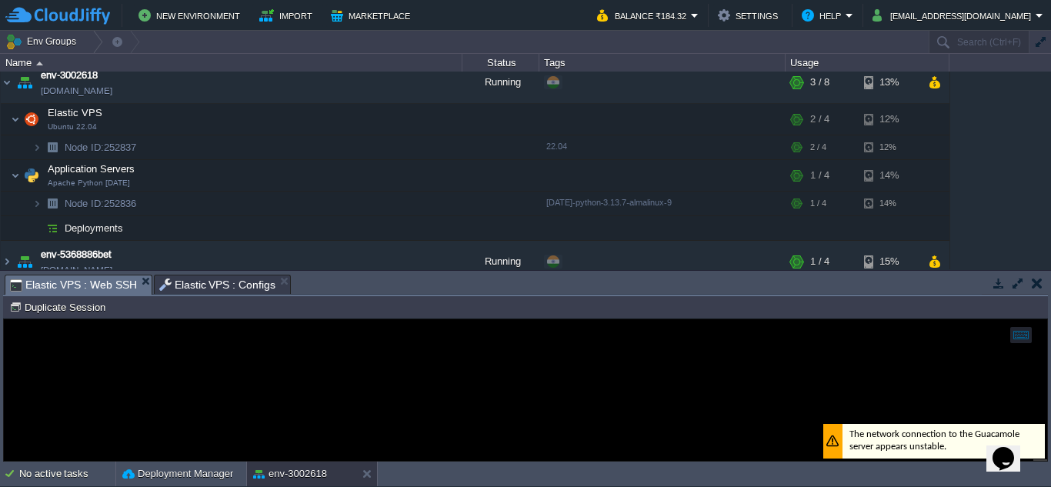
click at [87, 282] on span "Elastic VPS : Web SSH" at bounding box center [73, 284] width 127 height 19
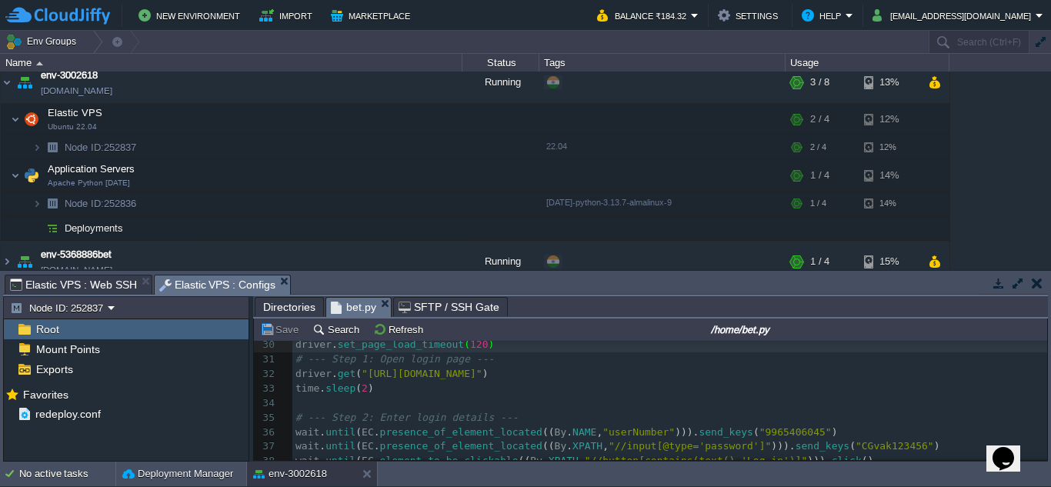
click at [223, 275] on span "Elastic VPS : Configs" at bounding box center [217, 284] width 117 height 19
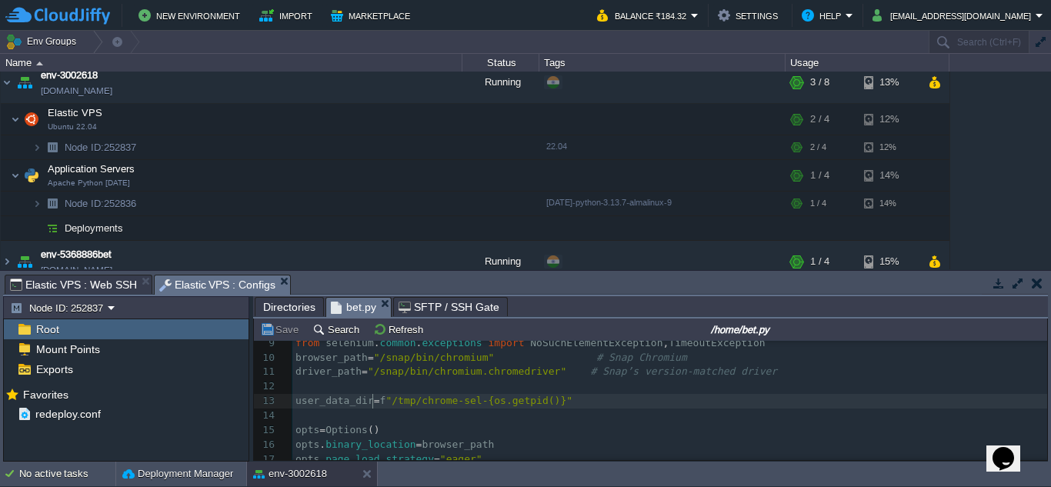
click at [374, 402] on span "=" at bounding box center [377, 401] width 6 height 12
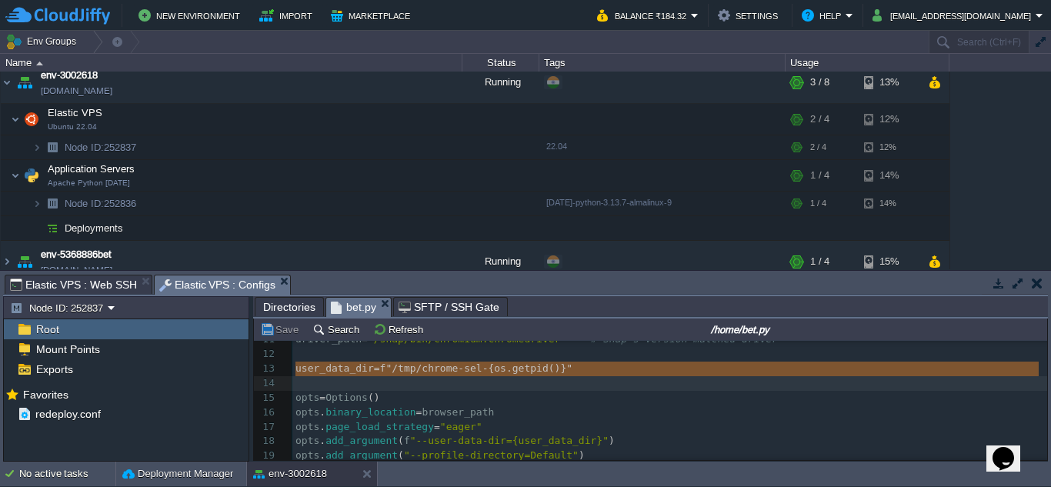
type textarea "user_data_dir"
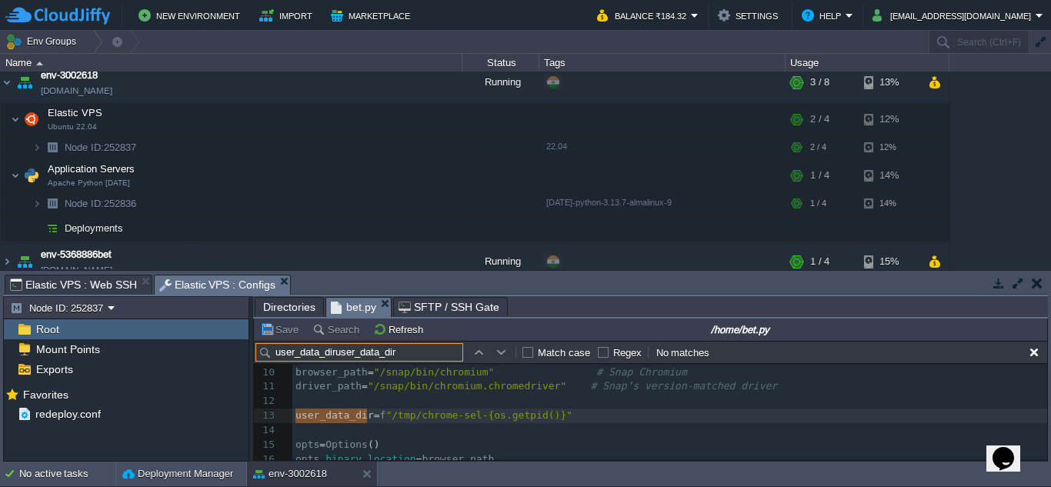
type input "user_data_dir"
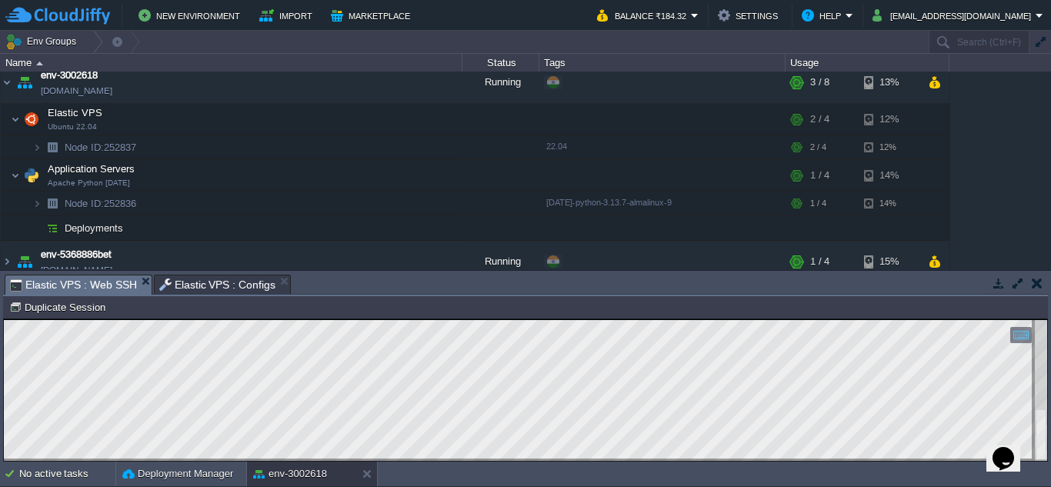
click at [97, 286] on span "Elastic VPS : Web SSH" at bounding box center [73, 284] width 127 height 19
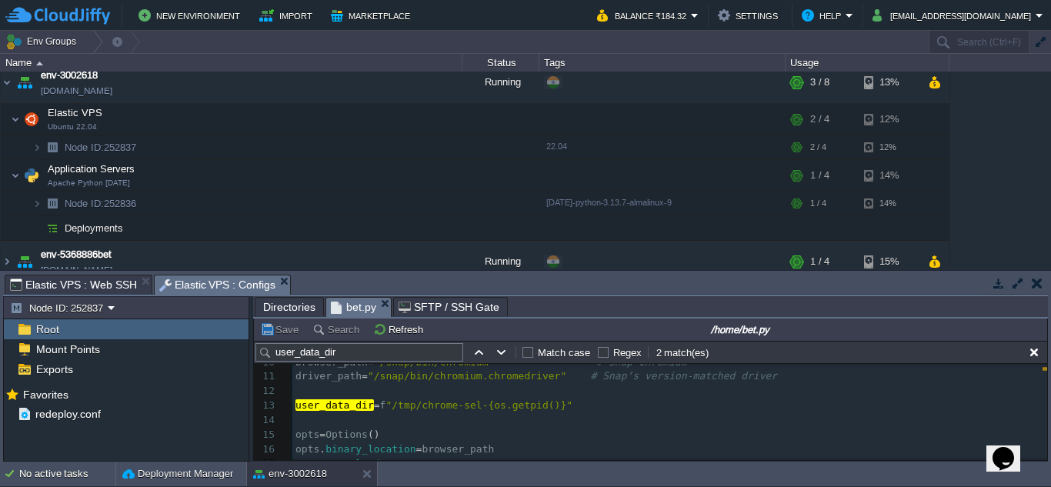
click at [209, 282] on span "Elastic VPS : Configs" at bounding box center [217, 284] width 117 height 19
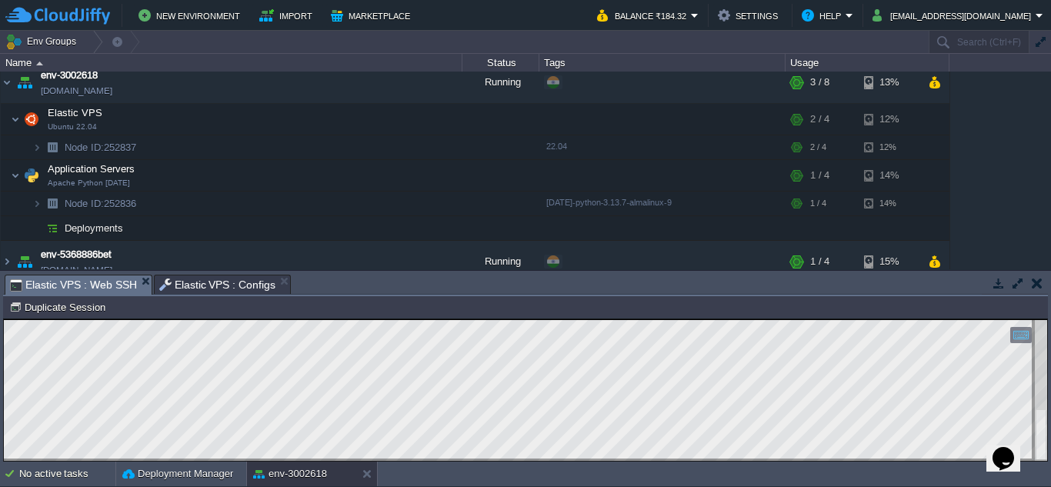
click at [100, 282] on span "Elastic VPS : Web SSH" at bounding box center [73, 284] width 127 height 19
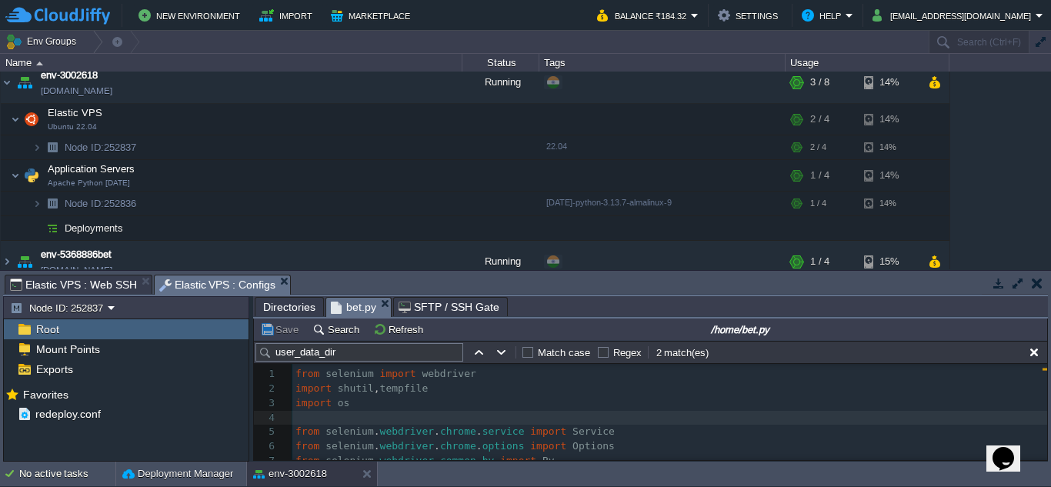
click at [205, 280] on span "Elastic VPS : Configs" at bounding box center [217, 284] width 117 height 19
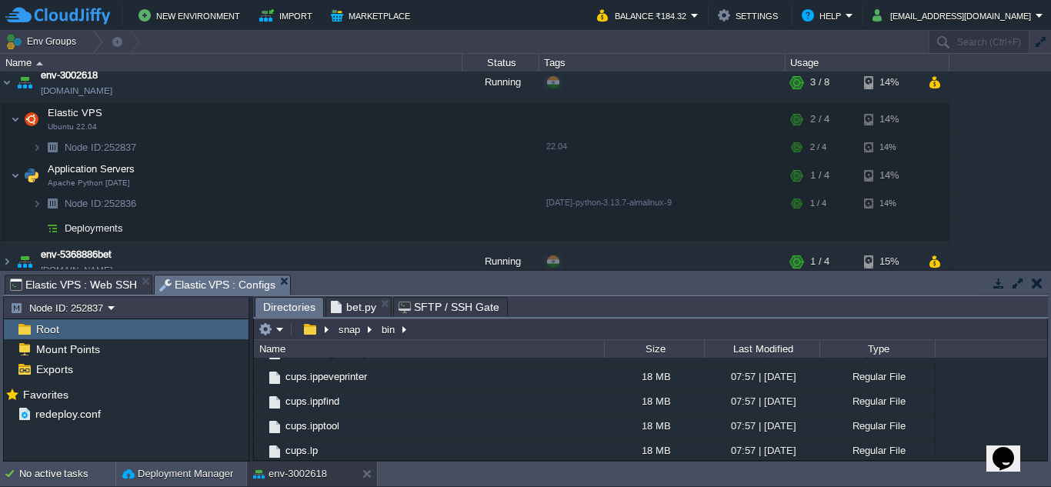
click at [286, 305] on span "Directories" at bounding box center [289, 307] width 52 height 19
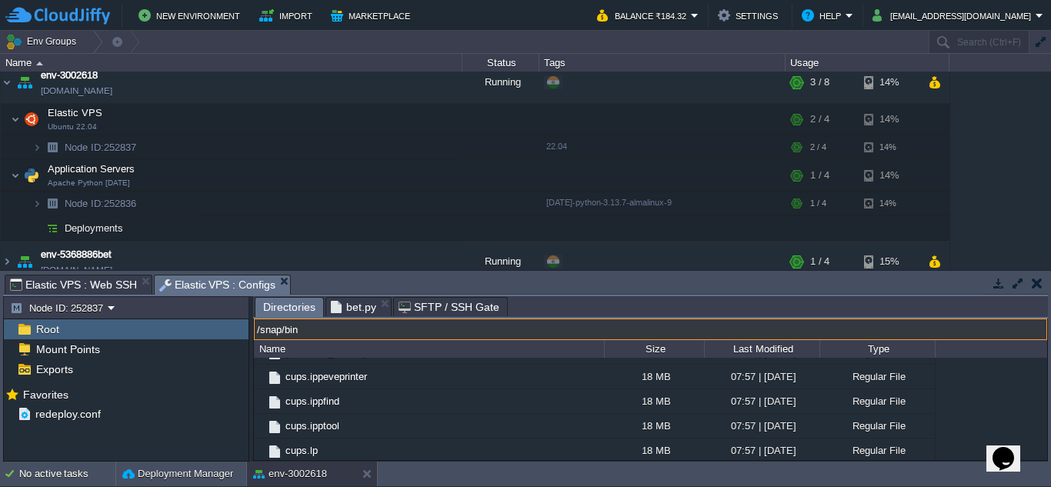
click at [541, 329] on input "/snap/bin" at bounding box center [650, 330] width 793 height 22
paste input "usr/local/bin/chromedriver"
type input "/usr/local/bin/chromedriver"
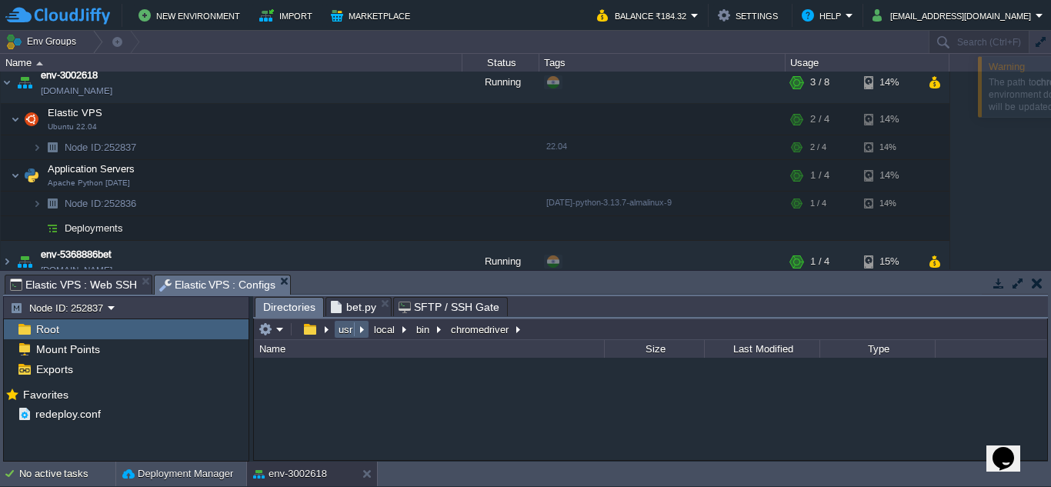
click at [348, 329] on button "usr" at bounding box center [346, 329] width 20 height 14
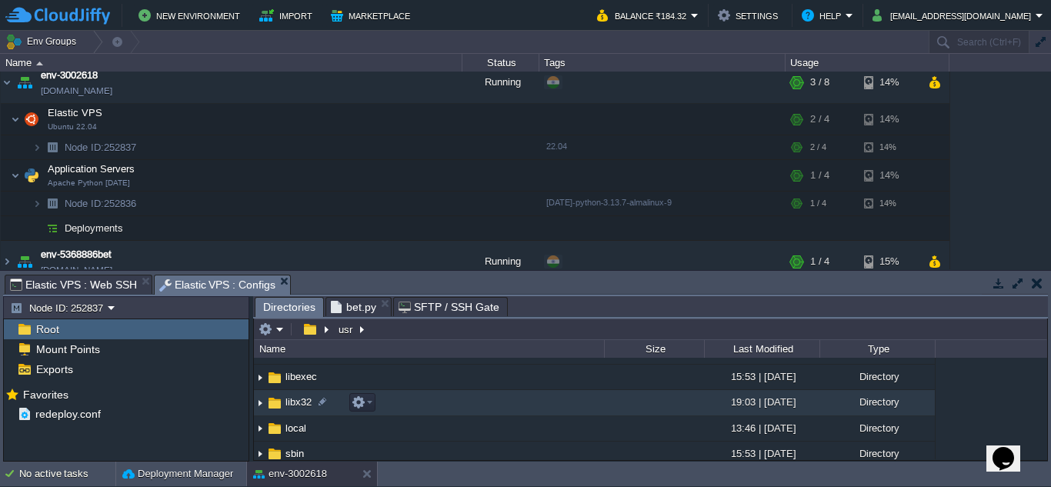
scroll to position [171, 0]
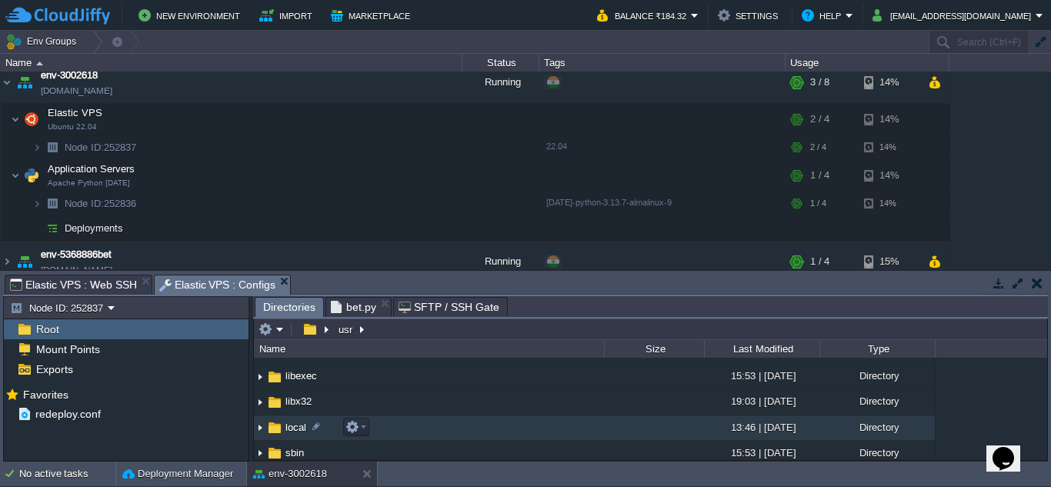
click at [452, 425] on td "local" at bounding box center [429, 427] width 350 height 25
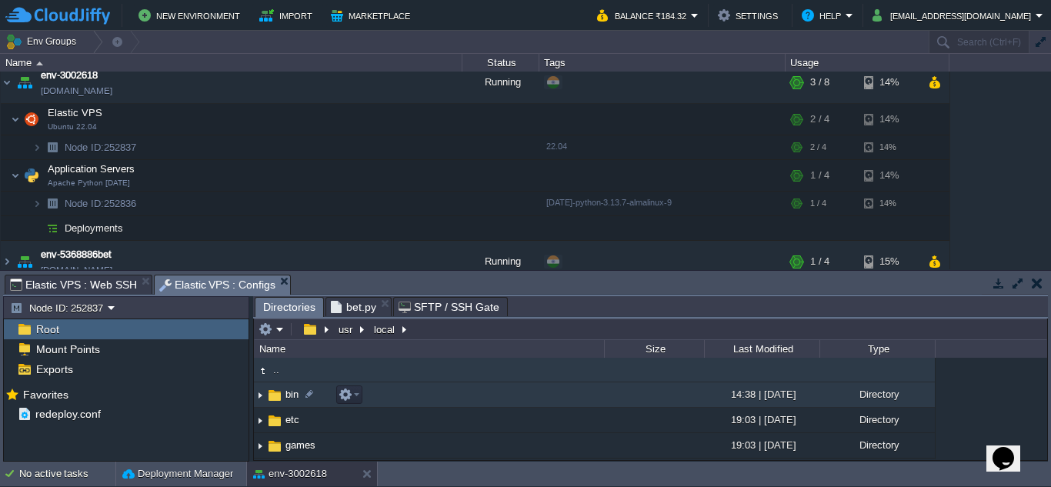
click at [429, 399] on td "bin" at bounding box center [429, 394] width 350 height 25
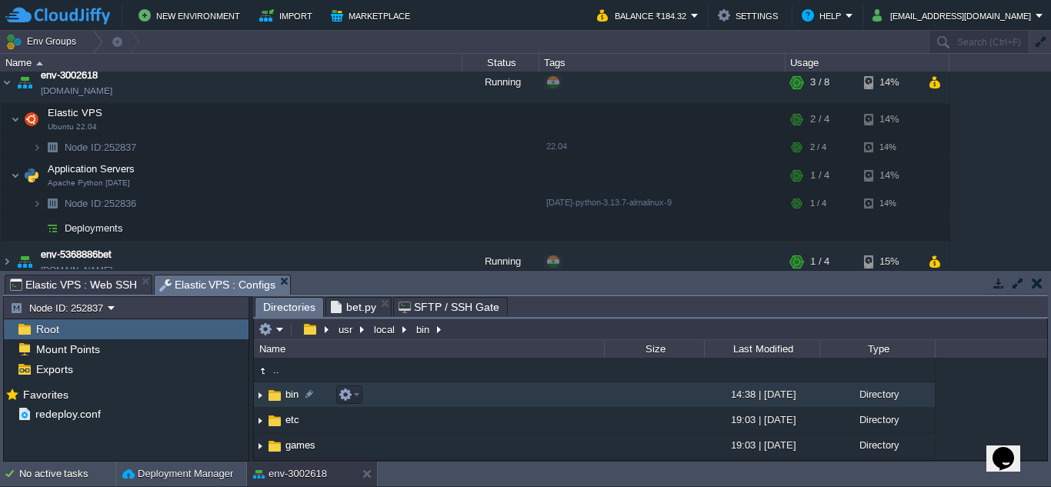
click at [429, 399] on td "bin" at bounding box center [429, 394] width 350 height 25
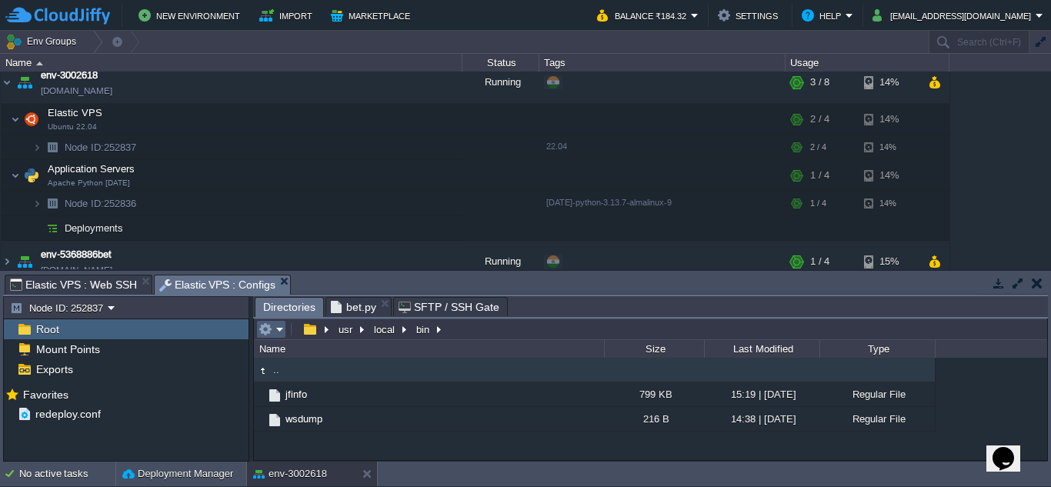
click at [279, 329] on em at bounding box center [271, 329] width 25 height 14
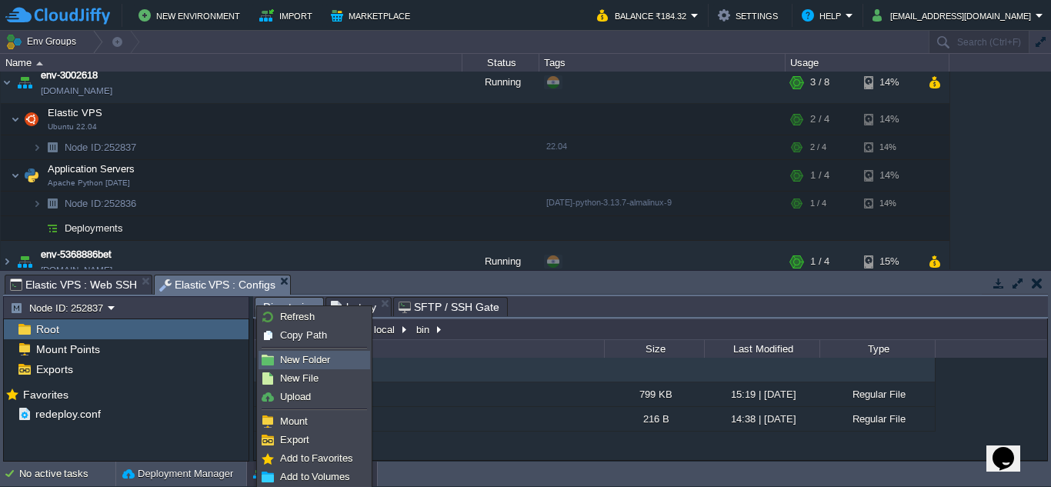
click at [304, 357] on span "New Folder" at bounding box center [305, 360] width 50 height 12
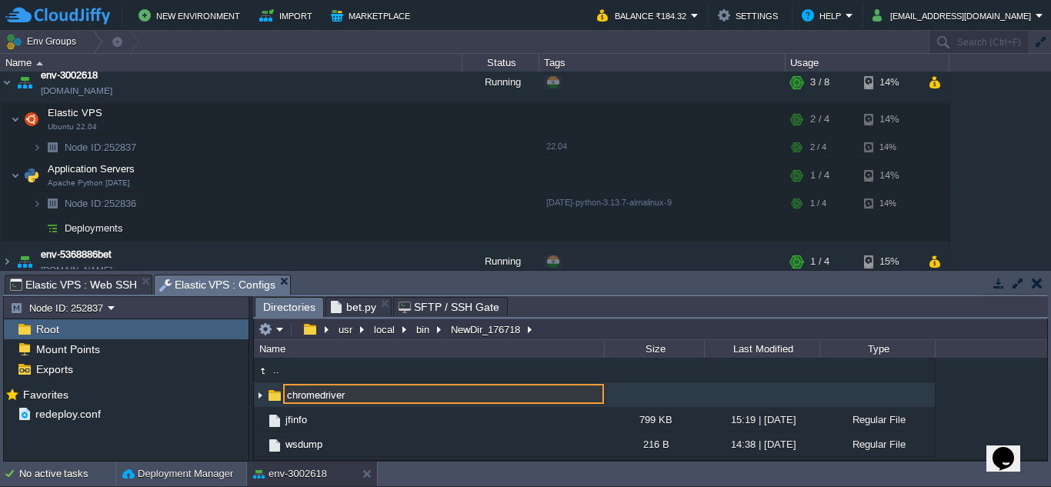
type input "chromedriver"
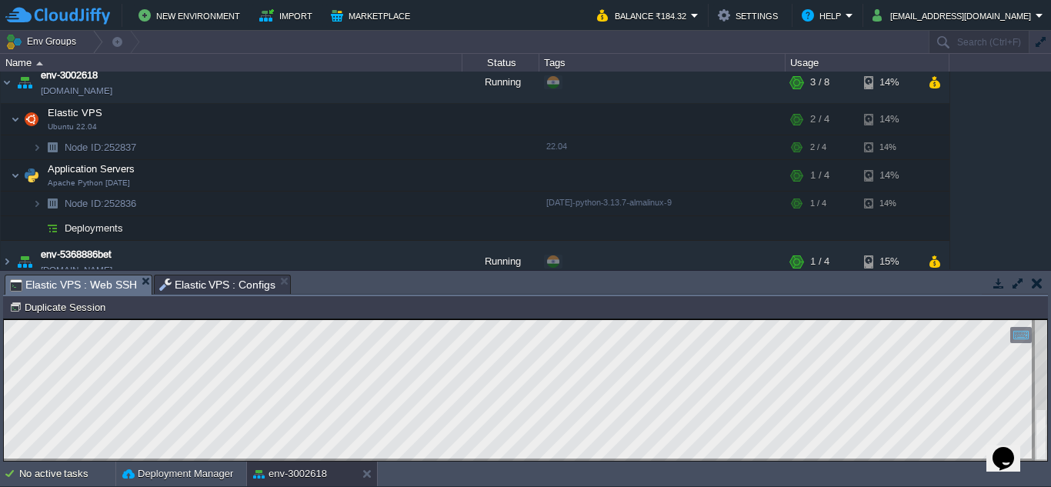
click at [97, 285] on span "Elastic VPS : Web SSH" at bounding box center [73, 284] width 127 height 19
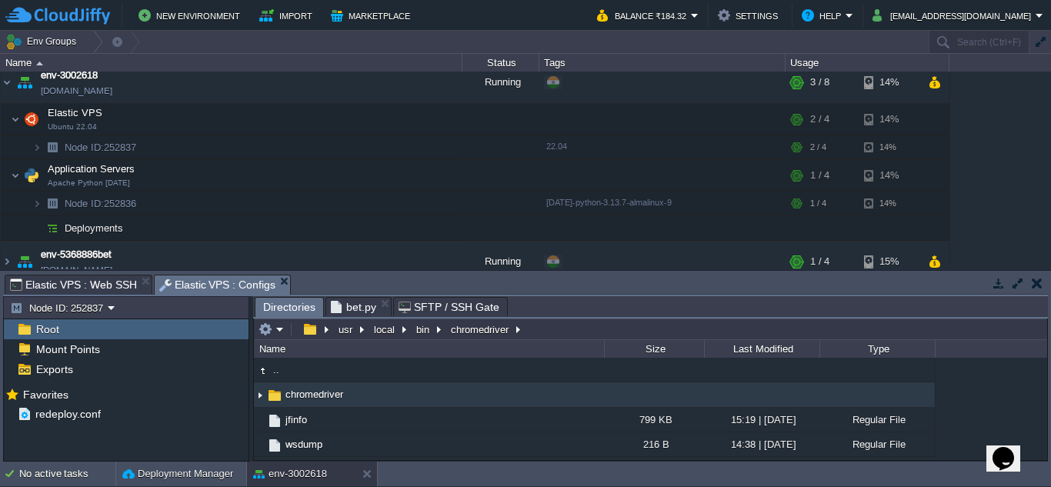
click at [205, 283] on span "Elastic VPS : Configs" at bounding box center [217, 284] width 117 height 19
type input "/usr/local/bin/chromedriver"
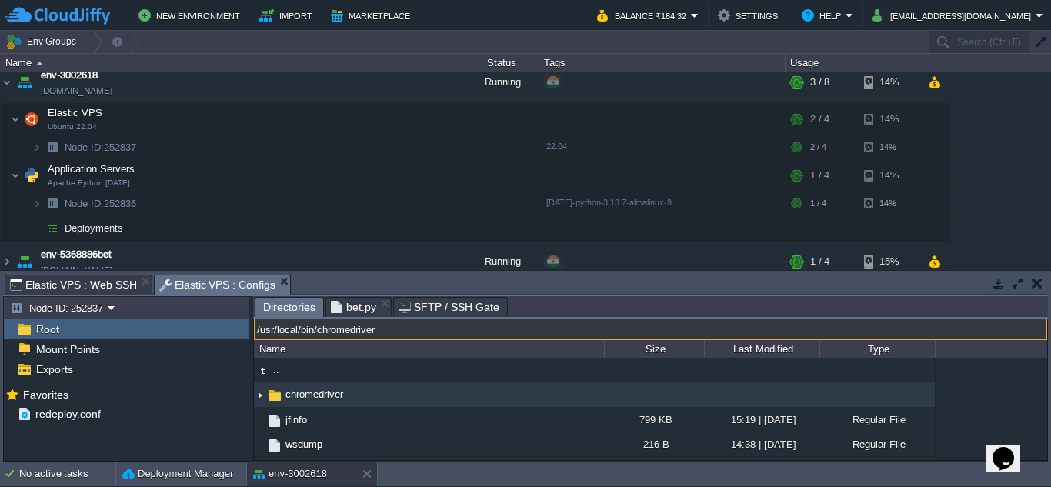
click at [568, 330] on input "/usr/local/bin/chromedriver" at bounding box center [650, 330] width 793 height 22
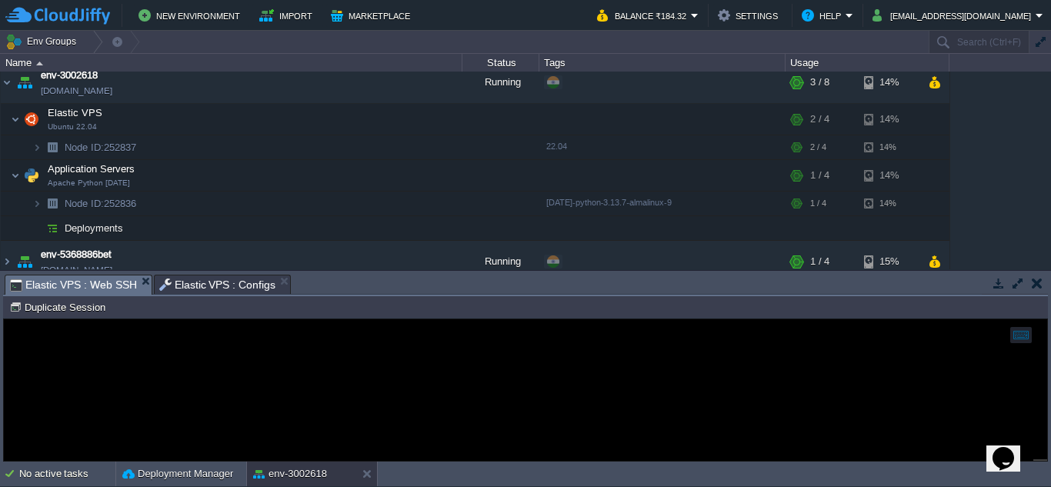
click at [98, 282] on span "Elastic VPS : Web SSH" at bounding box center [73, 284] width 127 height 19
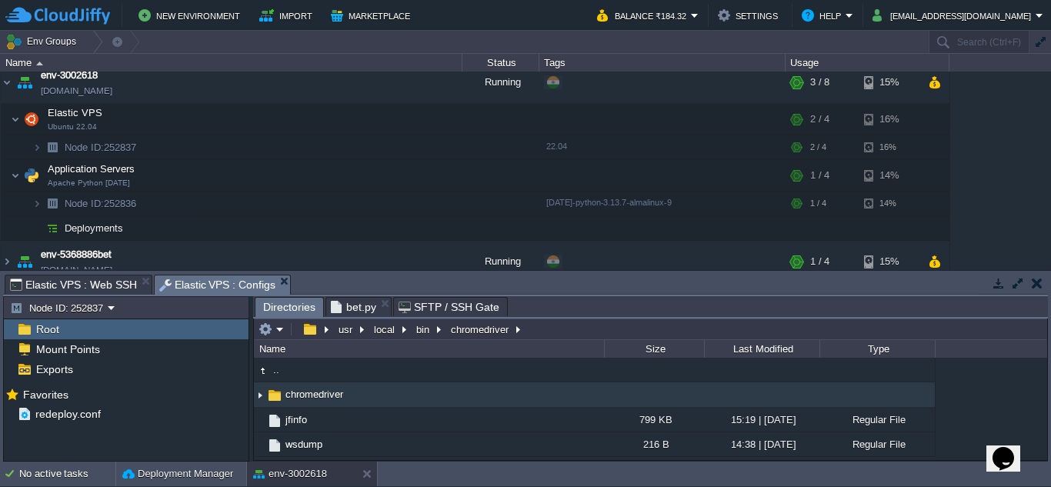
click at [207, 278] on span "Elastic VPS : Configs" at bounding box center [217, 284] width 117 height 19
click at [301, 401] on span "chromedriver" at bounding box center [314, 394] width 62 height 13
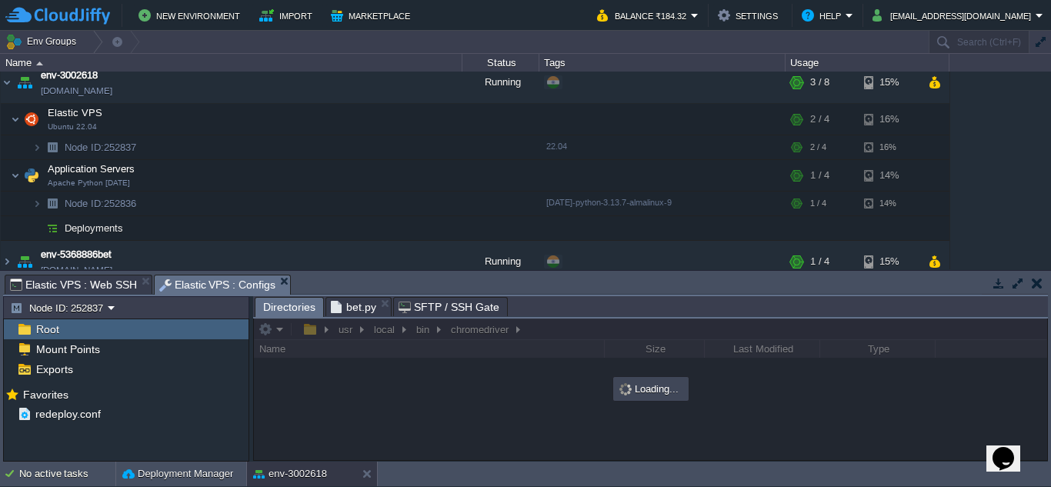
click at [87, 284] on span "Elastic VPS : Web SSH" at bounding box center [73, 284] width 127 height 18
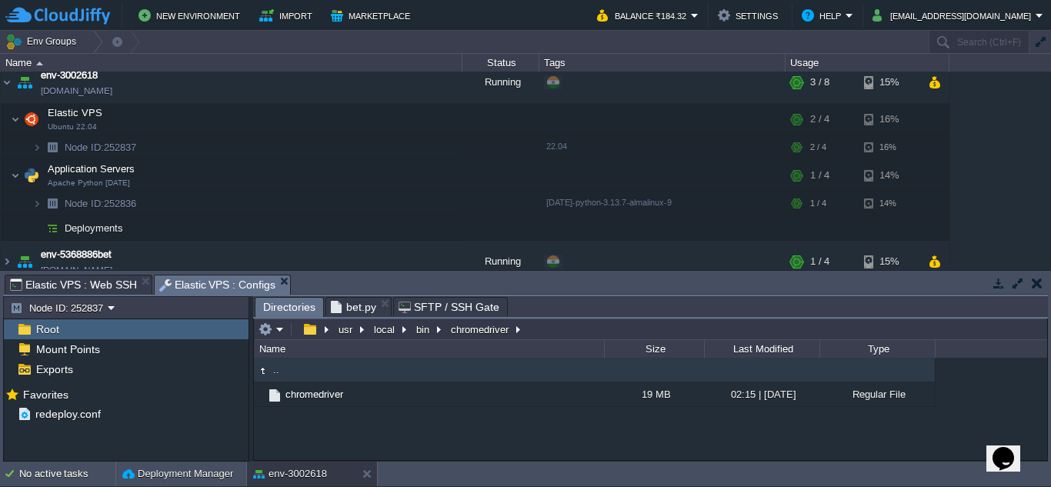
click at [204, 289] on span "Elastic VPS : Configs" at bounding box center [217, 284] width 117 height 19
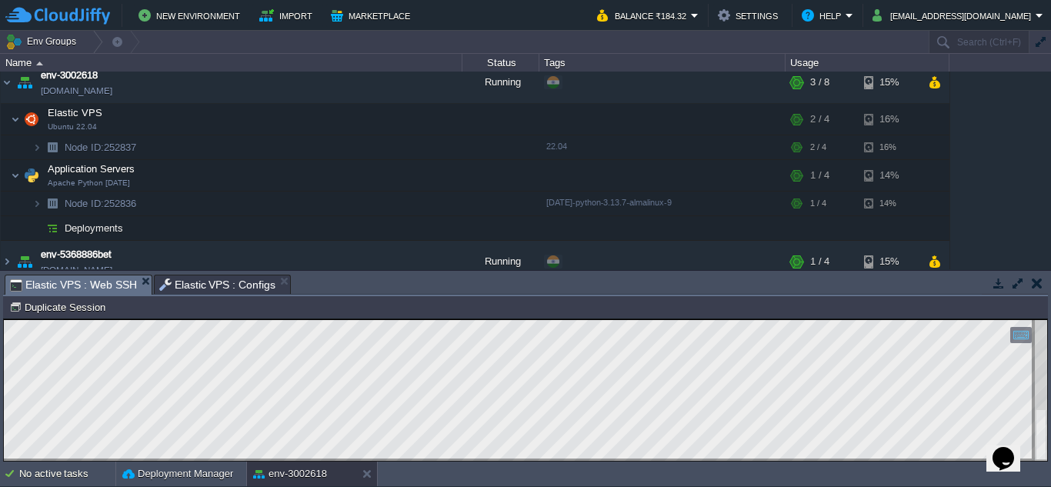
click at [80, 287] on span "Elastic VPS : Web SSH" at bounding box center [73, 284] width 127 height 19
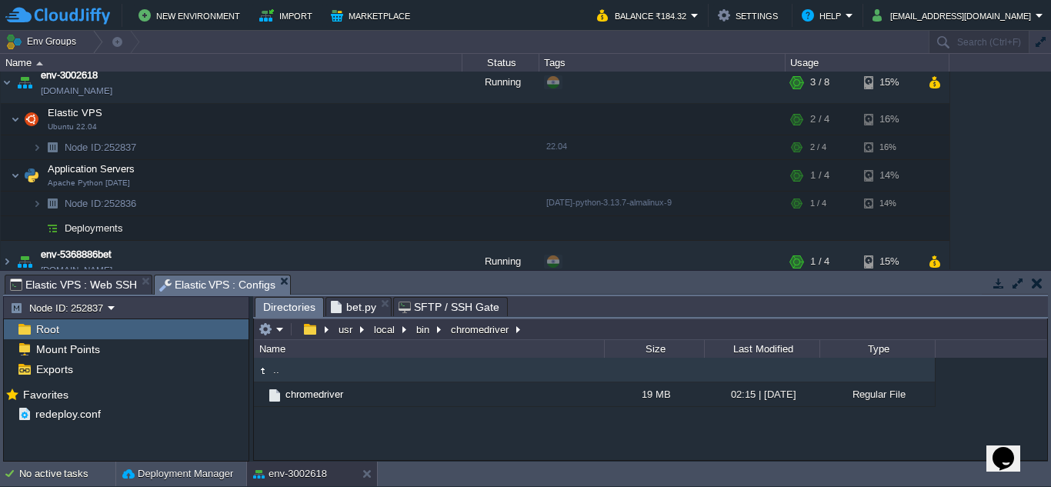
click at [199, 279] on span "Elastic VPS : Configs" at bounding box center [217, 284] width 117 height 19
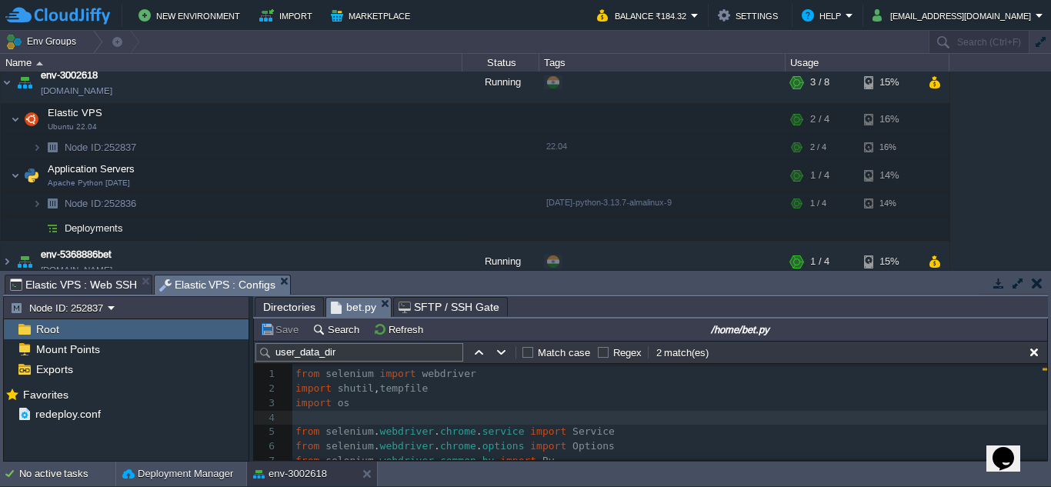
click at [359, 302] on span "bet.py" at bounding box center [353, 307] width 45 height 19
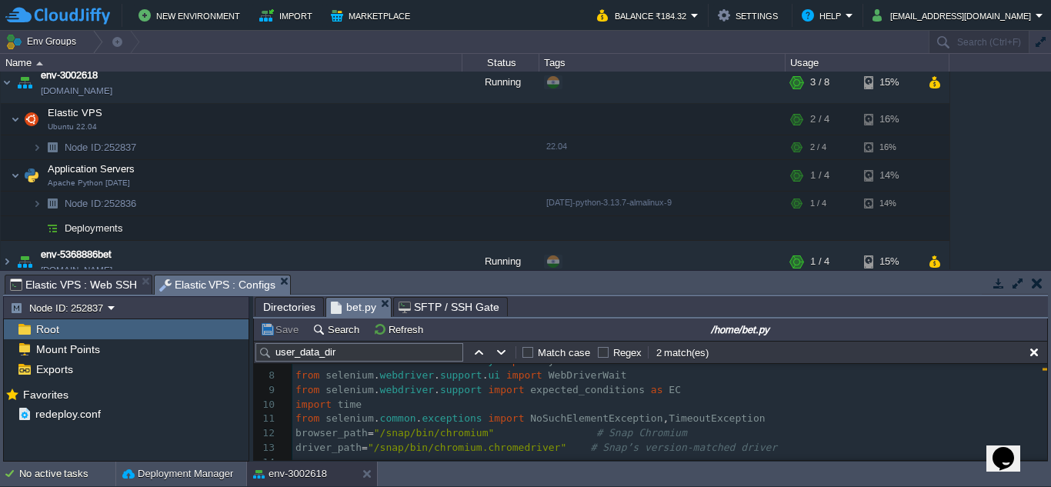
scroll to position [99, 0]
click at [300, 439] on span "browser_path" at bounding box center [331, 434] width 72 height 12
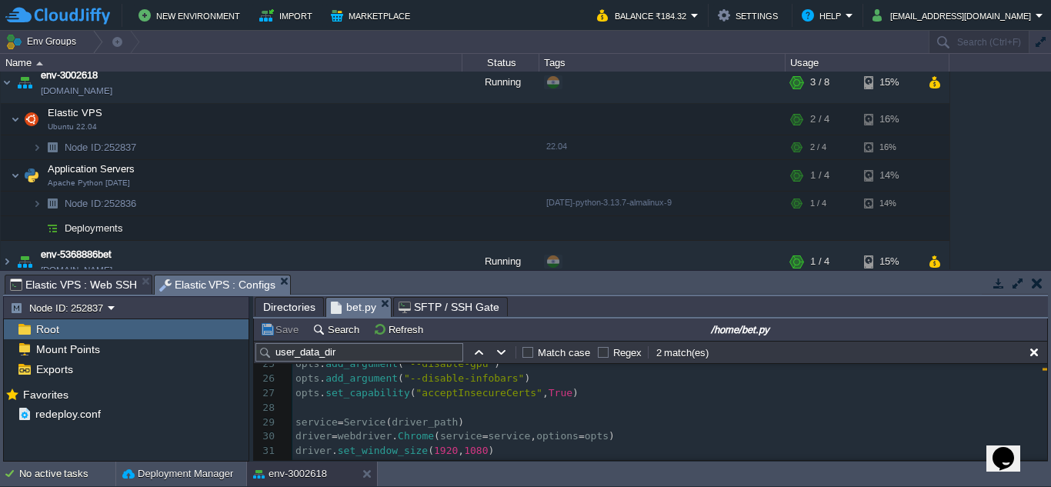
scroll to position [427, 0]
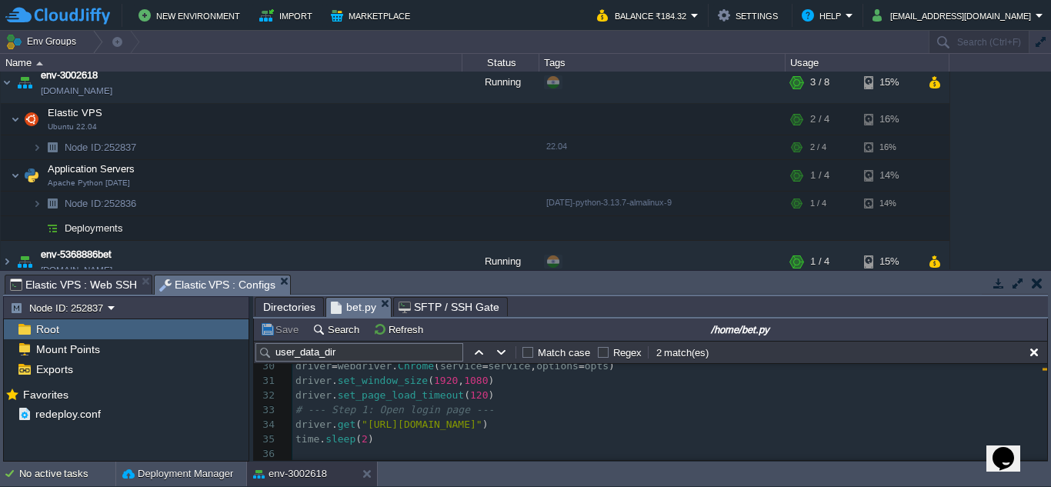
type textarea "browser_path = "/snap/bin/chromium" # Snap Chromium driver_path = "/snap/bin/ch…"
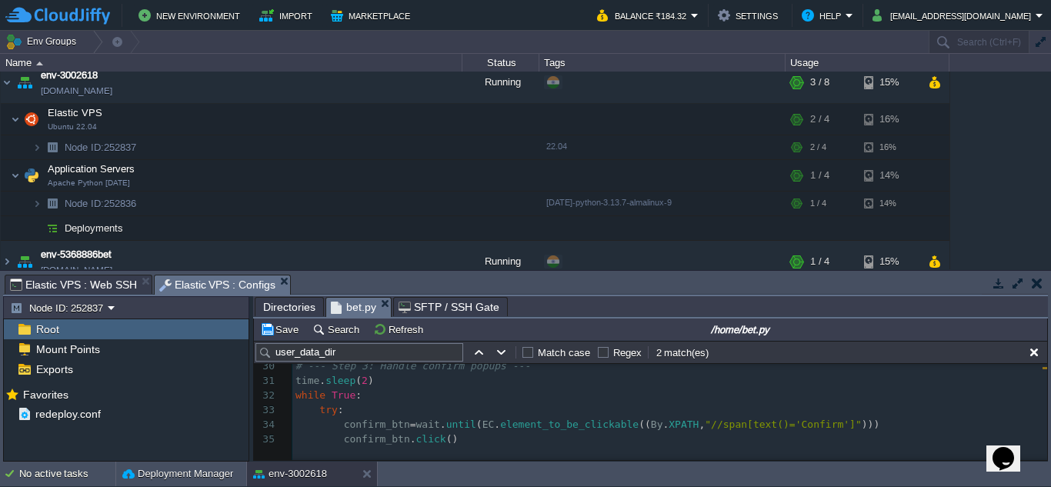
scroll to position [279, 0]
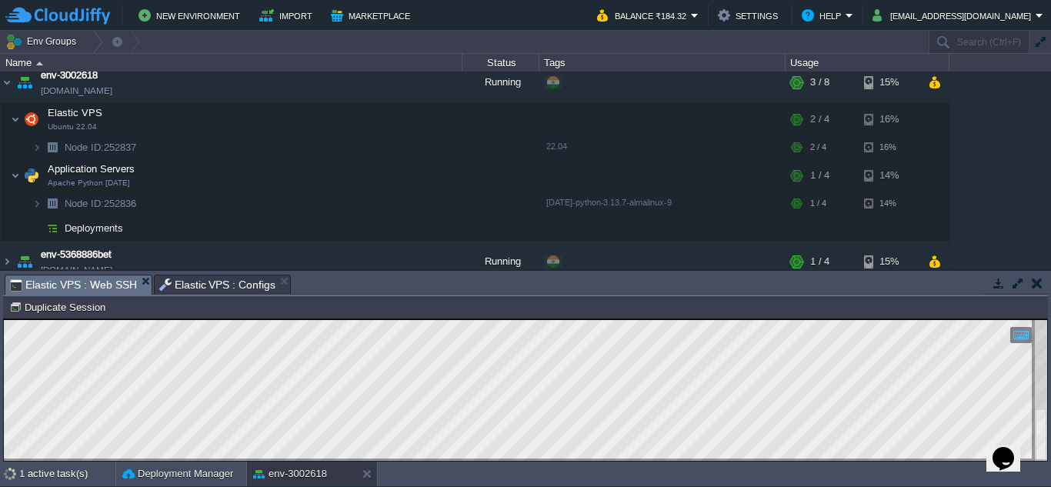
click at [89, 281] on span "Elastic VPS : Web SSH" at bounding box center [73, 284] width 127 height 19
click at [399, 319] on html "Copy: Ctrl + Shift + C Paste: Ctrl + V Settings: Ctrl + Shift + Alt 0" at bounding box center [525, 319] width 1043 height 0
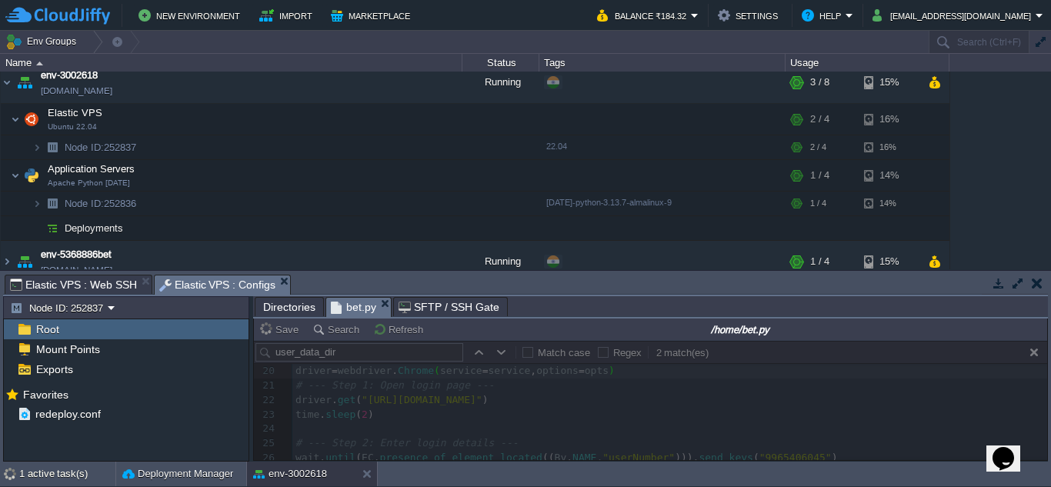
click at [215, 279] on span "Elastic VPS : Configs" at bounding box center [217, 284] width 117 height 19
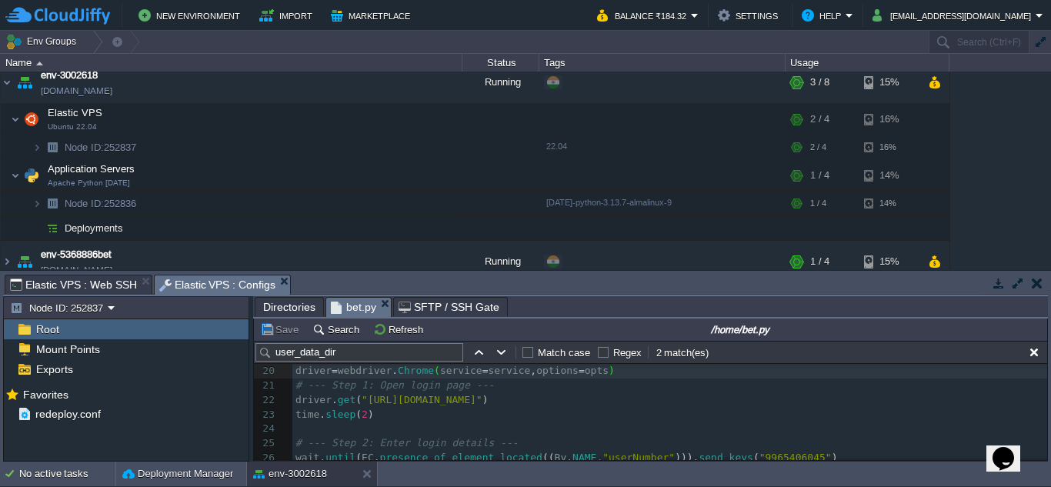
click at [723, 325] on input "/home/bet.py" at bounding box center [739, 329] width 609 height 18
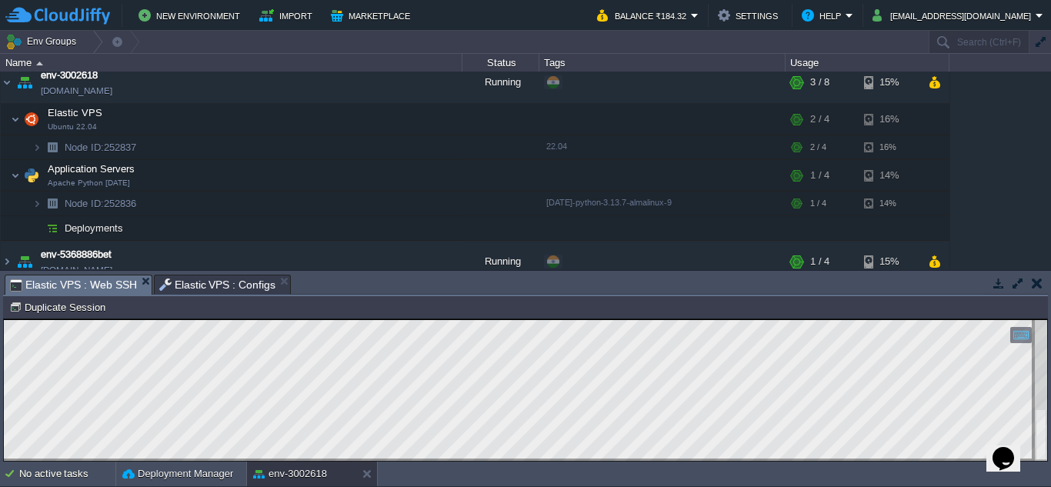
click at [88, 284] on span "Elastic VPS : Web SSH" at bounding box center [73, 284] width 127 height 19
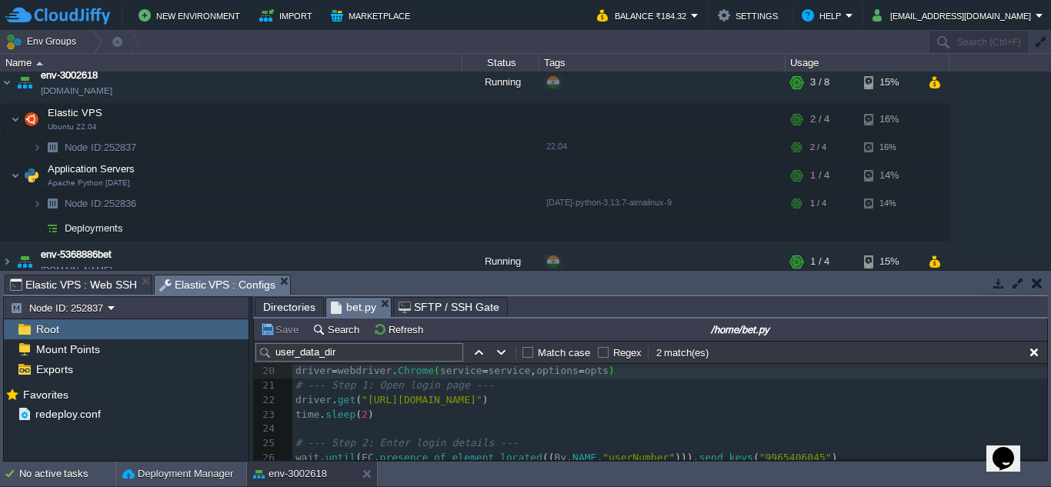
click at [204, 275] on span "Elastic VPS : Configs" at bounding box center [217, 284] width 117 height 19
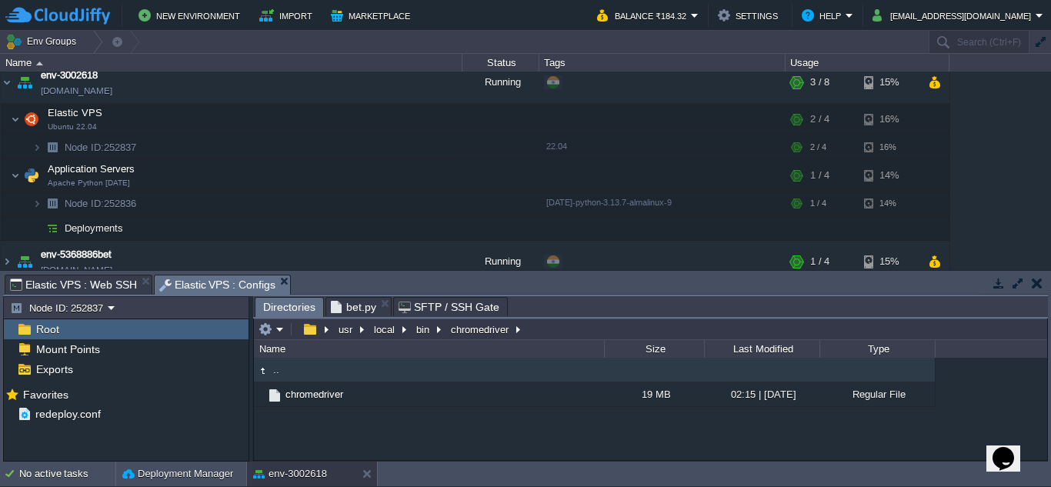
click at [285, 305] on span "Directories" at bounding box center [289, 307] width 52 height 19
type input "/usr/local/bin/chromedriver"
click at [549, 332] on input "/usr/local/bin/chromedriver" at bounding box center [650, 330] width 793 height 22
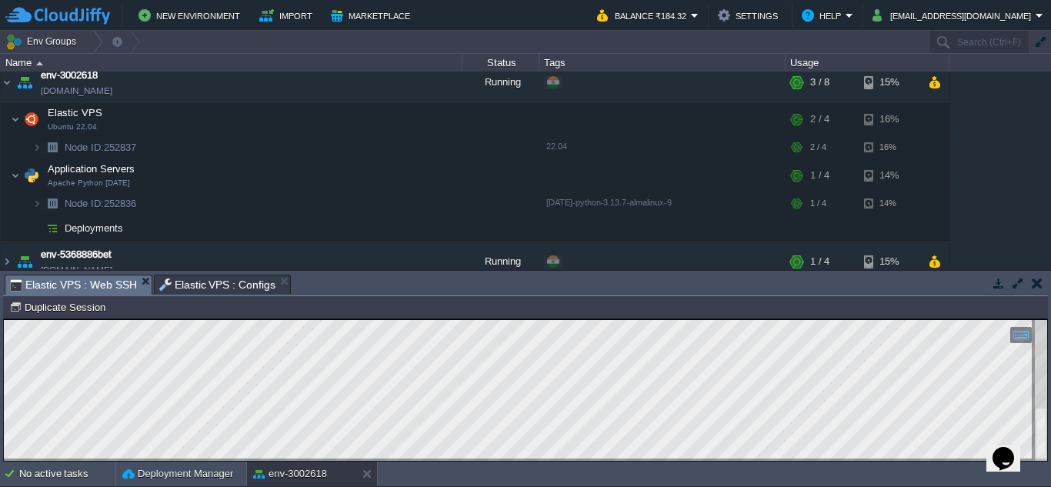
click at [82, 285] on span "Elastic VPS : Web SSH" at bounding box center [73, 284] width 127 height 19
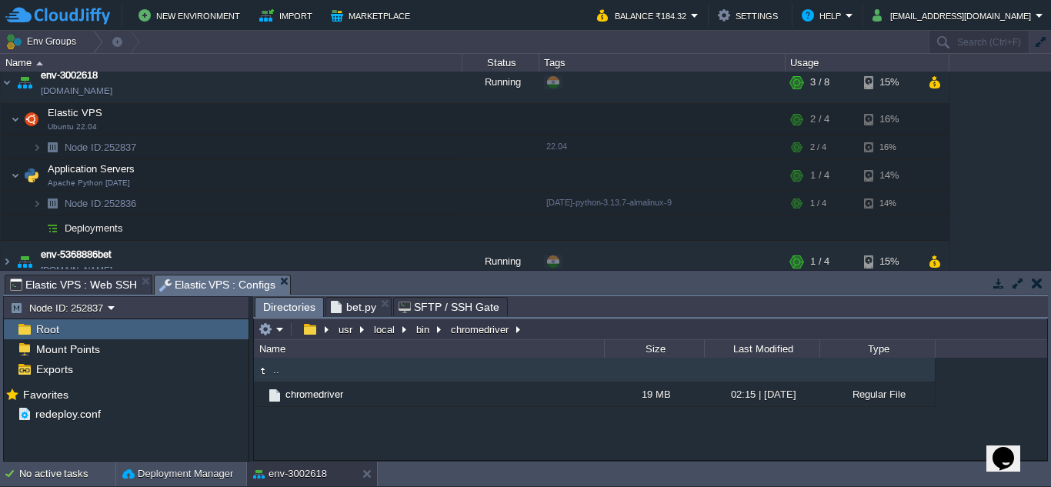
click at [179, 287] on span "Elastic VPS : Configs" at bounding box center [217, 284] width 117 height 19
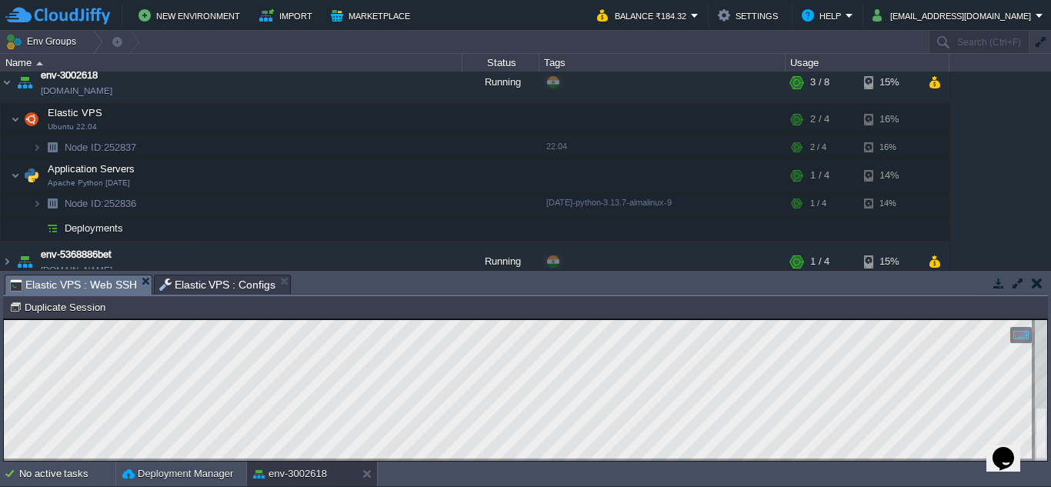
click at [75, 284] on span "Elastic VPS : Web SSH" at bounding box center [73, 284] width 127 height 19
click at [342, 319] on html "Copy: Ctrl + Shift + C Paste: Ctrl + V Settings: Ctrl + Shift + Alt 0" at bounding box center [525, 319] width 1043 height 0
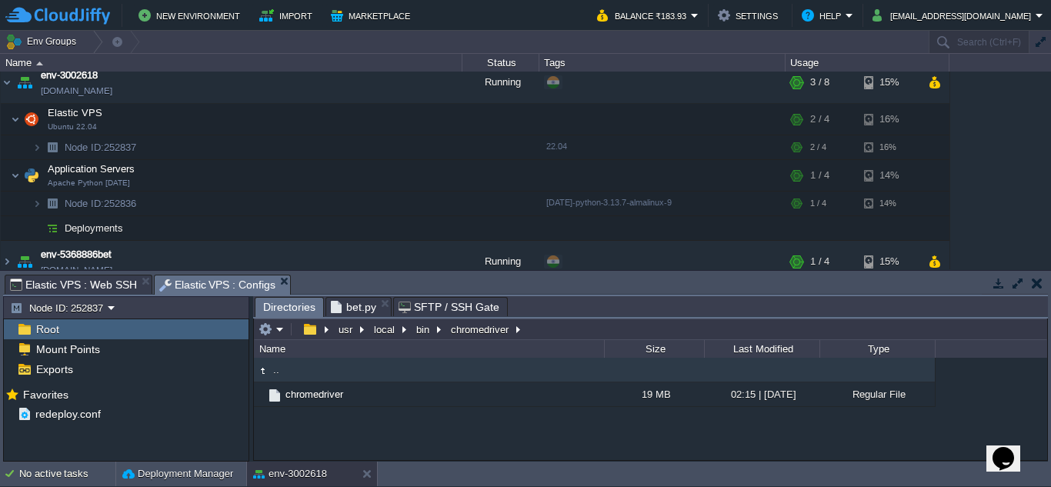
click at [195, 287] on span "Elastic VPS : Configs" at bounding box center [217, 284] width 117 height 19
click at [275, 333] on em at bounding box center [271, 329] width 25 height 14
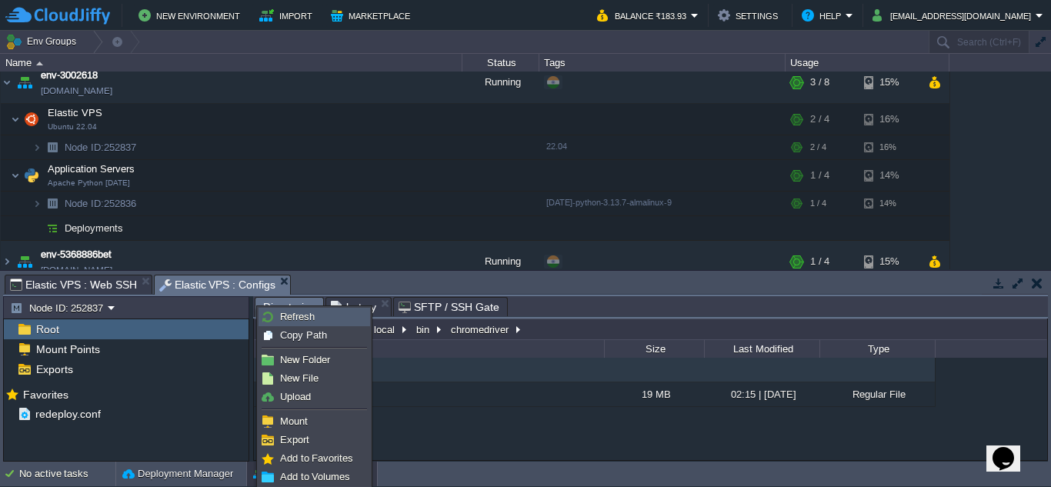
click at [285, 320] on span "Refresh" at bounding box center [297, 317] width 35 height 12
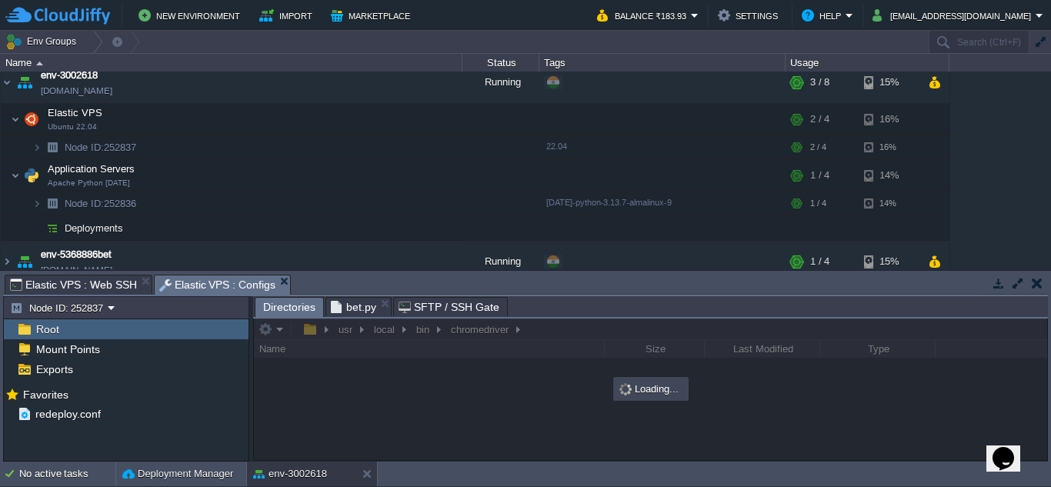
click at [96, 290] on span "Elastic VPS : Web SSH" at bounding box center [73, 284] width 127 height 18
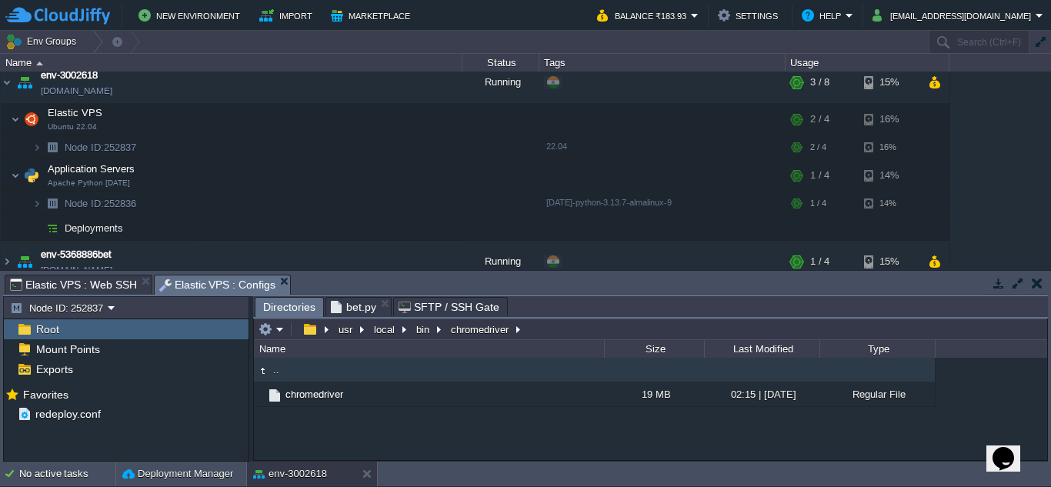
click at [188, 288] on span "Elastic VPS : Configs" at bounding box center [217, 284] width 117 height 19
click at [280, 335] on em at bounding box center [271, 329] width 25 height 14
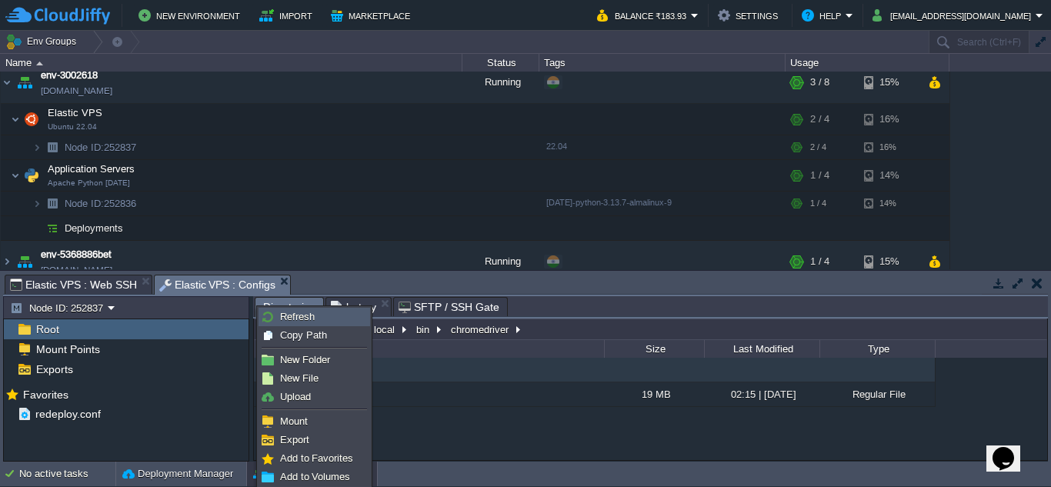
click at [290, 315] on span "Refresh" at bounding box center [297, 317] width 35 height 12
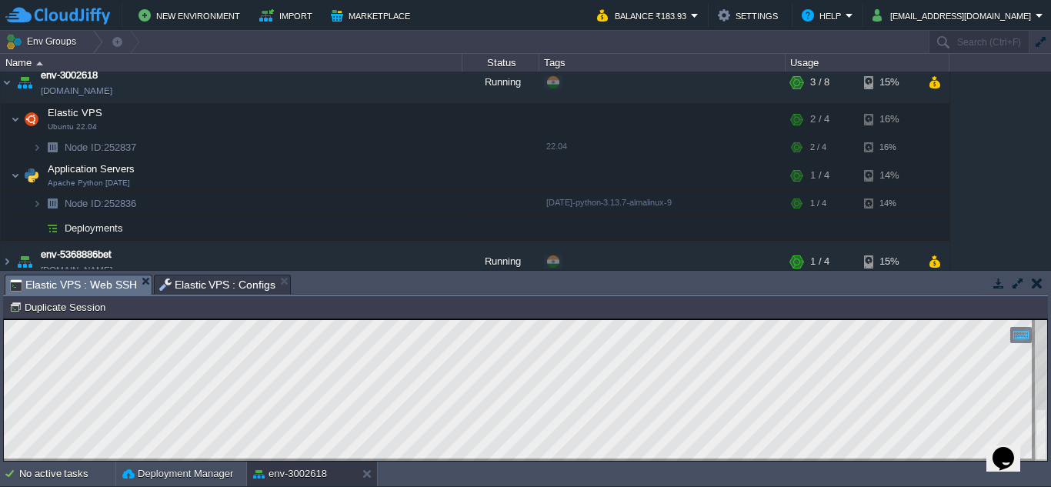
click at [98, 280] on span "Elastic VPS : Web SSH" at bounding box center [73, 284] width 127 height 19
click at [403, 319] on html "Copy: Ctrl + Shift + C Paste: Ctrl + V Settings: Ctrl + Shift + Alt 0" at bounding box center [525, 319] width 1043 height 0
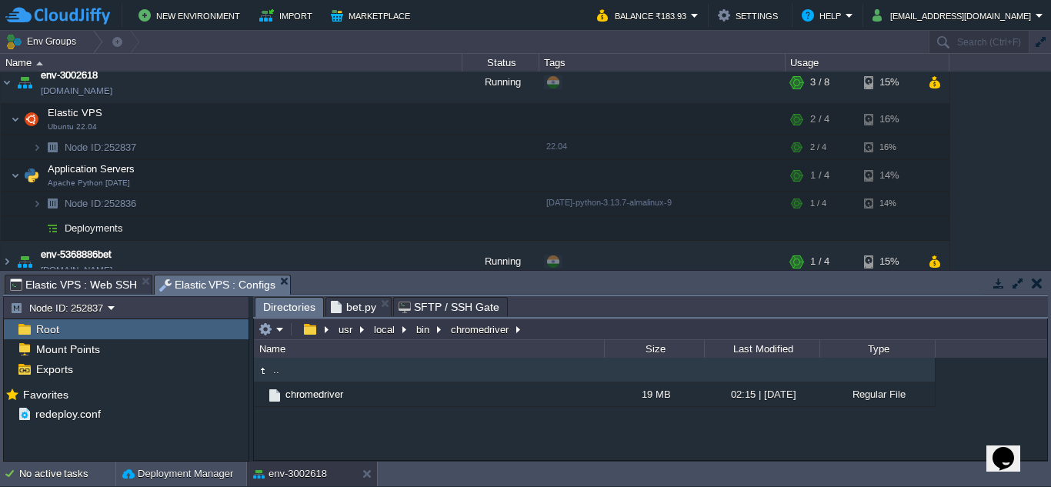
click at [196, 279] on span "Elastic VPS : Configs" at bounding box center [217, 284] width 117 height 19
click at [279, 337] on td at bounding box center [271, 329] width 30 height 18
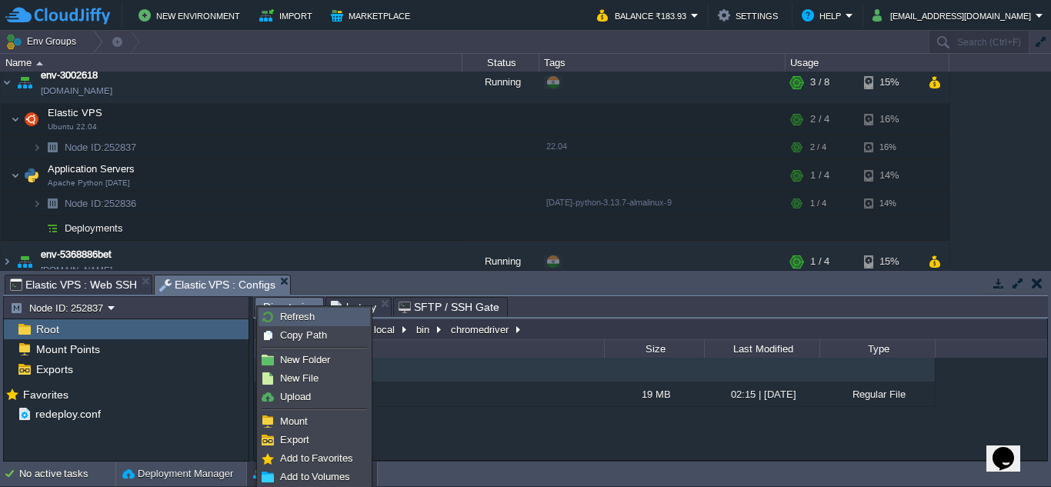
click at [287, 322] on span "Refresh" at bounding box center [297, 317] width 35 height 12
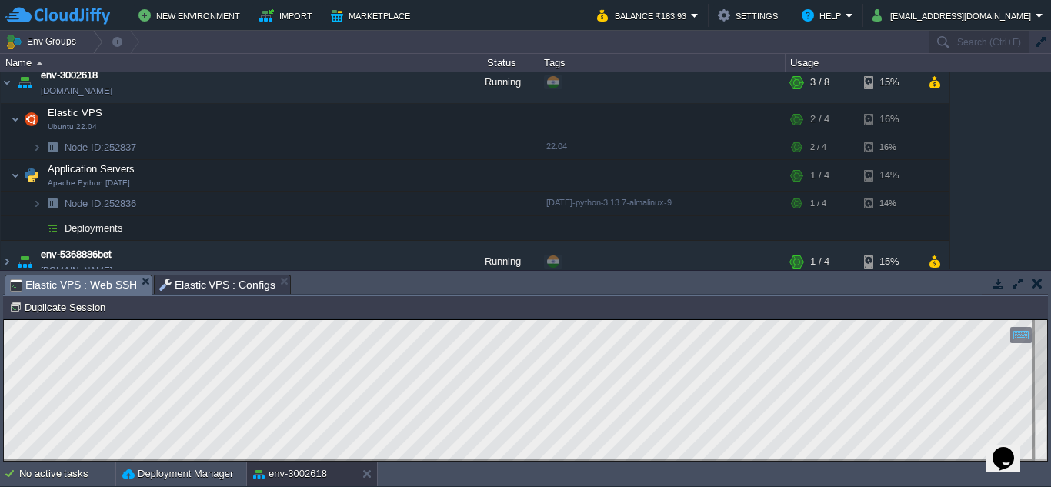
click at [90, 285] on span "Elastic VPS : Web SSH" at bounding box center [73, 284] width 127 height 19
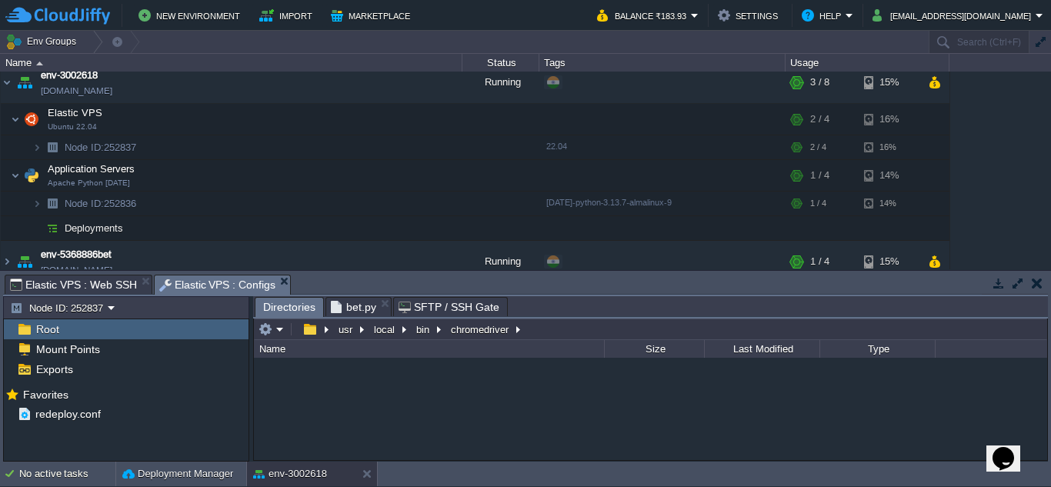
click at [209, 288] on span "Elastic VPS : Configs" at bounding box center [217, 284] width 117 height 19
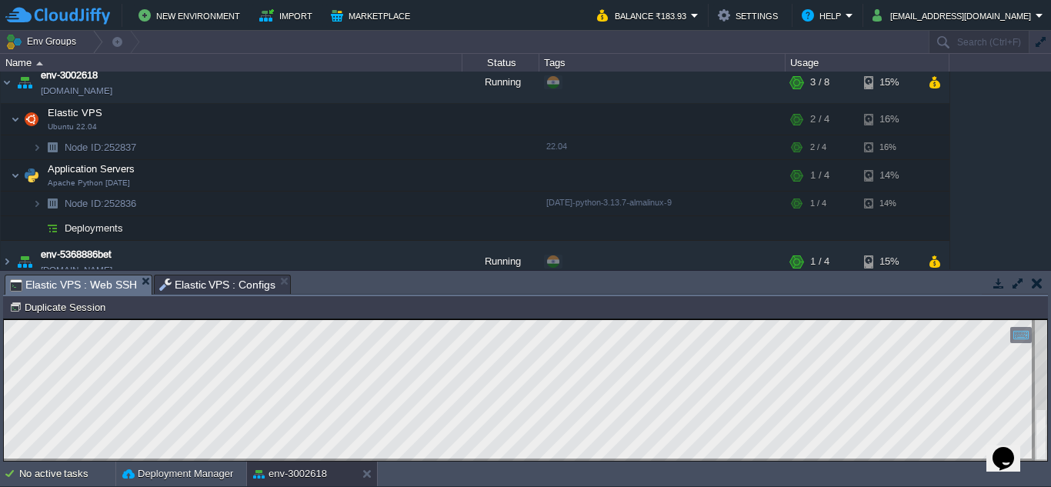
click at [98, 280] on span "Elastic VPS : Web SSH" at bounding box center [73, 284] width 127 height 19
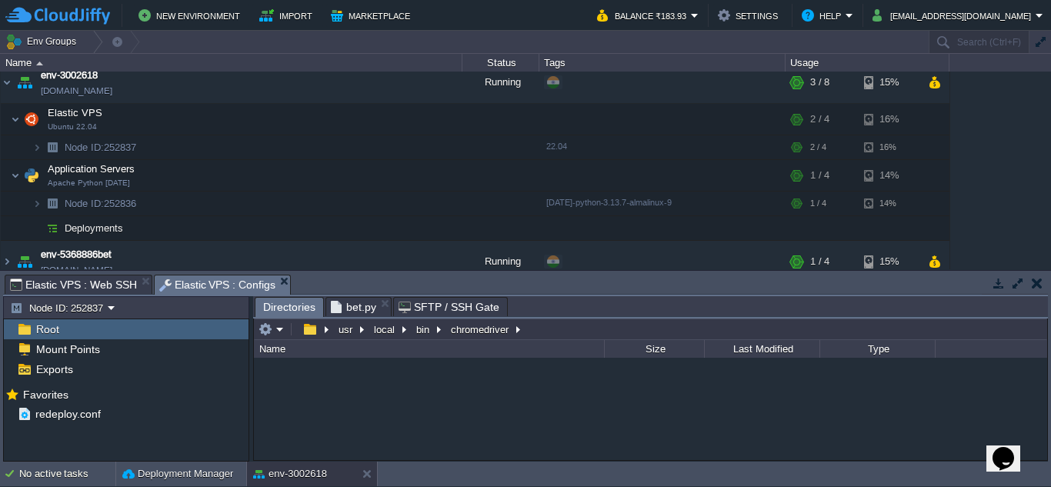
click at [206, 285] on span "Elastic VPS : Configs" at bounding box center [217, 284] width 117 height 19
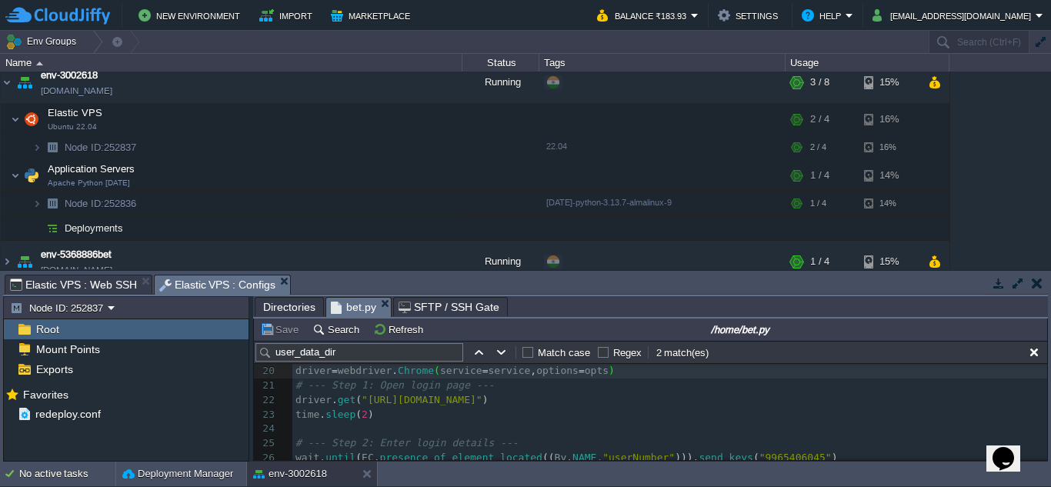
click at [346, 315] on span "bet.py" at bounding box center [353, 307] width 45 height 19
click at [807, 329] on input "/home/bet.py" at bounding box center [739, 329] width 609 height 18
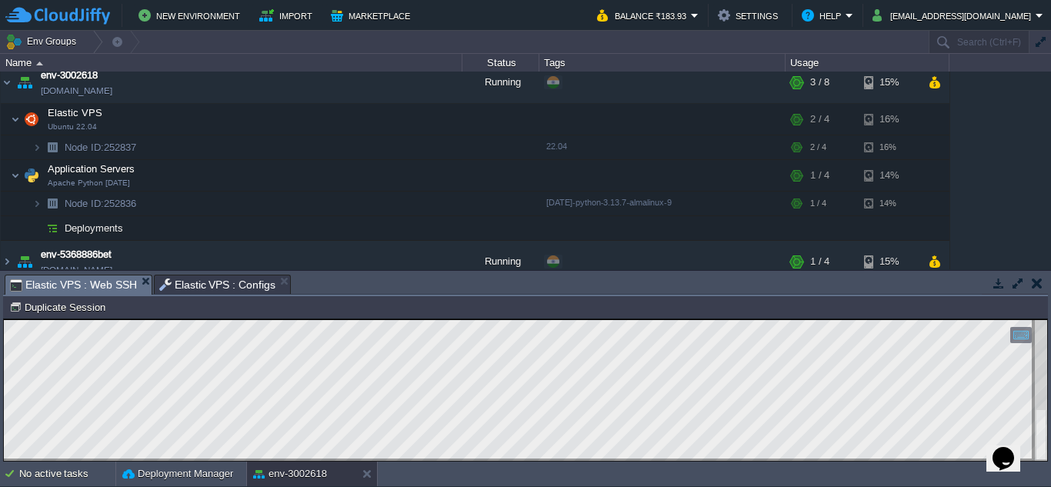
click at [94, 279] on span "Elastic VPS : Web SSH" at bounding box center [73, 284] width 127 height 19
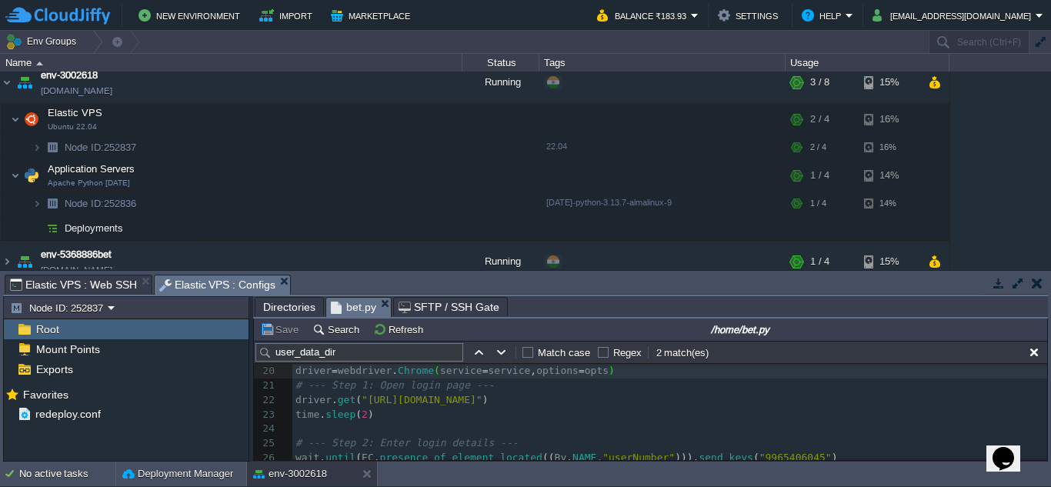
click at [209, 288] on span "Elastic VPS : Configs" at bounding box center [217, 284] width 117 height 19
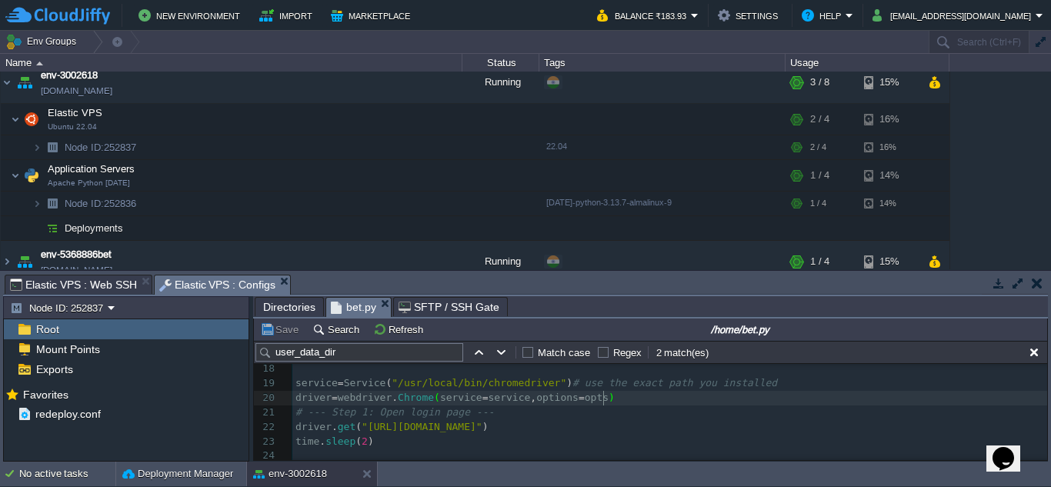
click at [619, 405] on pre "# --- Step 1: Open login page ---" at bounding box center [669, 412] width 755 height 15
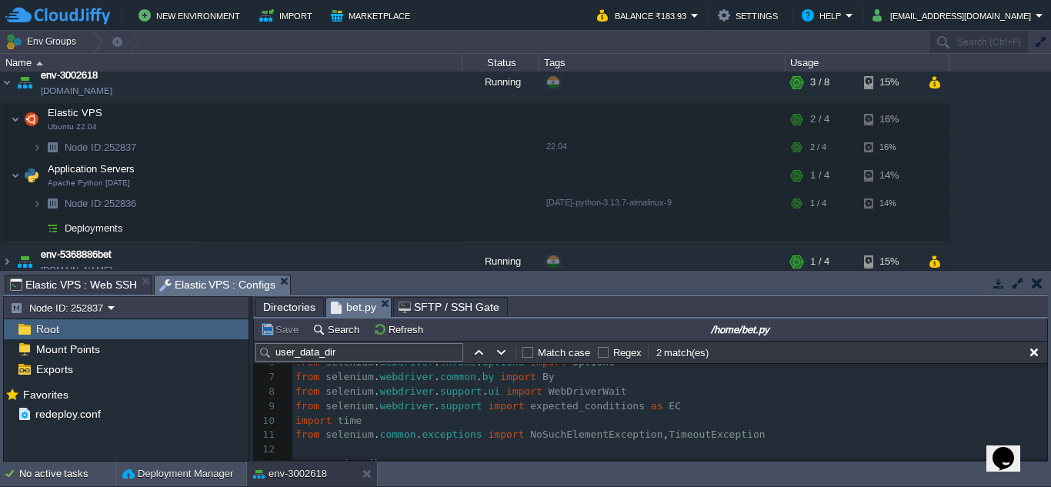
scroll to position [87, 0]
type textarea "opts = Options() opts.binary_location = "/usr/bin/google-chrome" # verify with:…"
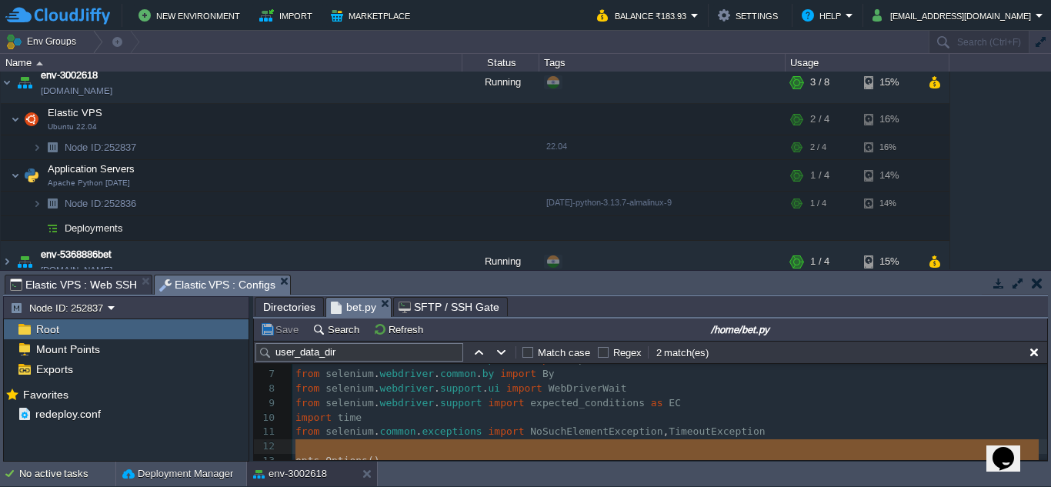
scroll to position [400, 0]
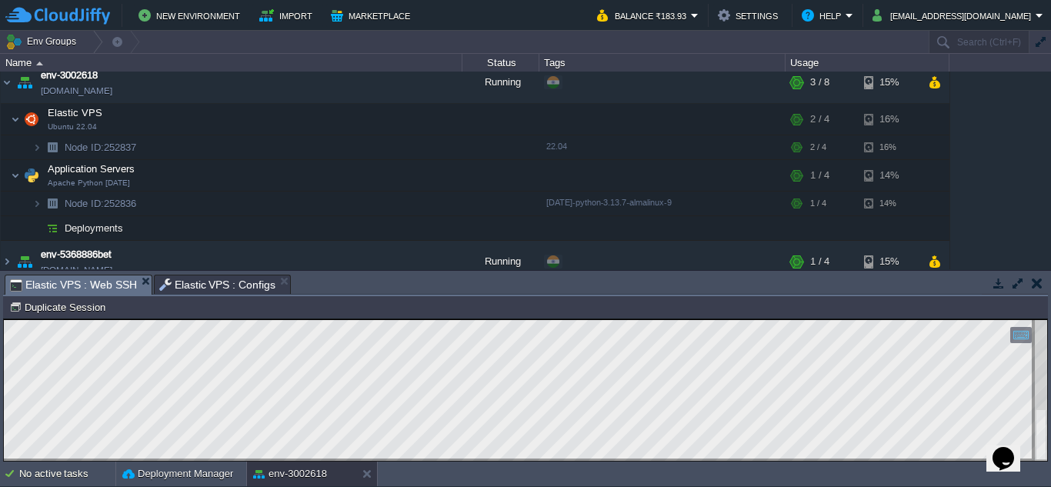
click at [68, 286] on span "Elastic VPS : Web SSH" at bounding box center [73, 284] width 127 height 19
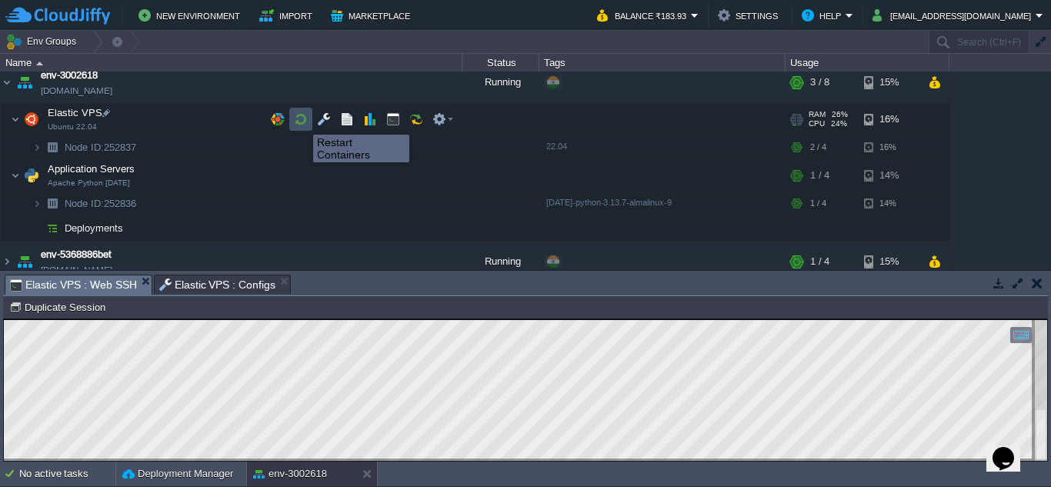
click at [301, 121] on button "button" at bounding box center [301, 119] width 14 height 14
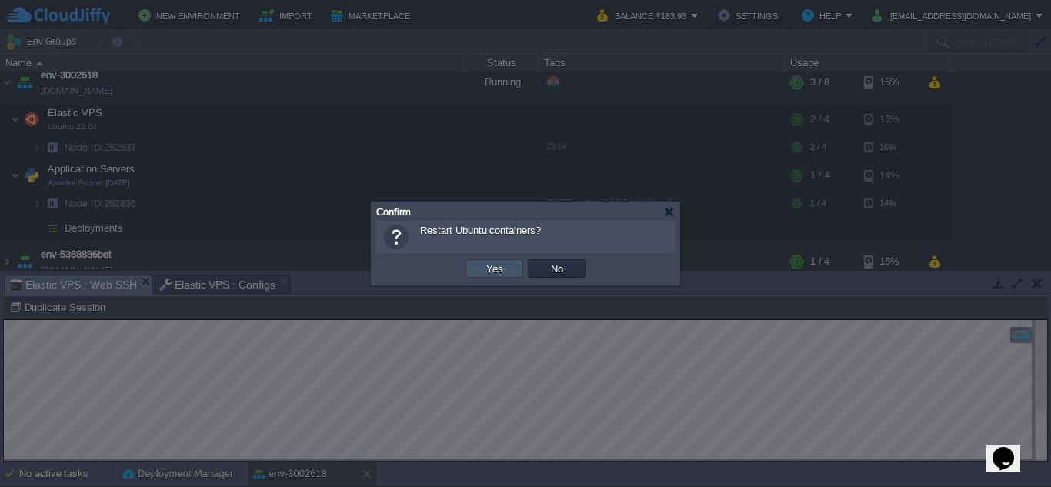
click at [489, 272] on button "Yes" at bounding box center [495, 269] width 26 height 14
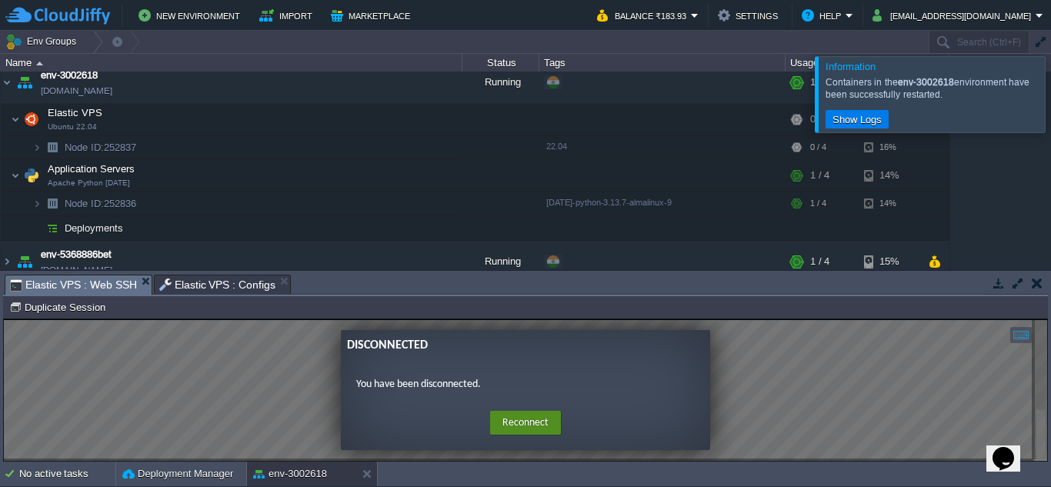
click at [521, 432] on button "Reconnect" at bounding box center [525, 423] width 71 height 25
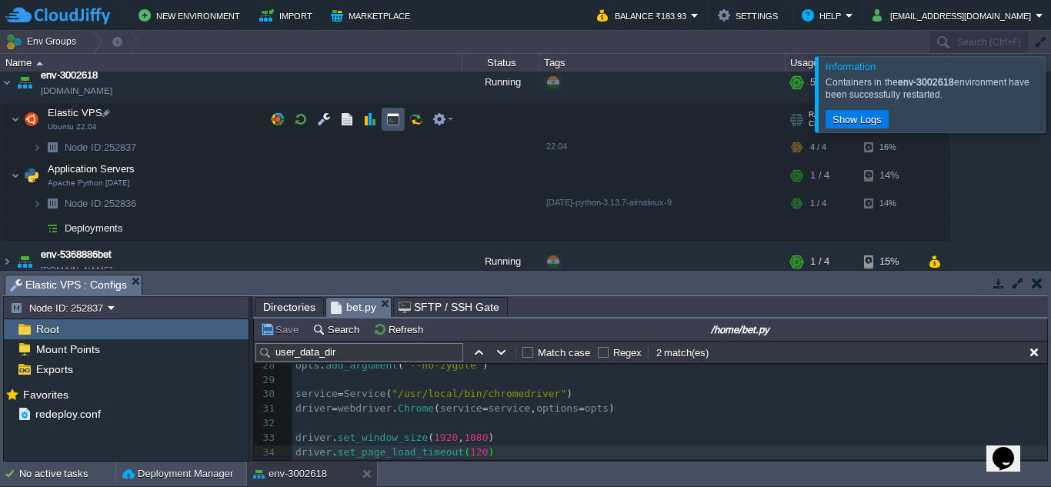
click at [391, 122] on button "button" at bounding box center [393, 119] width 14 height 14
click at [69, 285] on span "Elastic VPS : Configs" at bounding box center [68, 284] width 117 height 19
click at [787, 332] on input "/home/bet.py" at bounding box center [739, 329] width 609 height 18
type input "#000000"
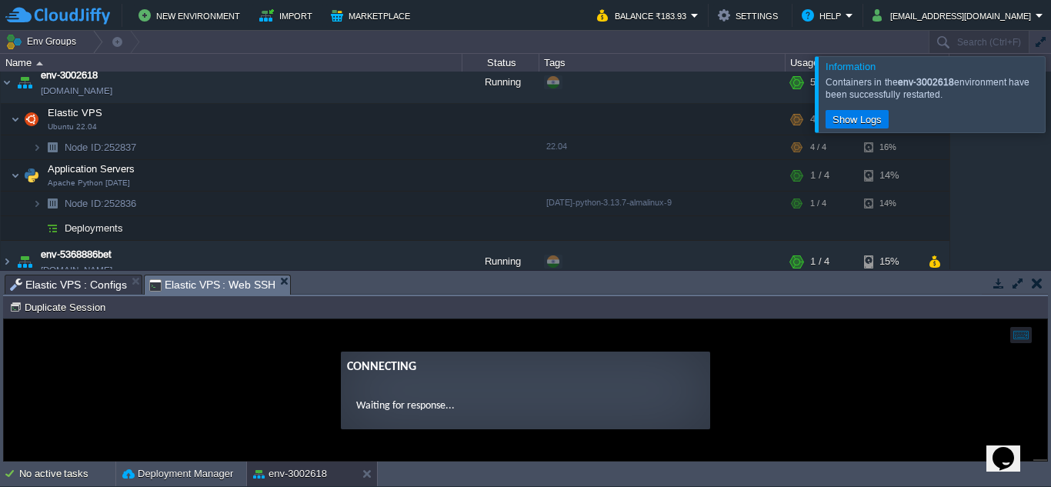
click at [215, 284] on span "Elastic VPS : Web SSH" at bounding box center [212, 284] width 127 height 19
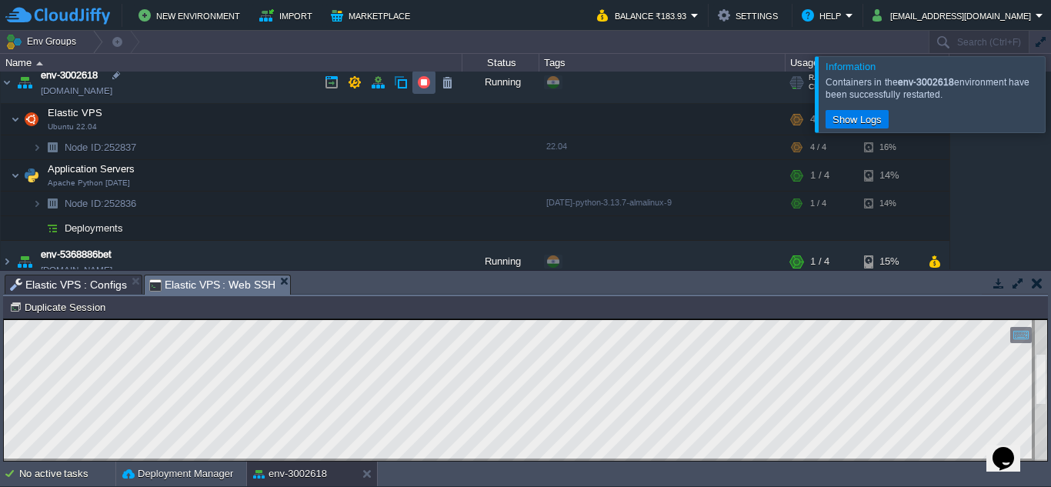
click at [426, 89] on button "button" at bounding box center [424, 82] width 14 height 14
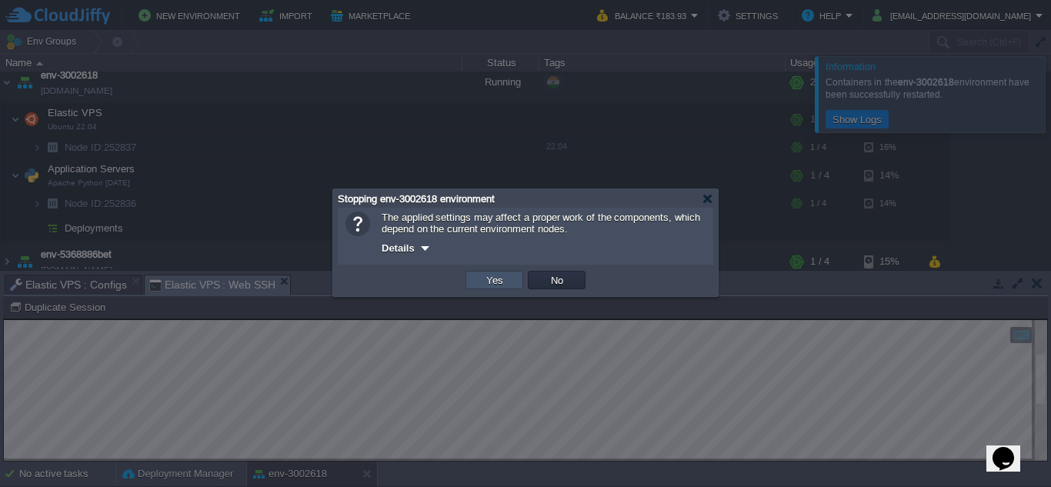
click at [482, 279] on button "Yes" at bounding box center [495, 280] width 26 height 14
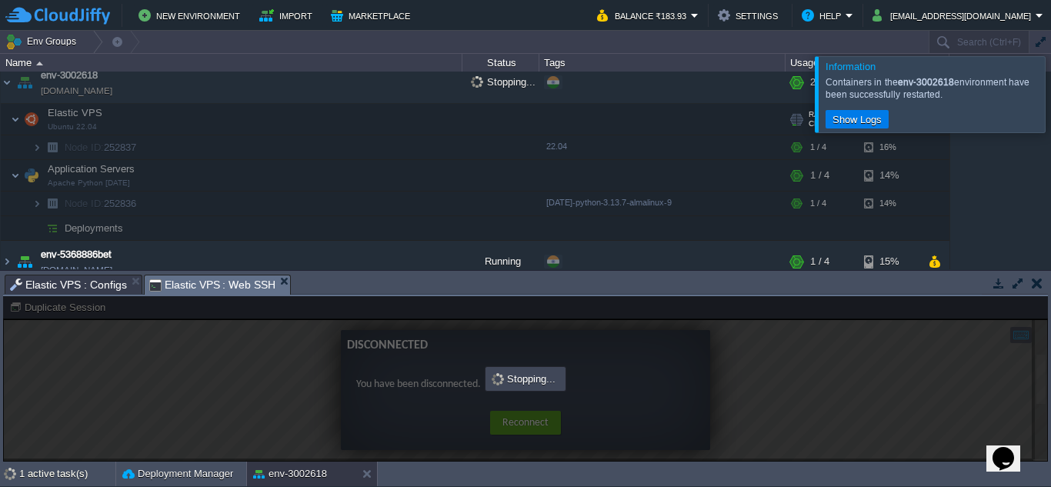
scroll to position [66, 0]
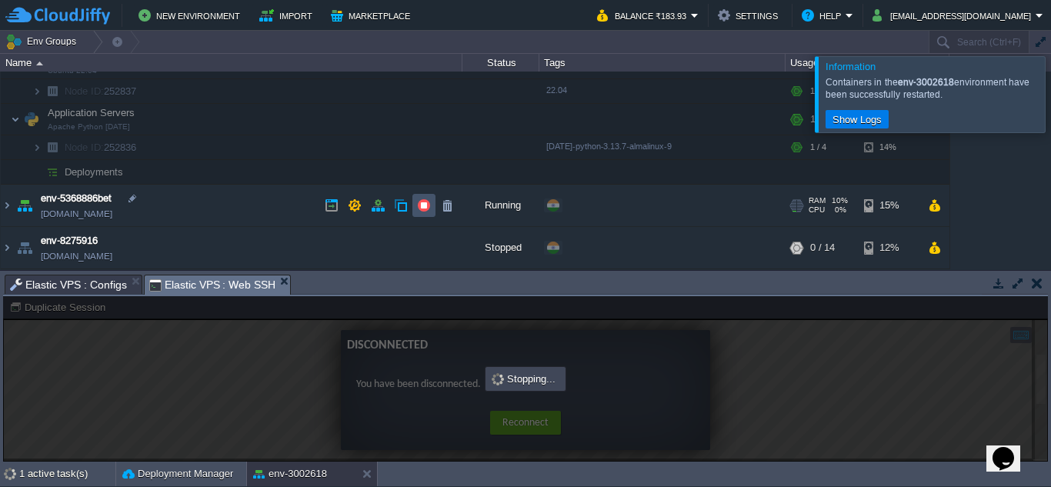
click at [419, 204] on button "button" at bounding box center [424, 206] width 14 height 14
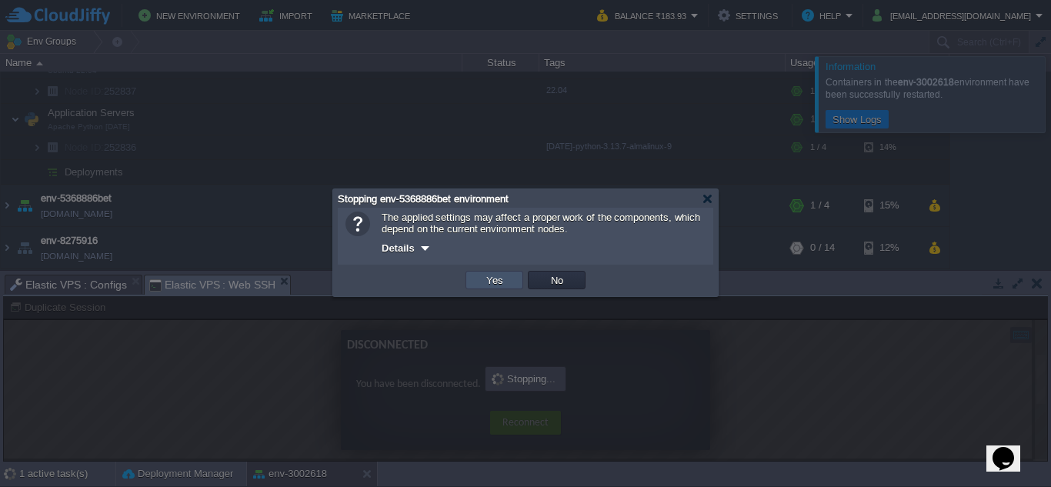
click at [504, 283] on button "Yes" at bounding box center [495, 280] width 26 height 14
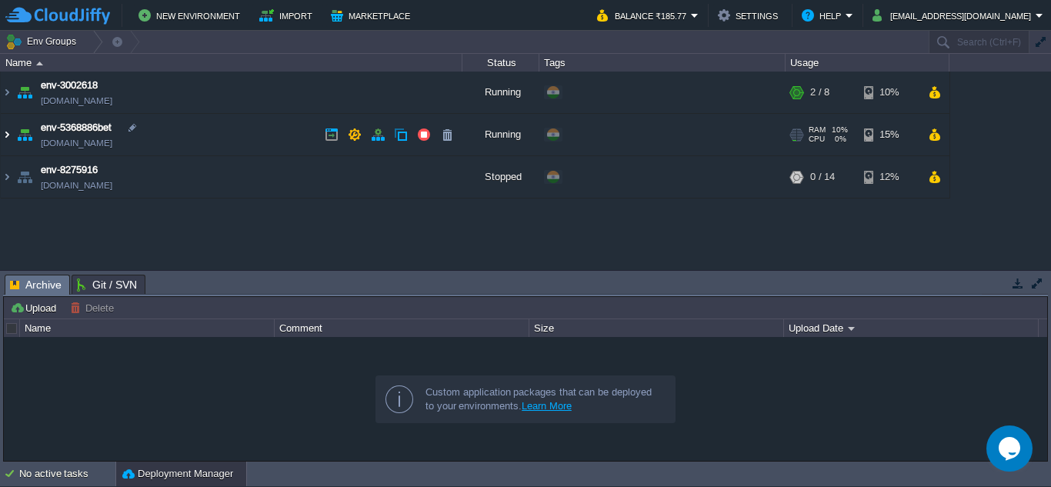
click at [10, 137] on img at bounding box center [7, 135] width 12 height 42
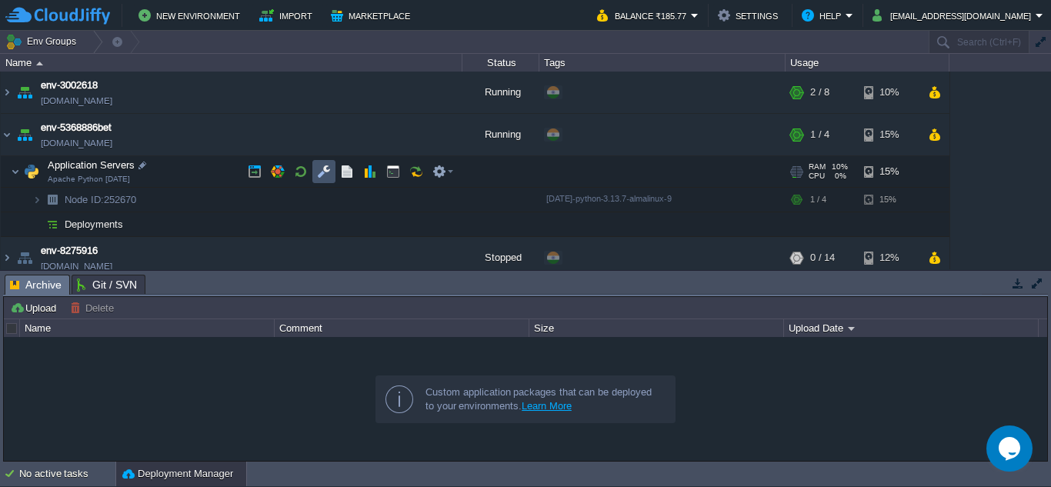
click at [320, 168] on button "button" at bounding box center [324, 172] width 14 height 14
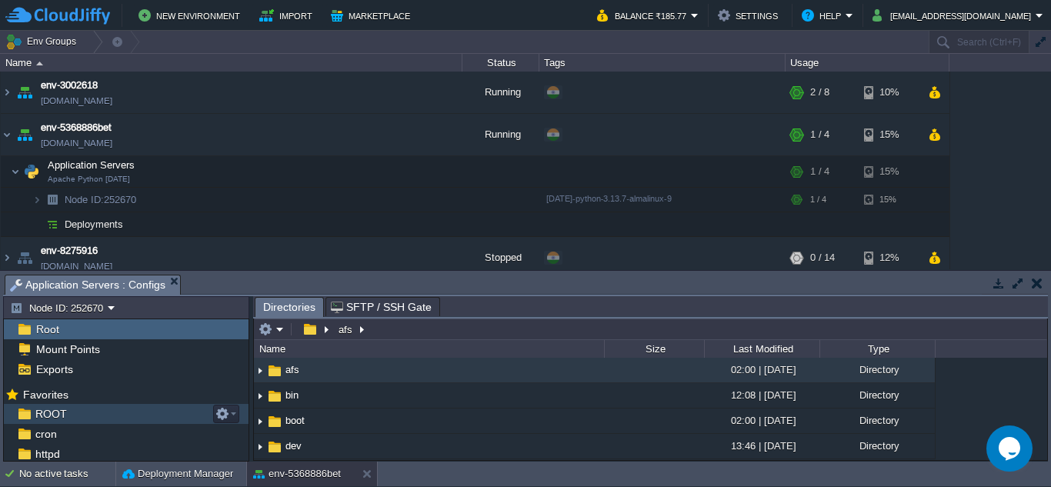
click at [97, 414] on div "ROOT" at bounding box center [126, 414] width 245 height 20
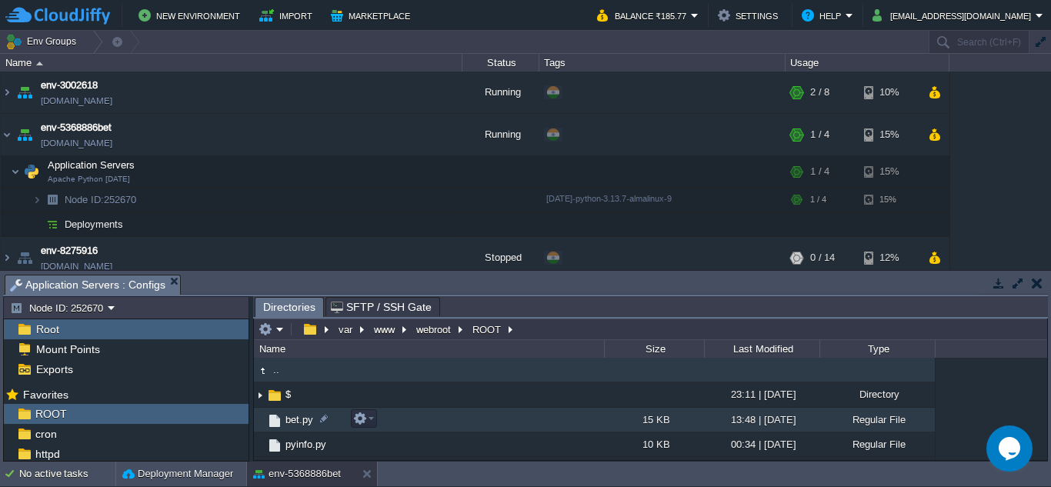
click at [294, 424] on span "bet.py" at bounding box center [299, 419] width 32 height 13
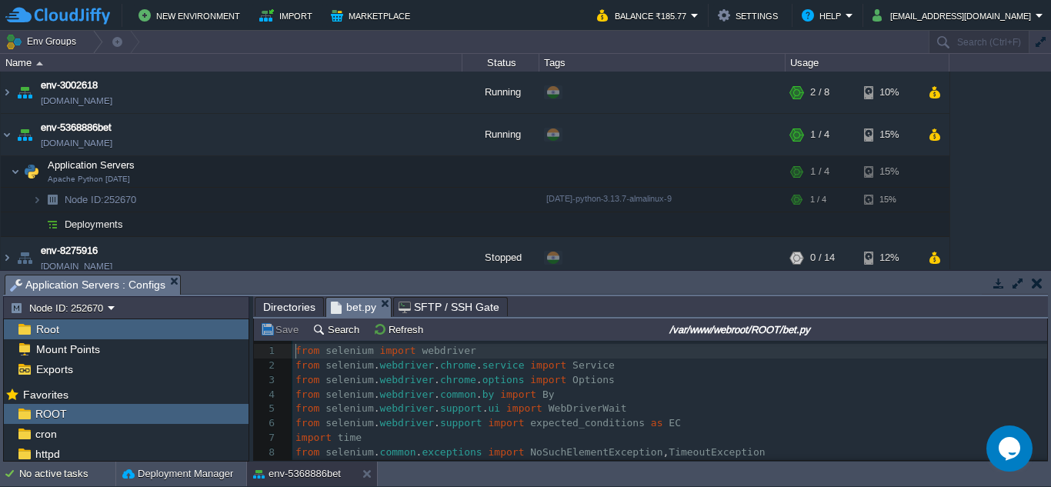
scroll to position [5, 0]
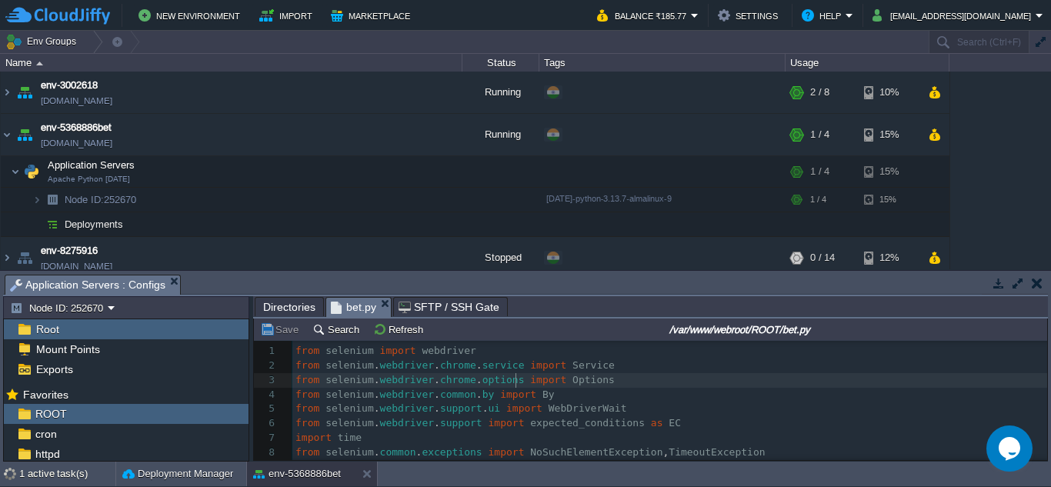
click at [514, 387] on pre "from selenium . webdriver . chrome . options import Options" at bounding box center [669, 380] width 755 height 15
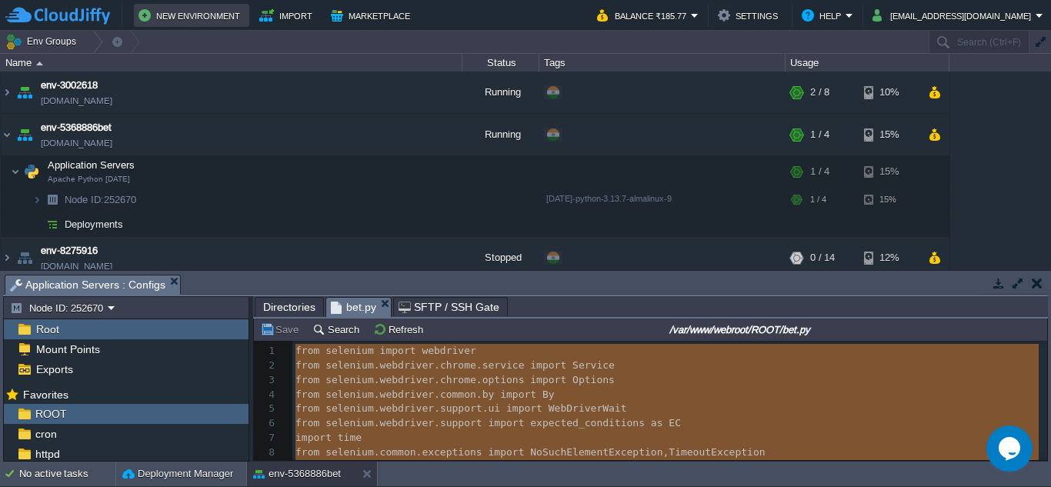
type textarea "-"
click at [475, 388] on pre "from selenium . webdriver . chrome . options import Options" at bounding box center [669, 380] width 755 height 15
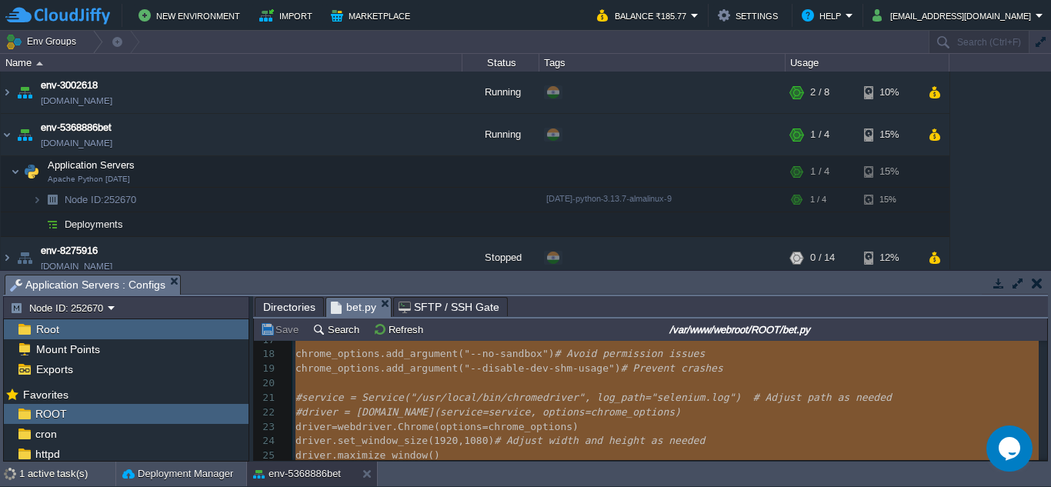
scroll to position [244, 0]
